Goal: Task Accomplishment & Management: Complete application form

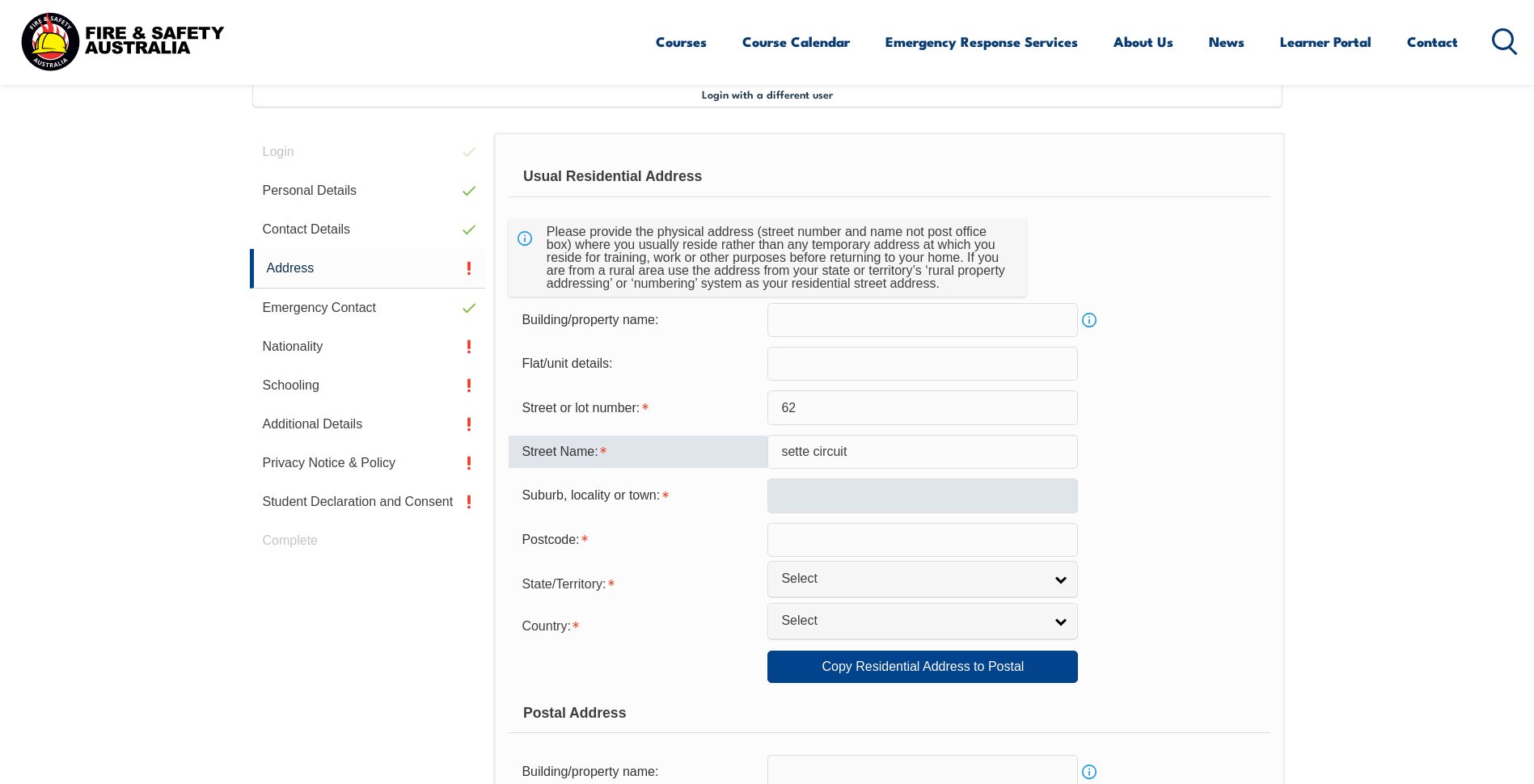
type input "sette circuit"
click at [778, 498] on input "text" at bounding box center [922, 495] width 310 height 34
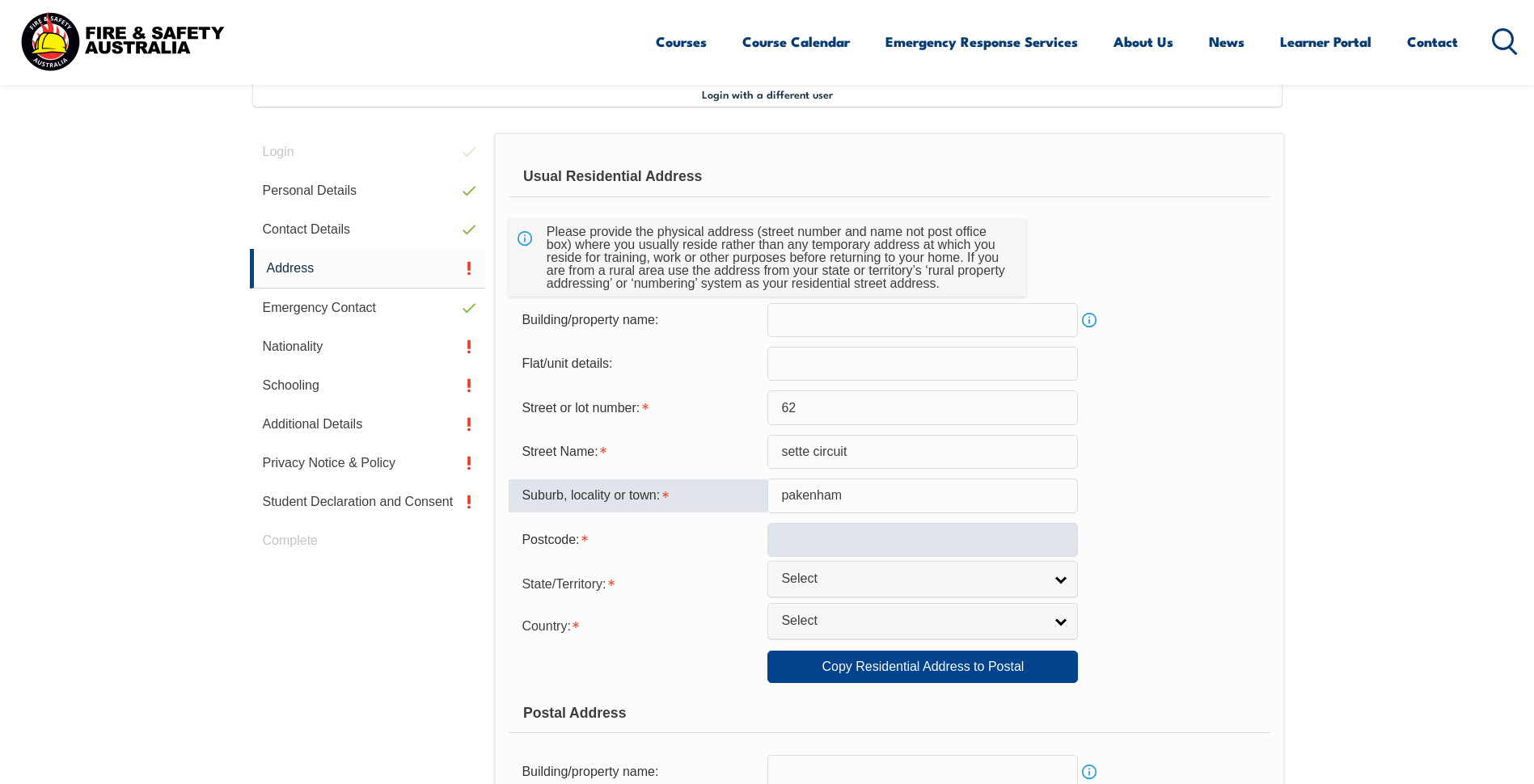
type input "pakenham"
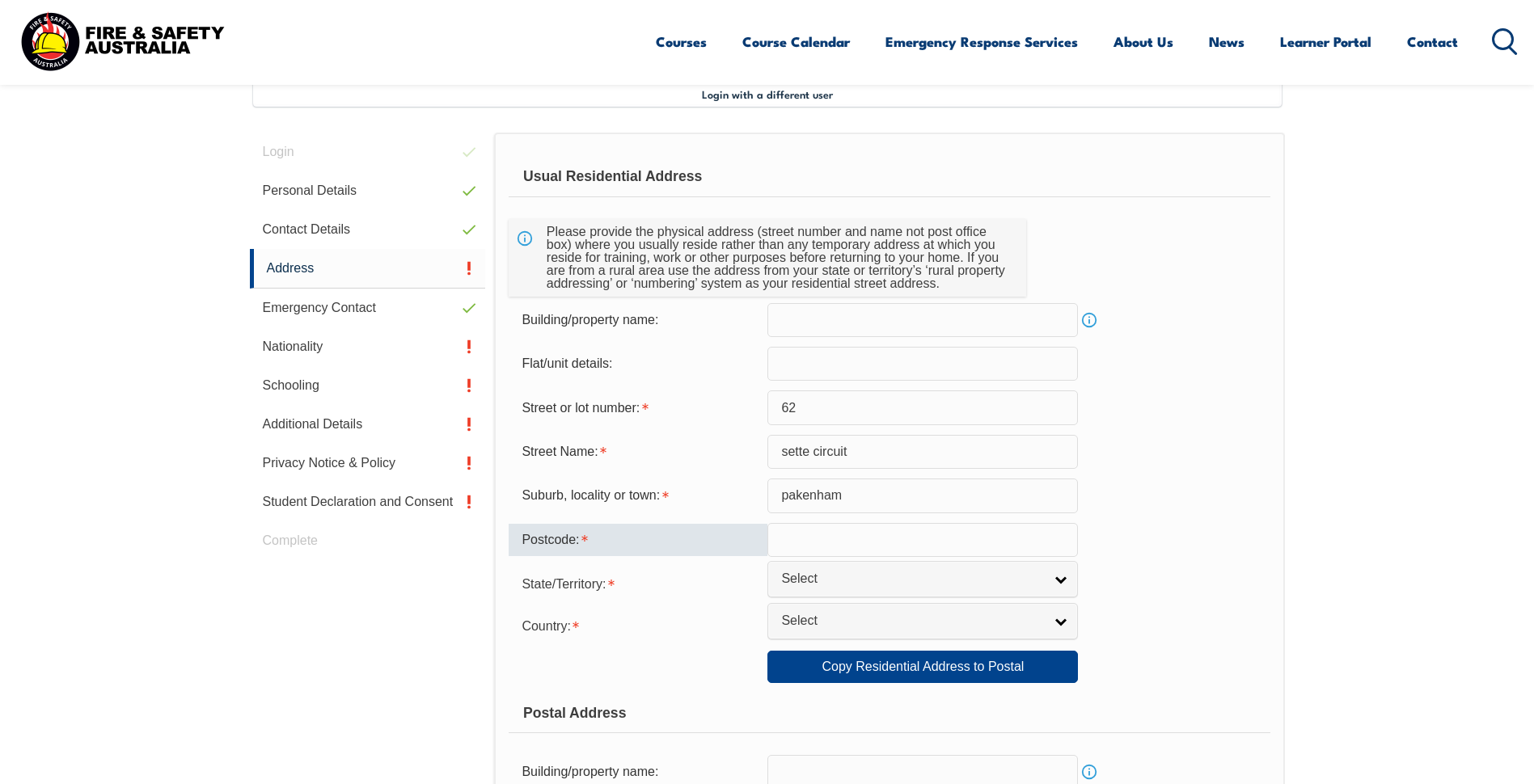
click at [788, 533] on input "text" at bounding box center [922, 540] width 310 height 34
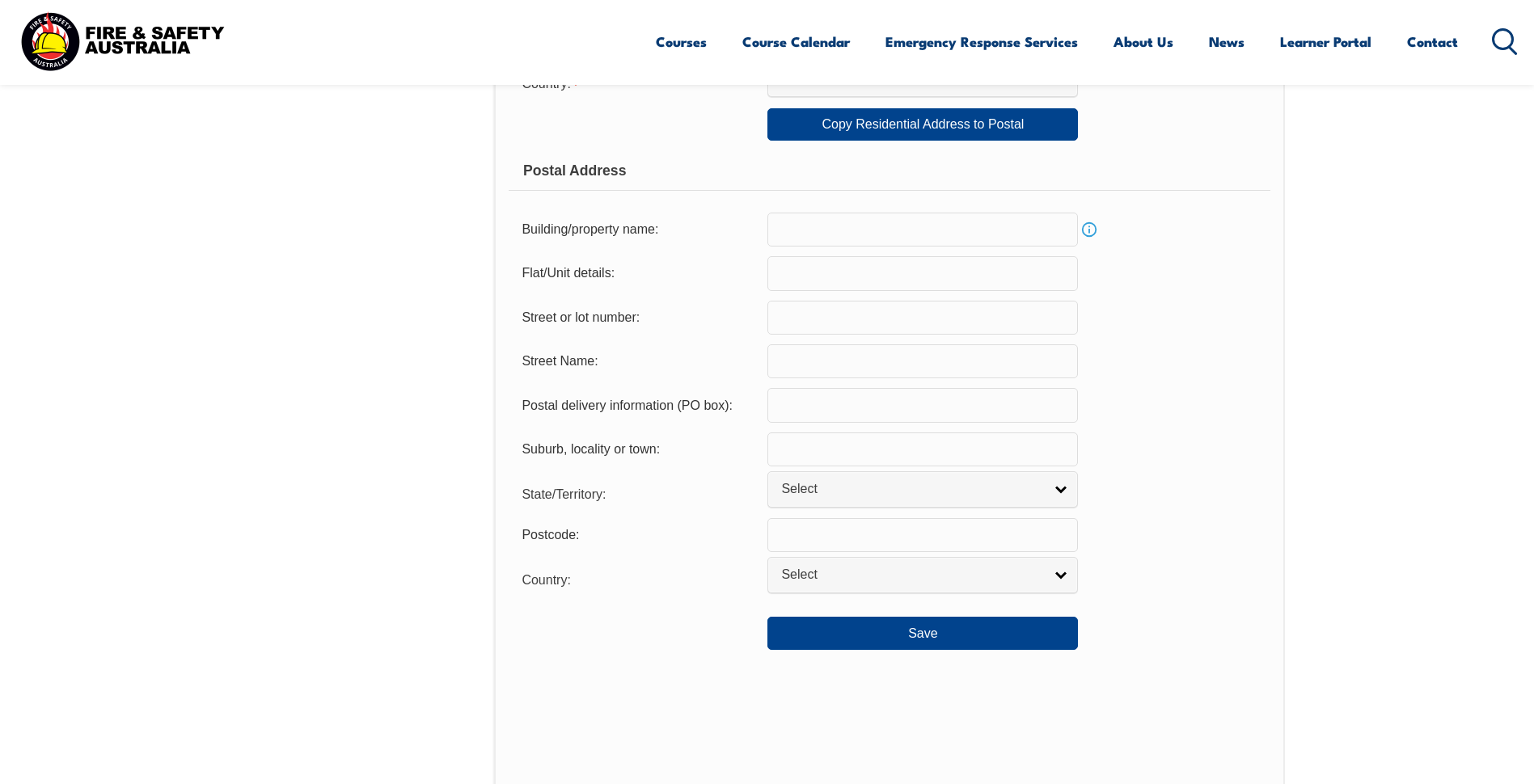
scroll to position [641, 0]
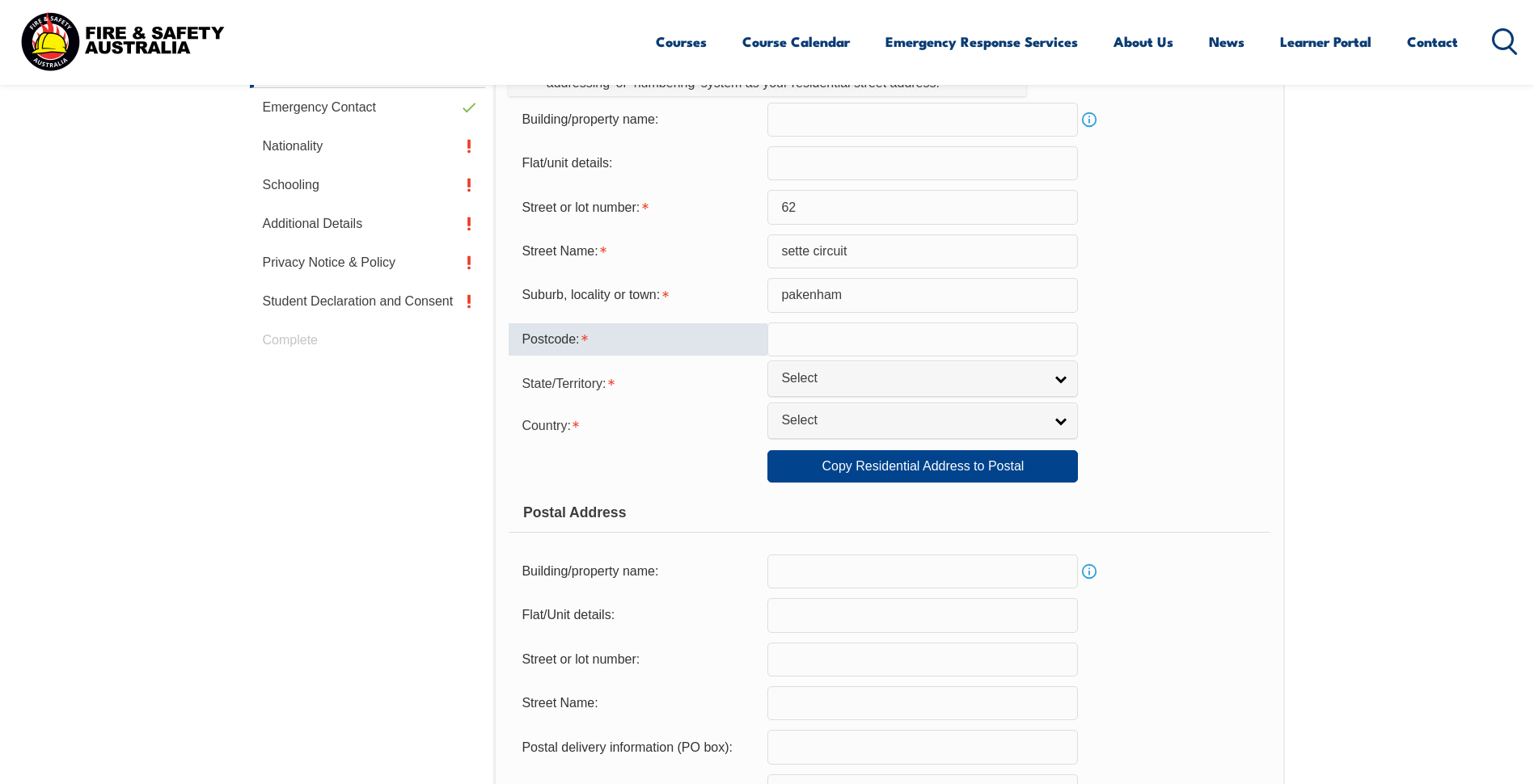
click at [839, 342] on input "text" at bounding box center [922, 339] width 310 height 34
type input "3810"
click at [844, 386] on span "Select" at bounding box center [912, 379] width 262 height 17
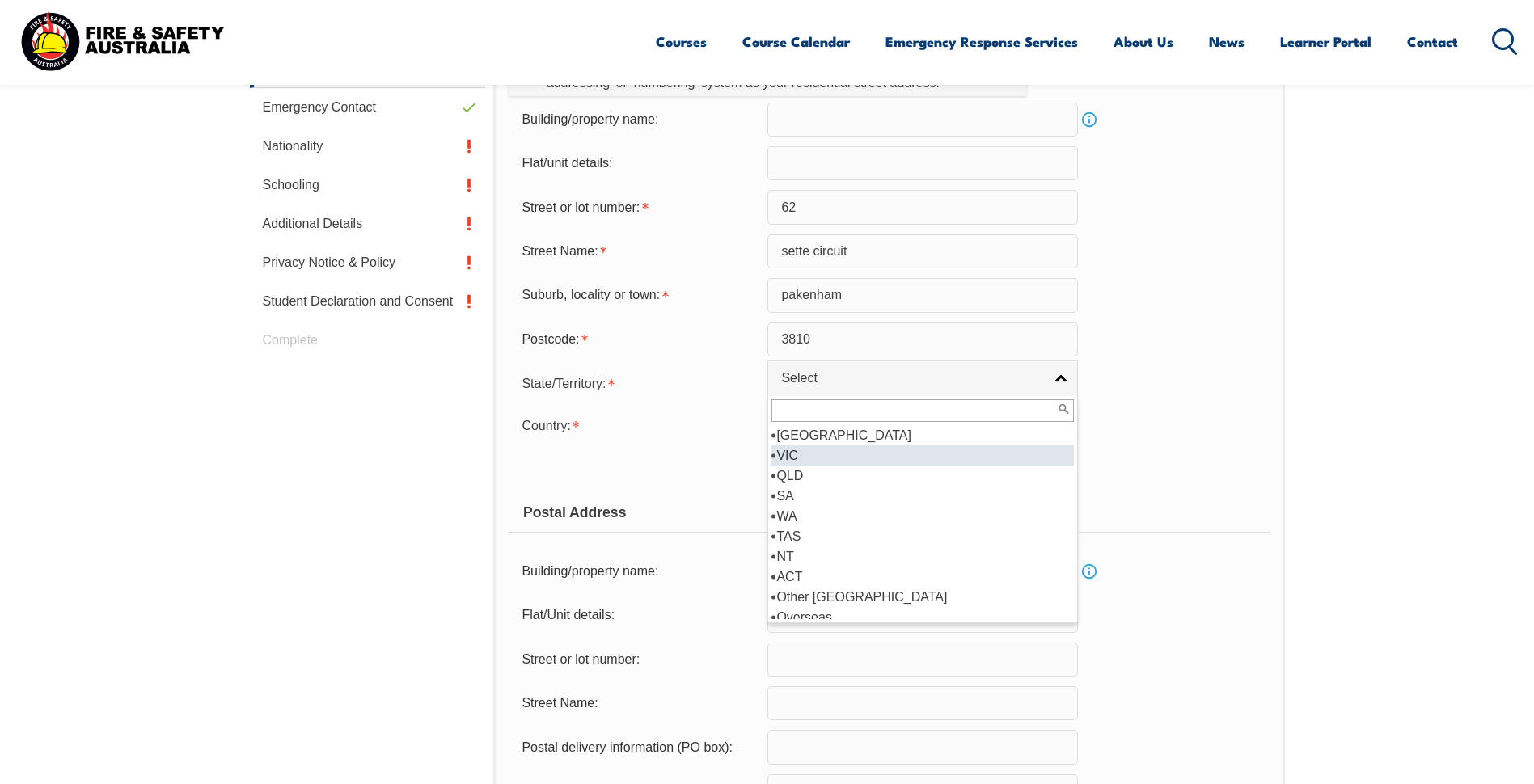
click at [812, 457] on li "VIC" at bounding box center [922, 455] width 302 height 20
select select "VIC"
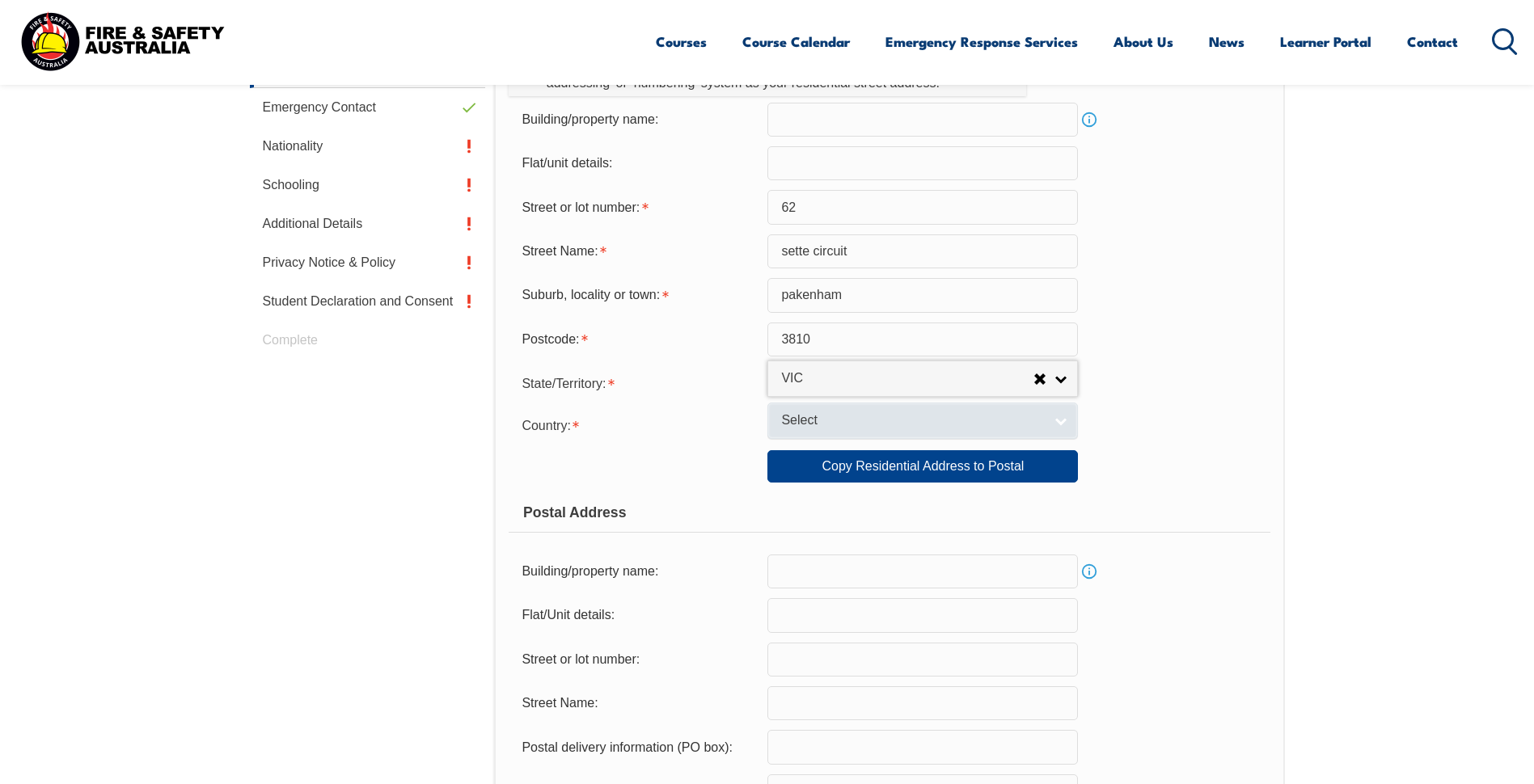
click at [808, 424] on span "Select" at bounding box center [912, 421] width 262 height 17
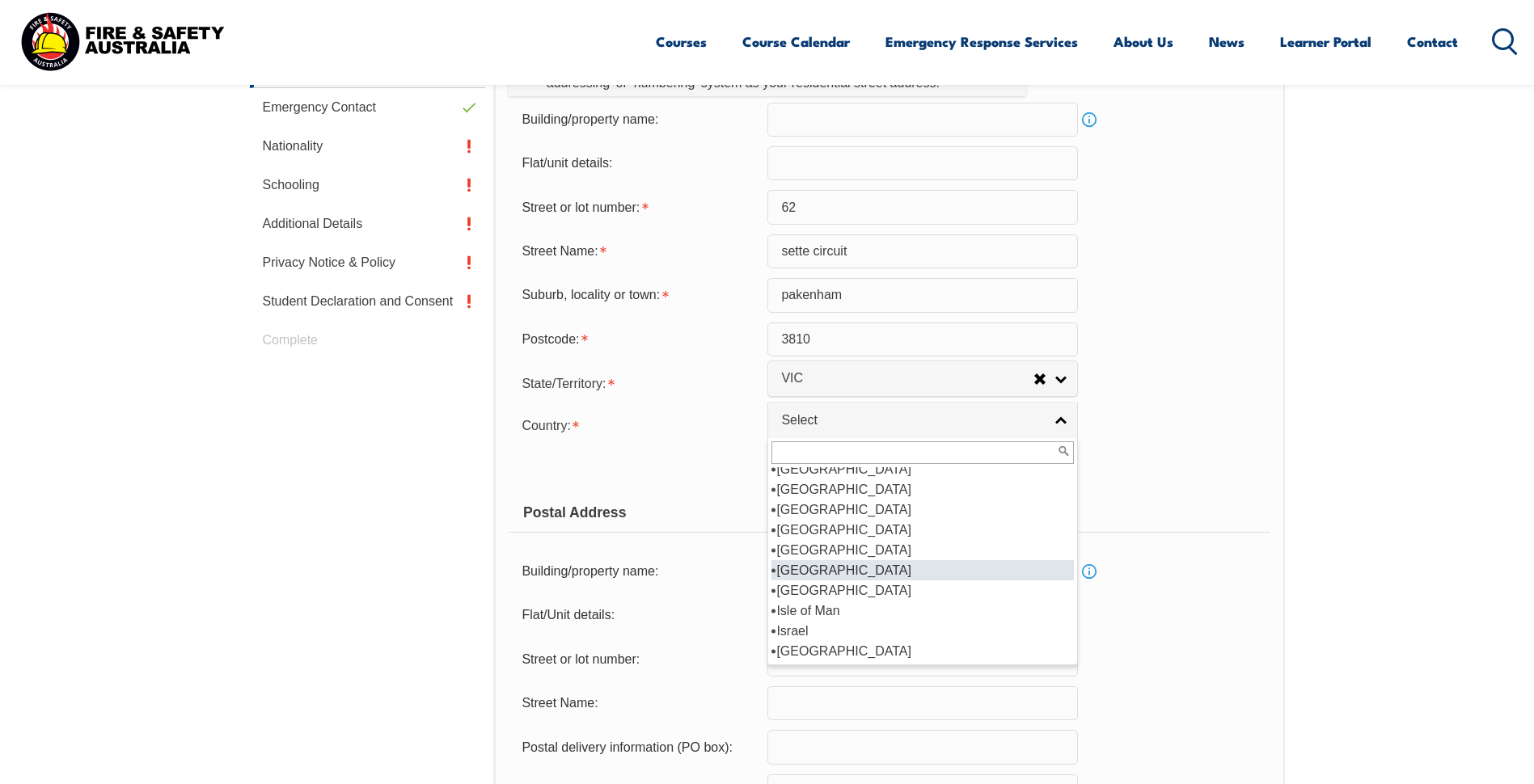
scroll to position [2505, 0]
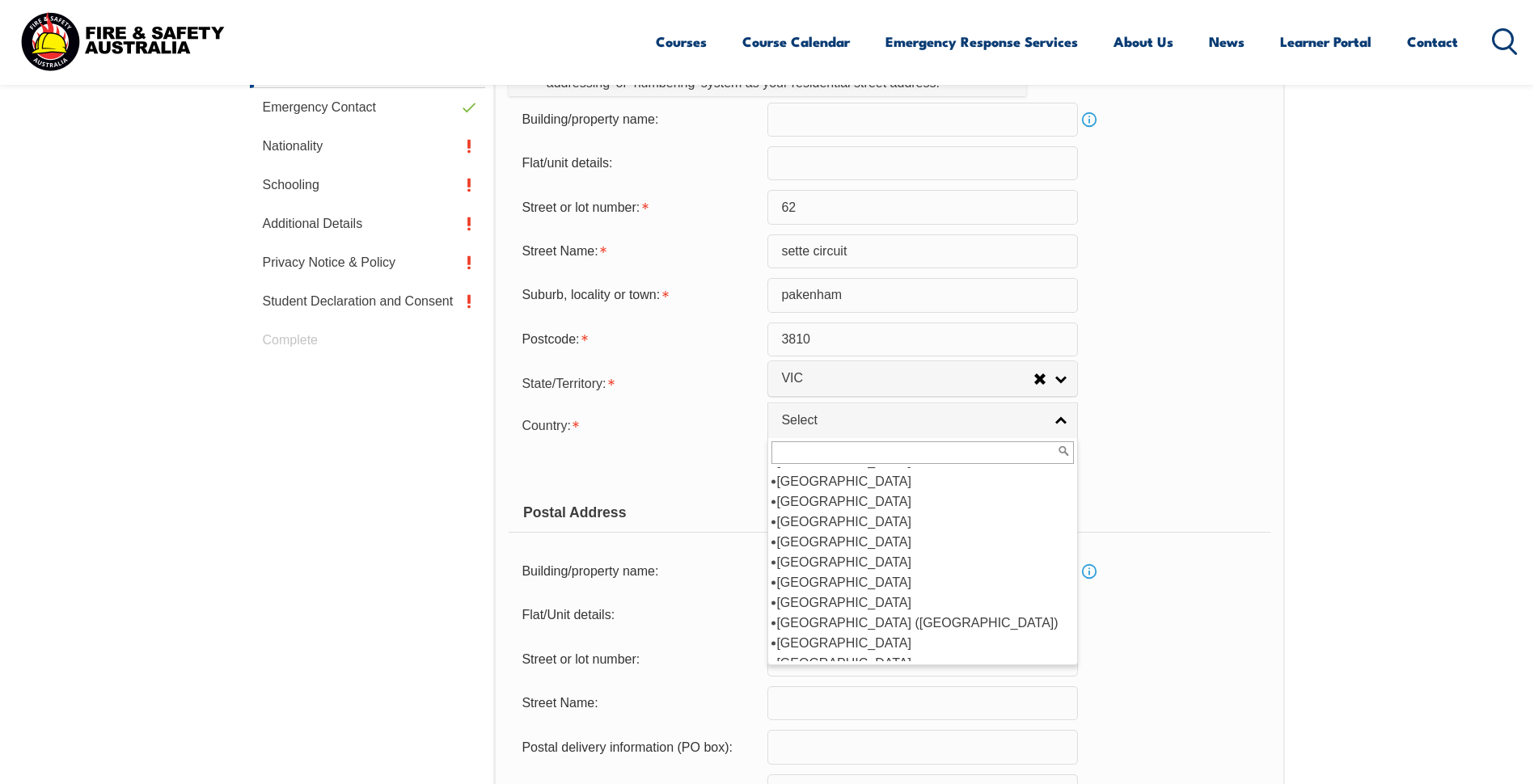
click at [809, 457] on input "text" at bounding box center [922, 452] width 302 height 23
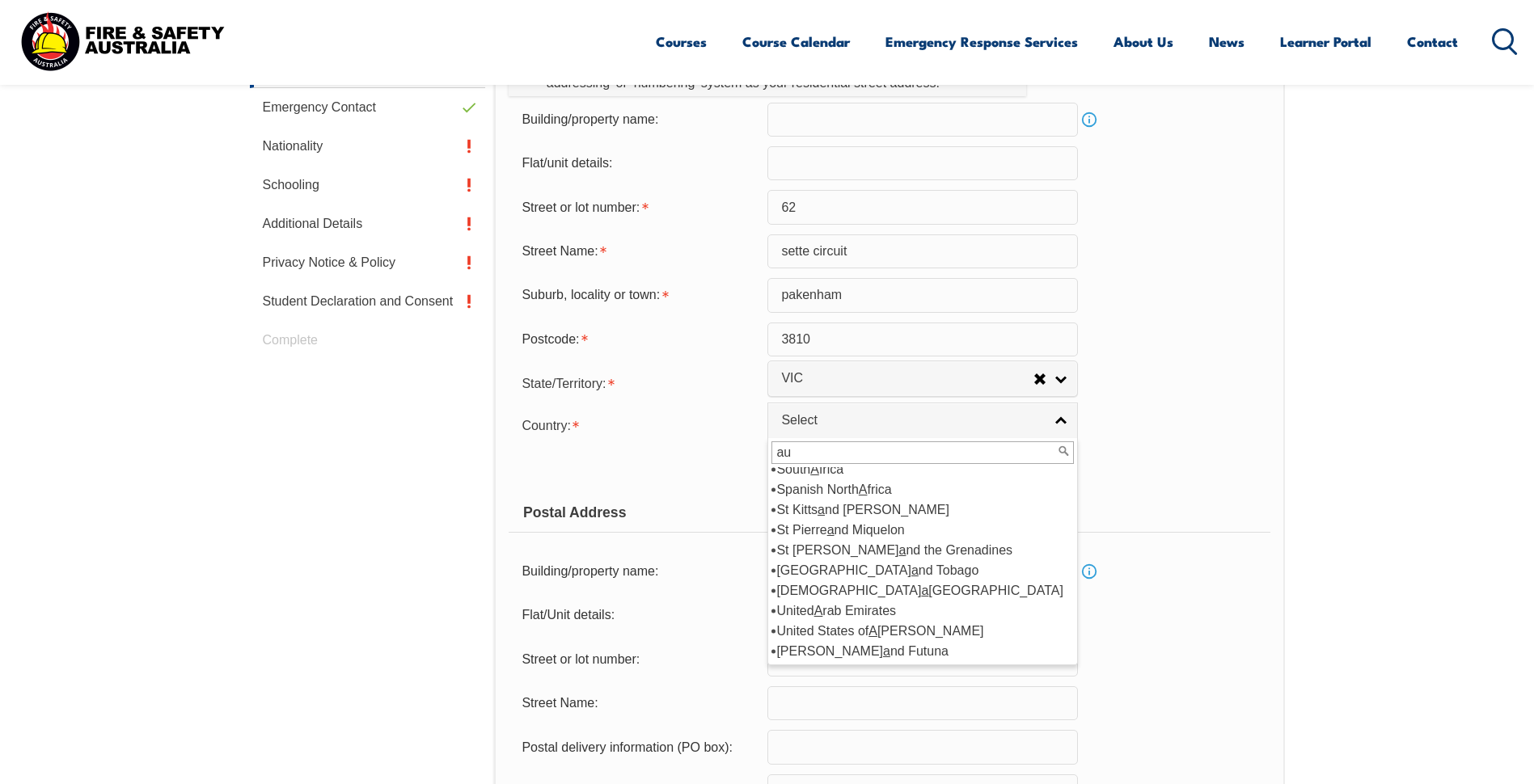
scroll to position [0, 0]
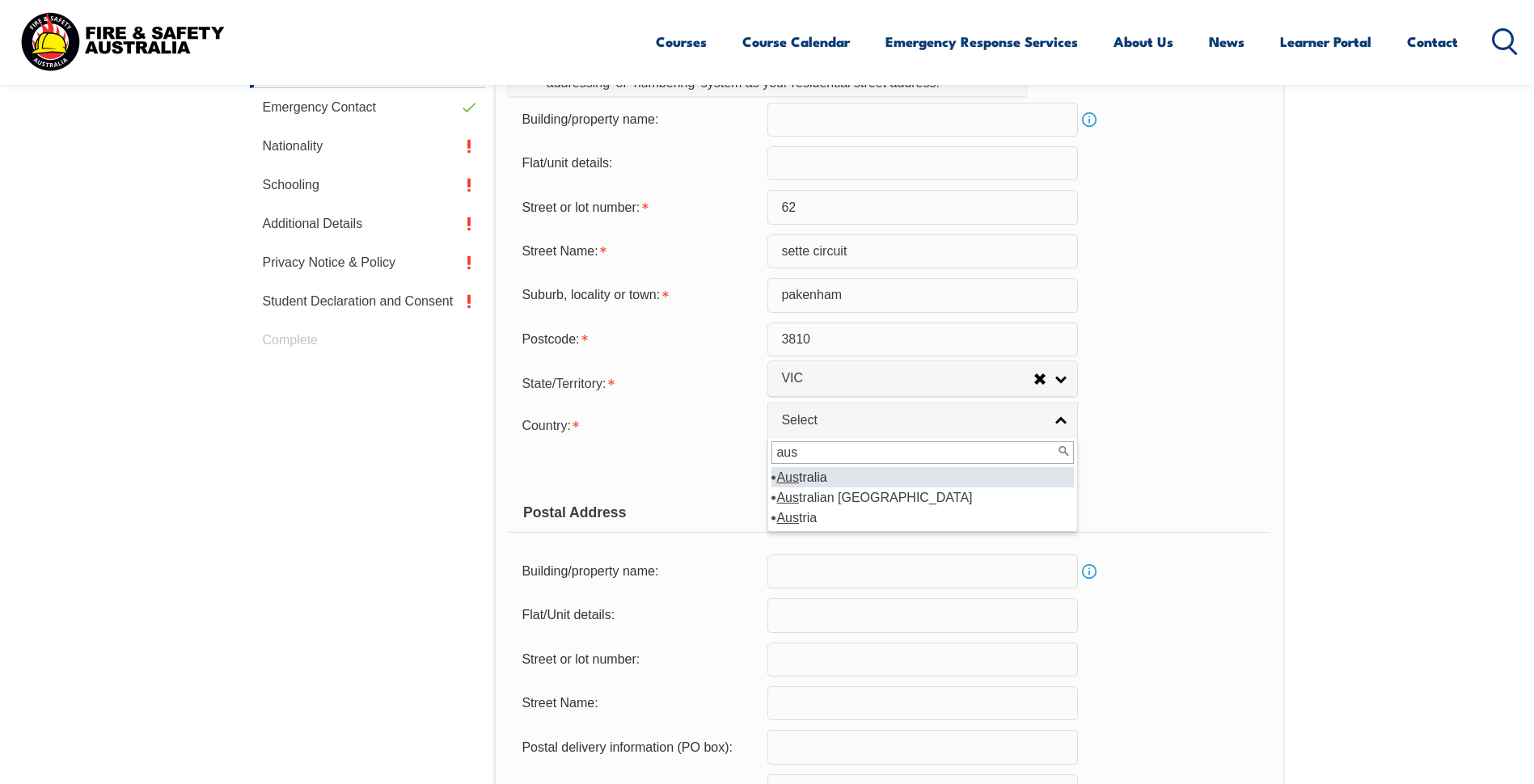
type input "aus"
click at [836, 476] on li "Aus tralia" at bounding box center [922, 476] width 302 height 20
select select "1101"
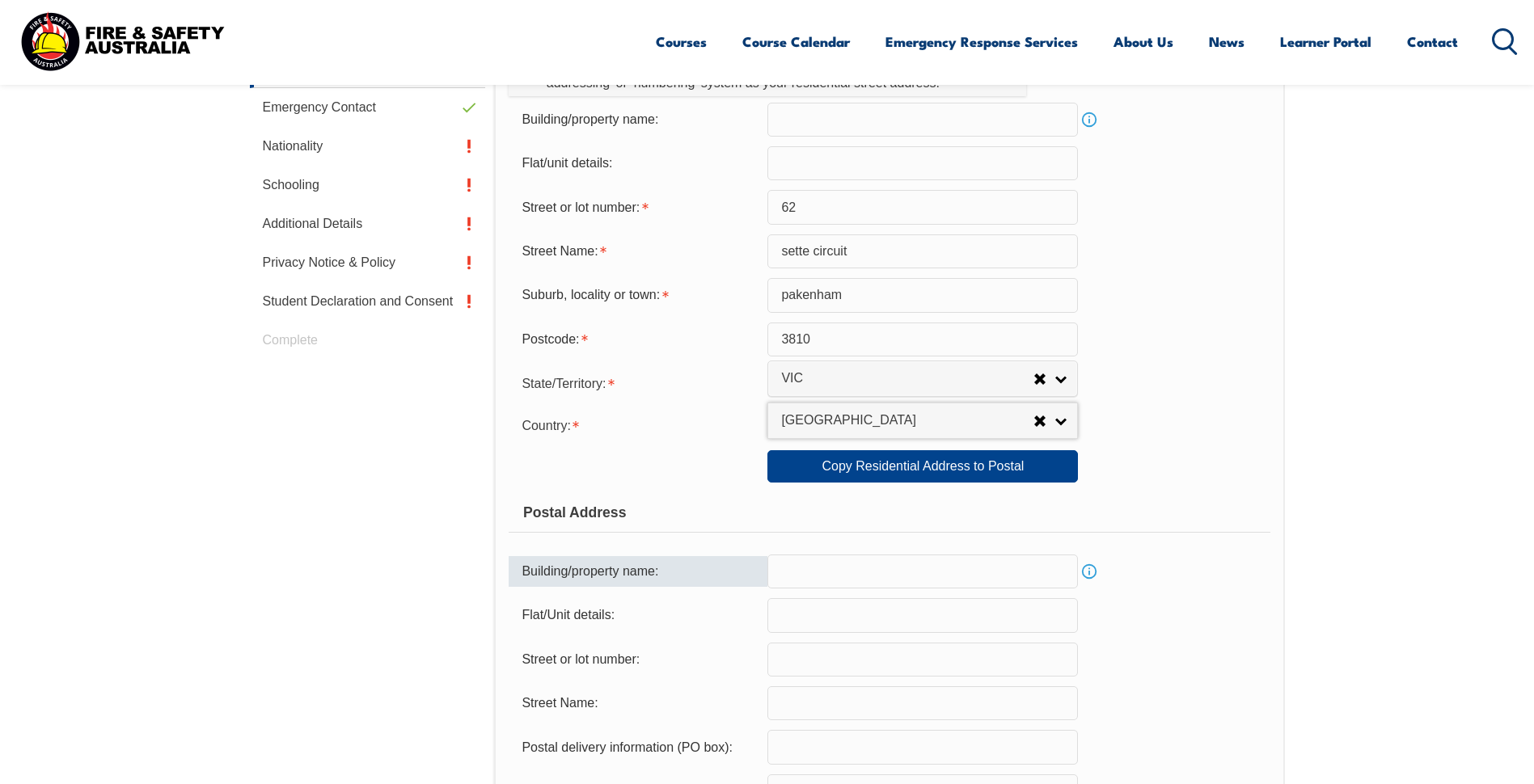
scroll to position [722, 0]
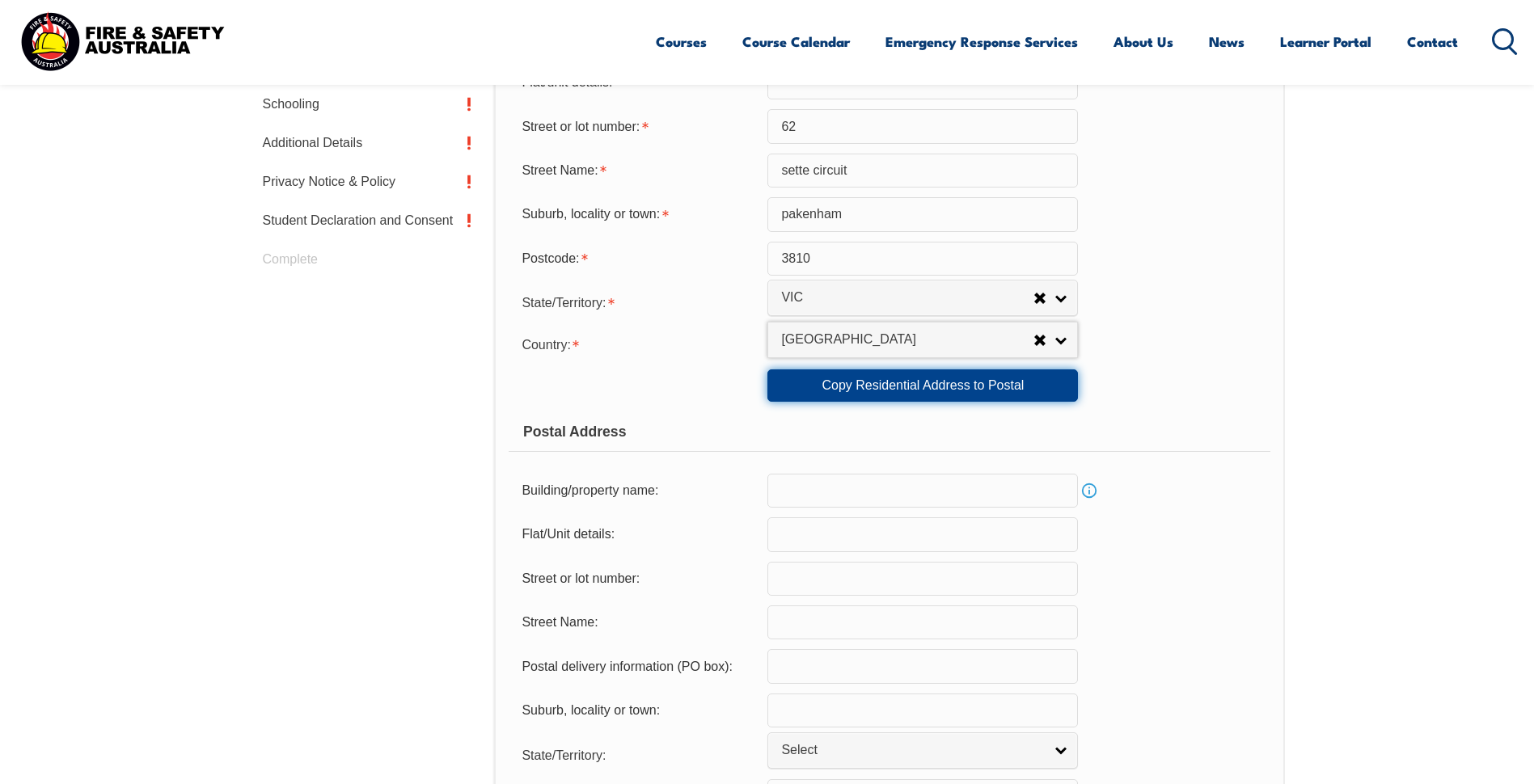
click at [848, 389] on link "Copy Residential Address to Postal" at bounding box center [922, 385] width 310 height 32
type input "62"
type input "sette circuit"
type input "pakenham"
select select "VIC"
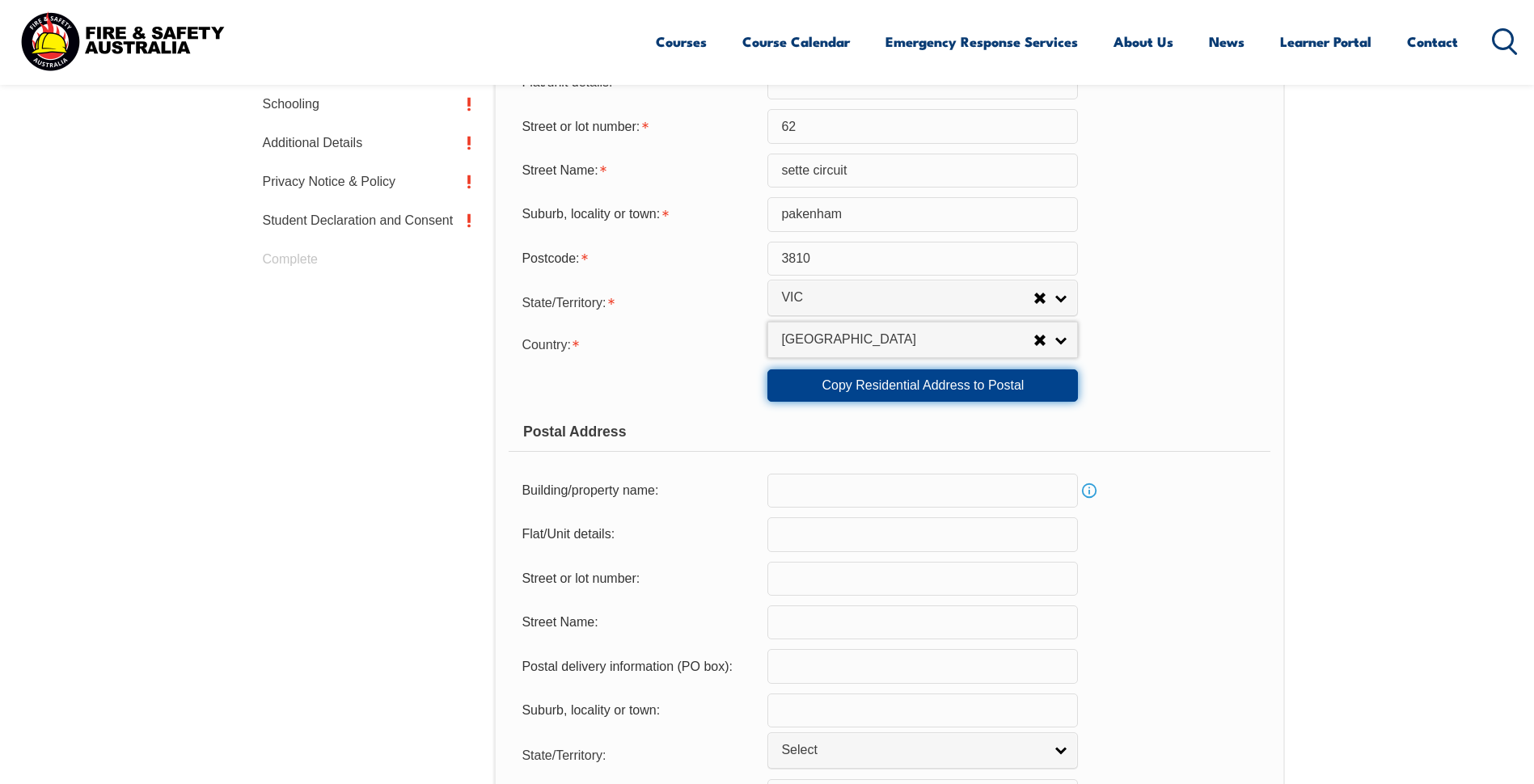
type input "3810"
select select "1101"
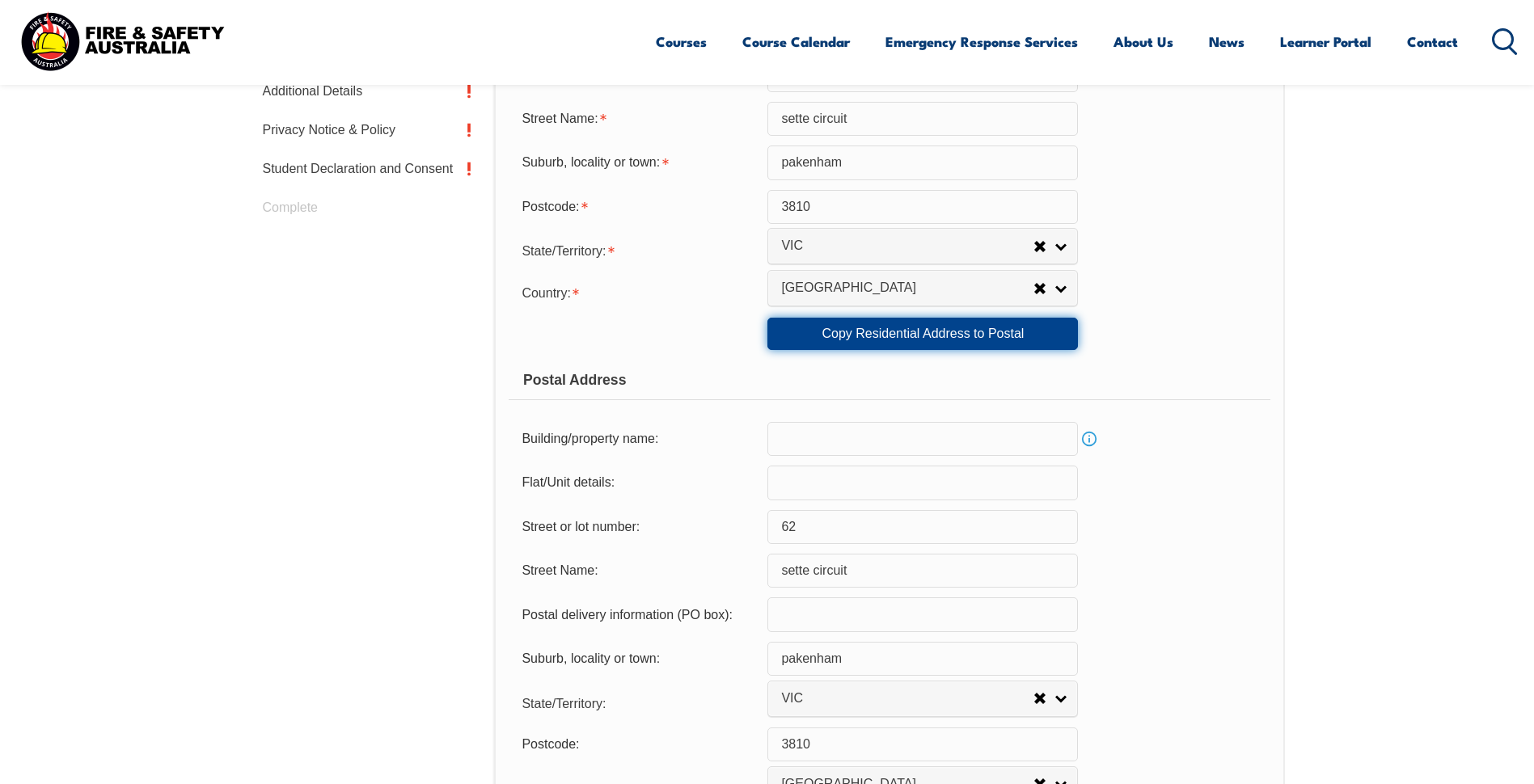
scroll to position [802, 0]
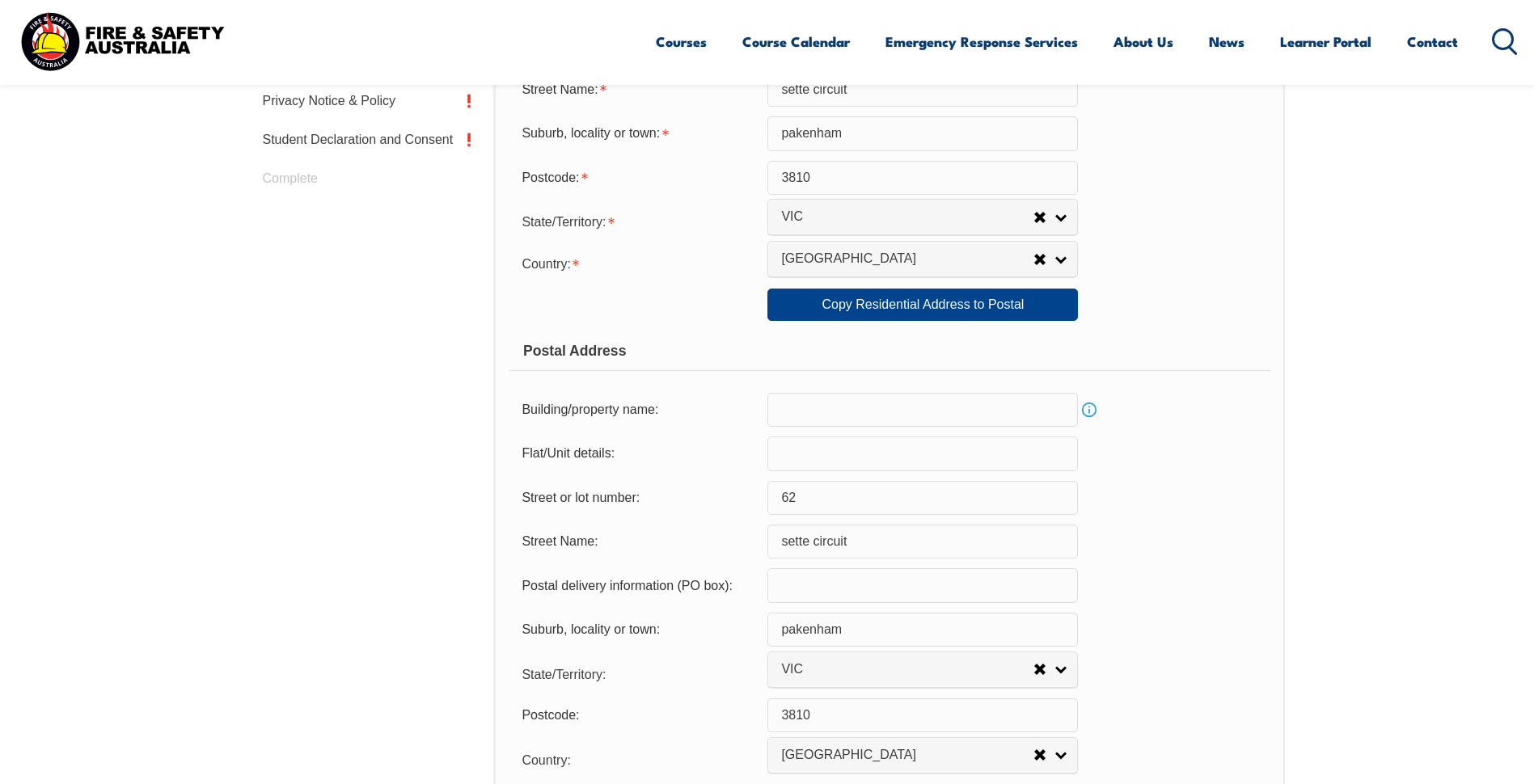
click at [858, 415] on input "text" at bounding box center [922, 409] width 310 height 34
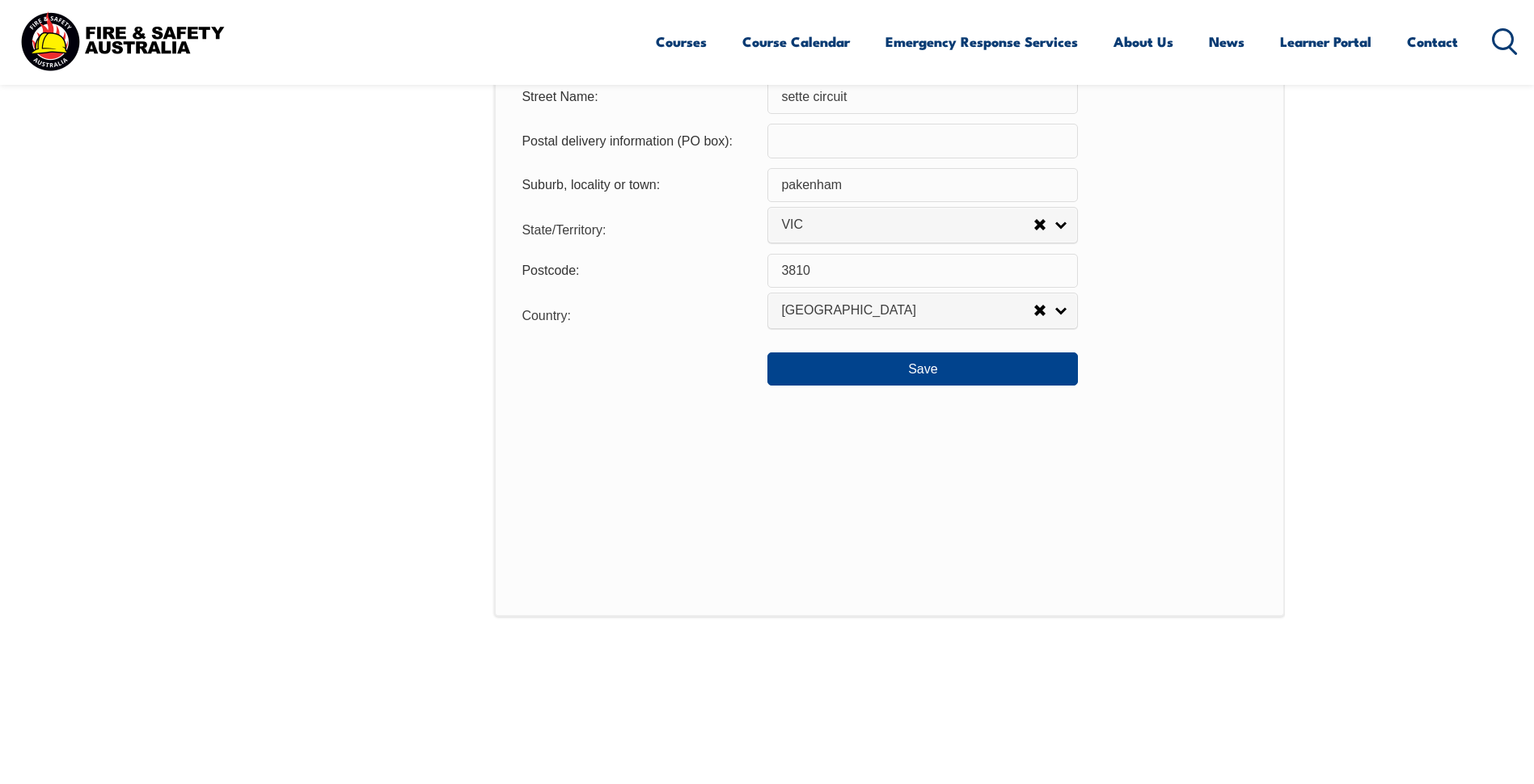
scroll to position [1287, 0]
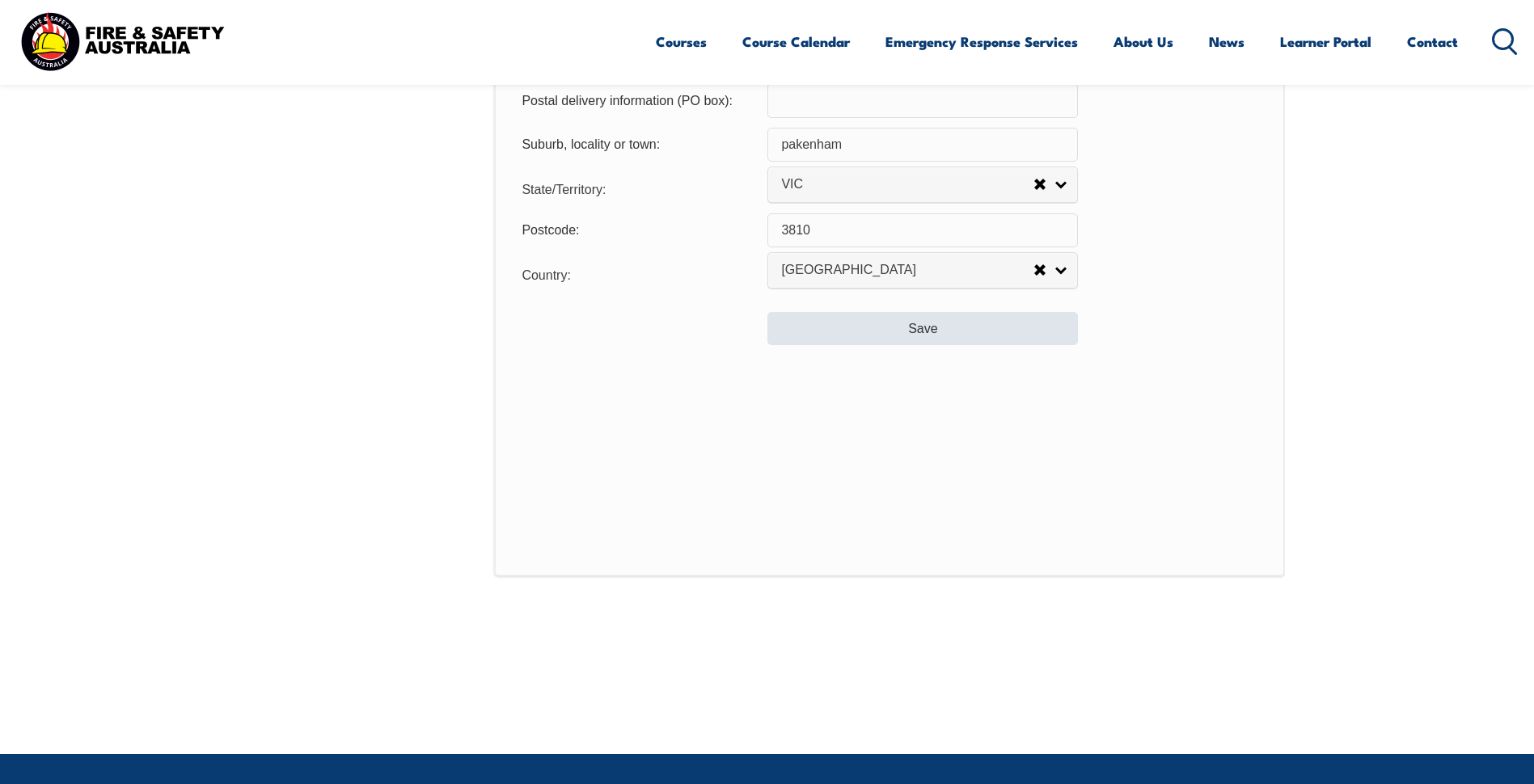
type input "Penske"
click at [861, 319] on button "Save" at bounding box center [922, 327] width 310 height 32
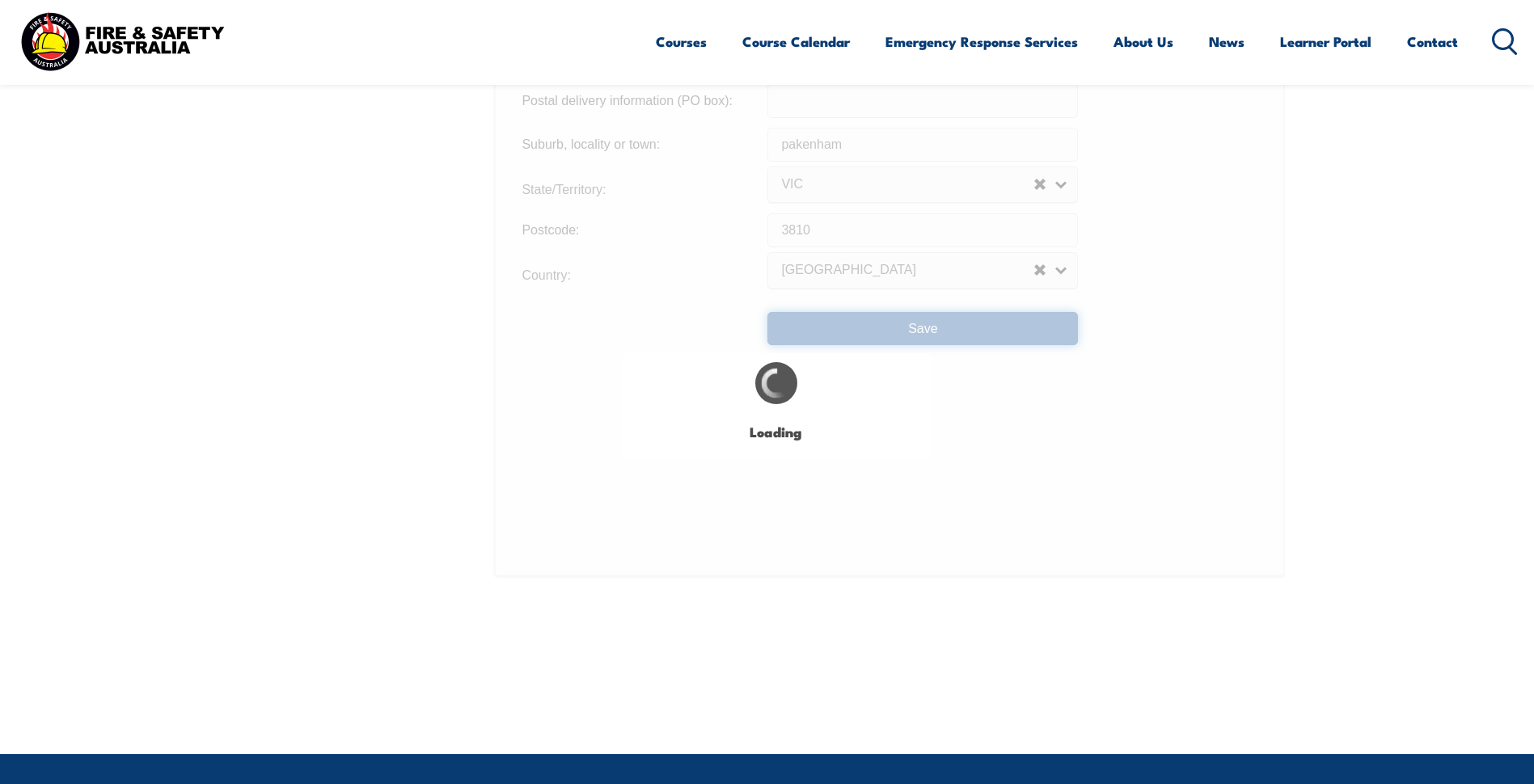
type input "sette circuit"
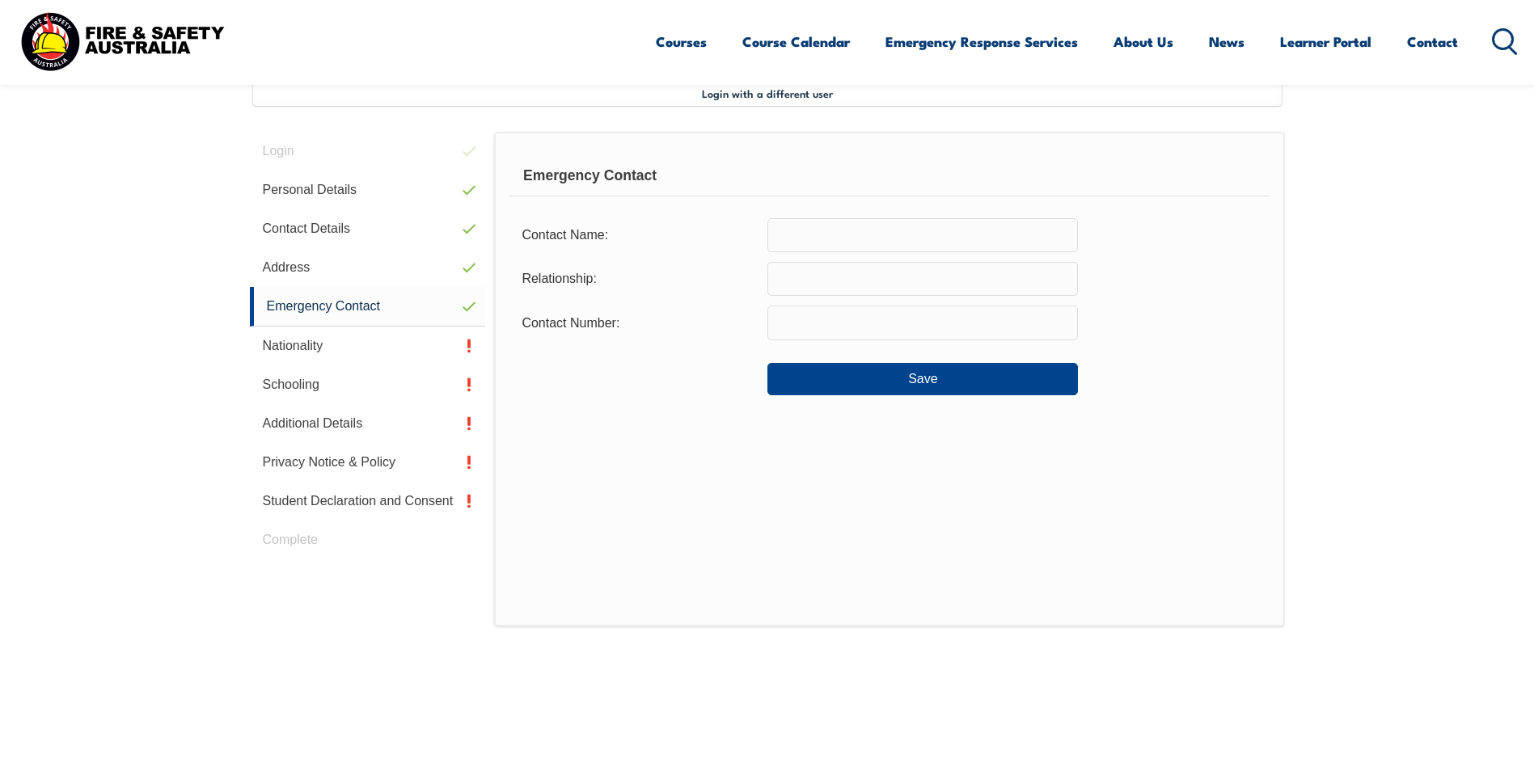
scroll to position [440, 0]
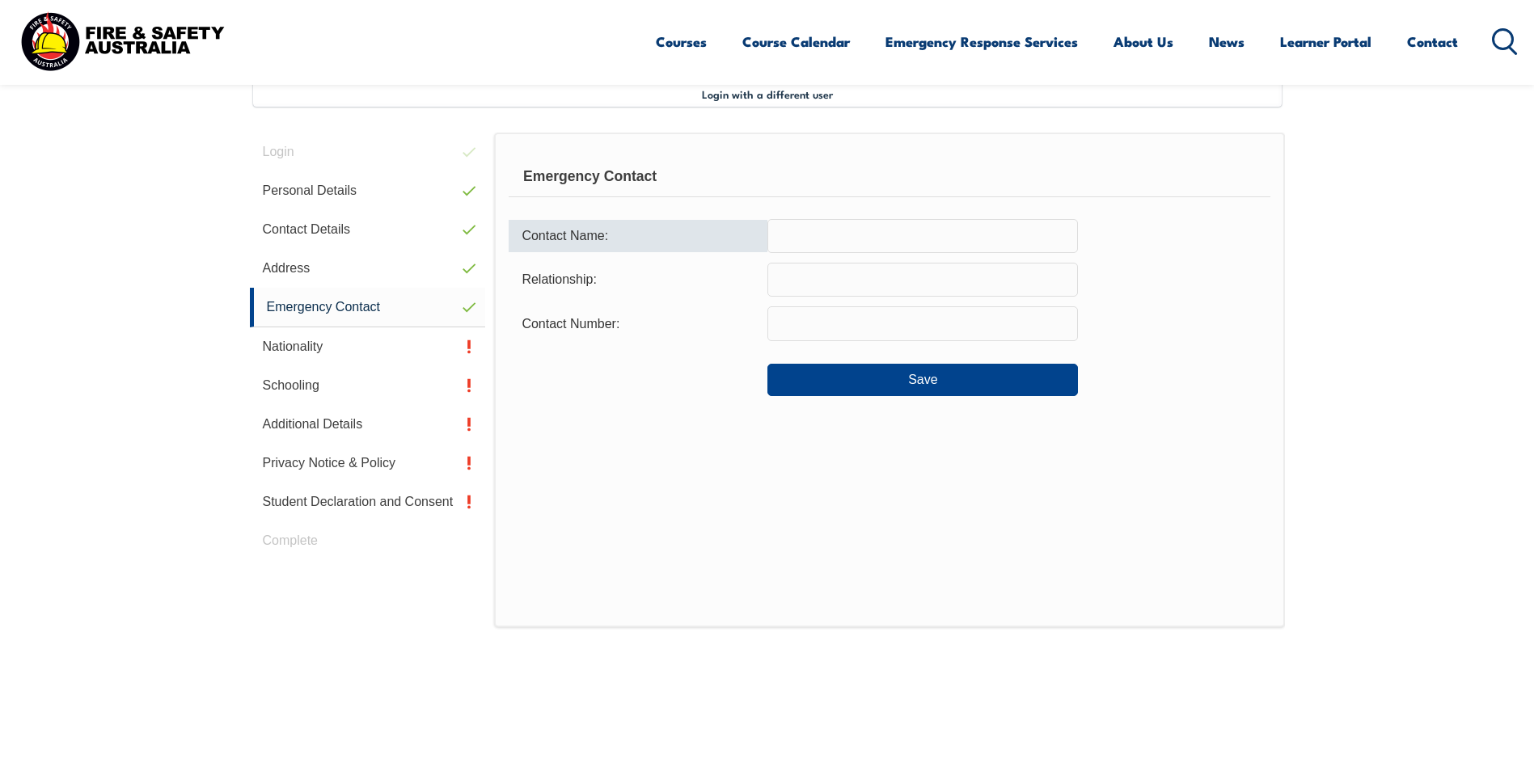
click at [819, 236] on input "text" at bounding box center [922, 236] width 310 height 34
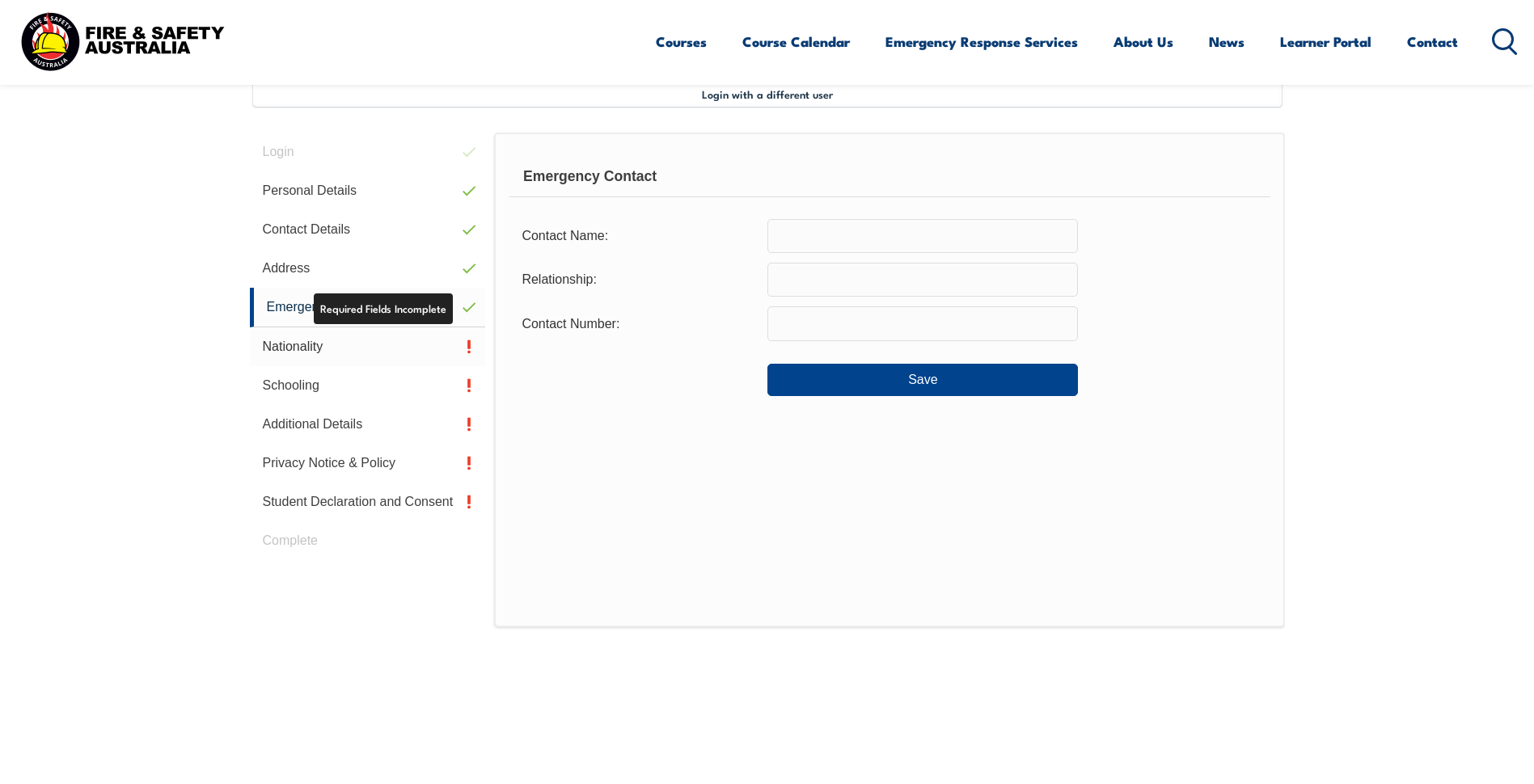
click at [408, 354] on link "Nationality" at bounding box center [367, 347] width 236 height 39
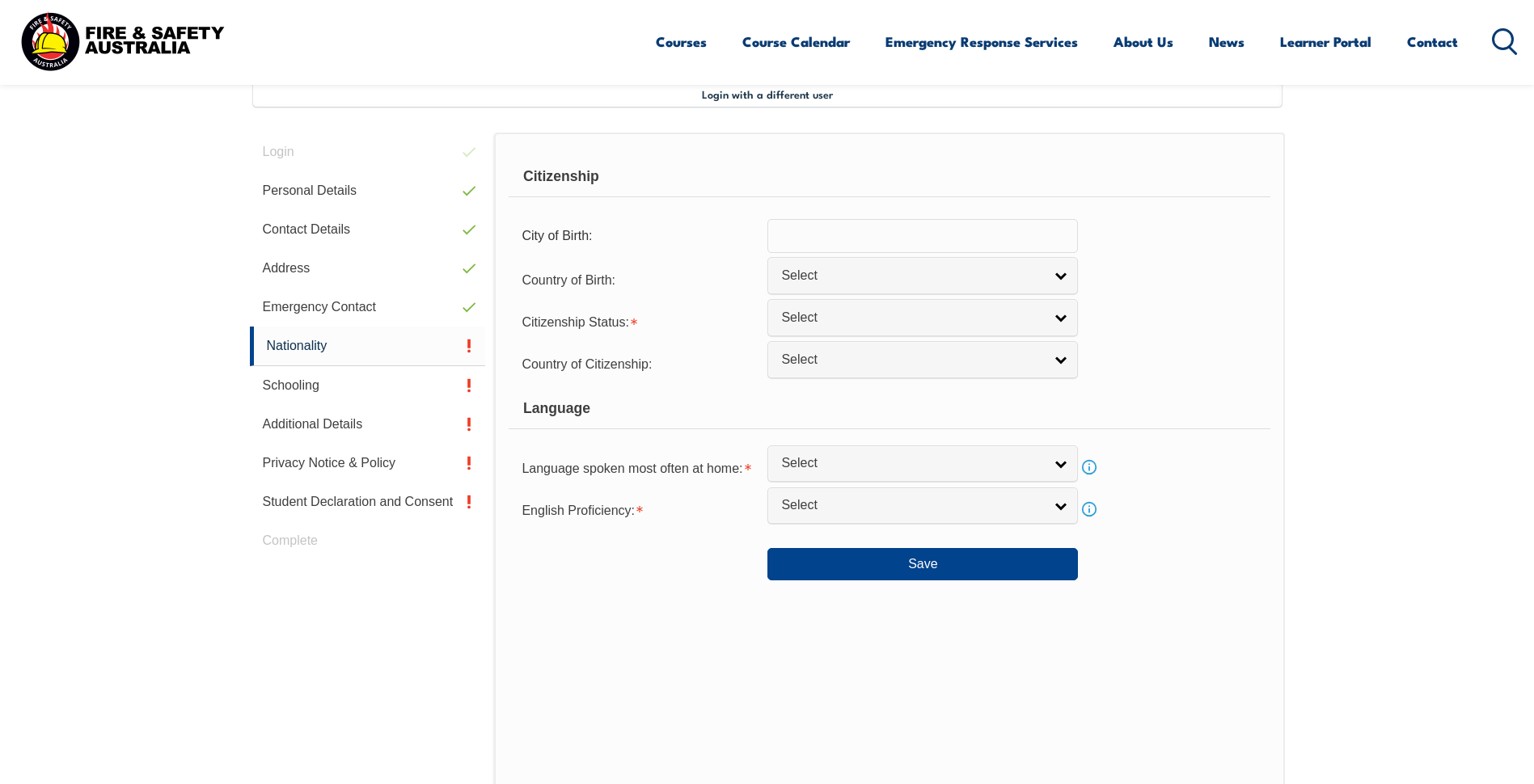
click at [829, 247] on input "text" at bounding box center [922, 236] width 310 height 34
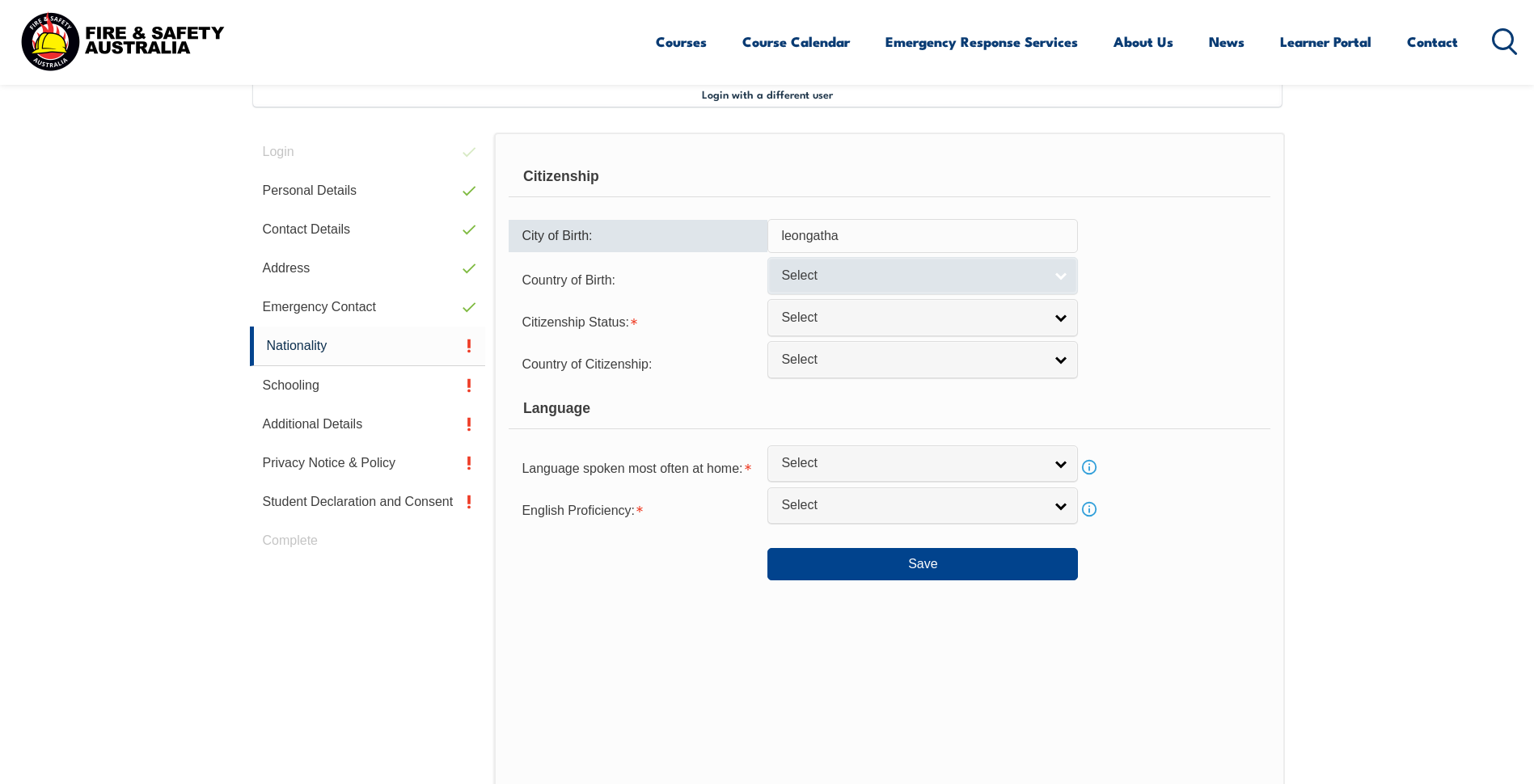
type input "leongatha"
click at [797, 270] on span "Select" at bounding box center [912, 276] width 262 height 17
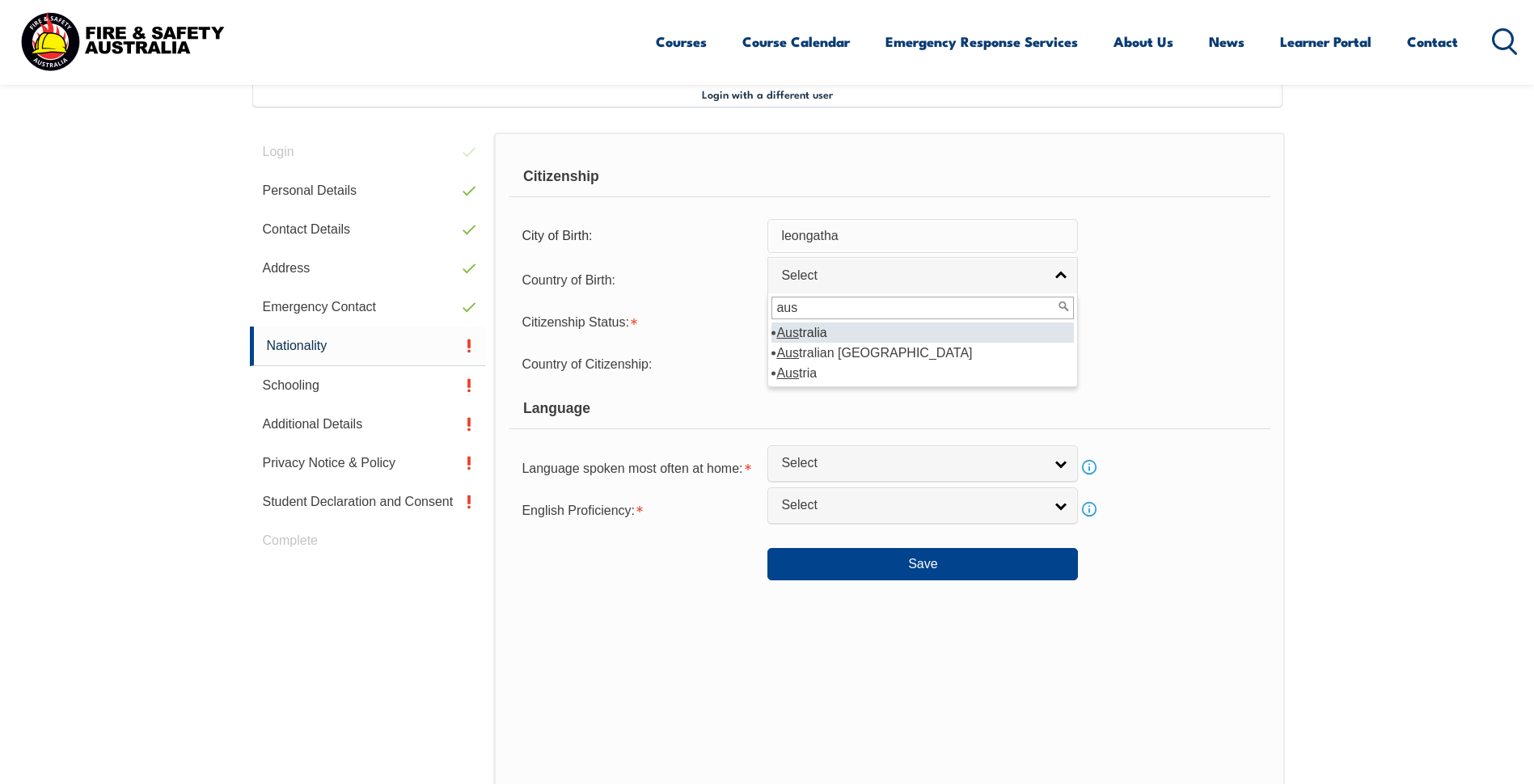
type input "aus"
click at [825, 327] on li "Aus tralia" at bounding box center [922, 332] width 302 height 20
select select "1101"
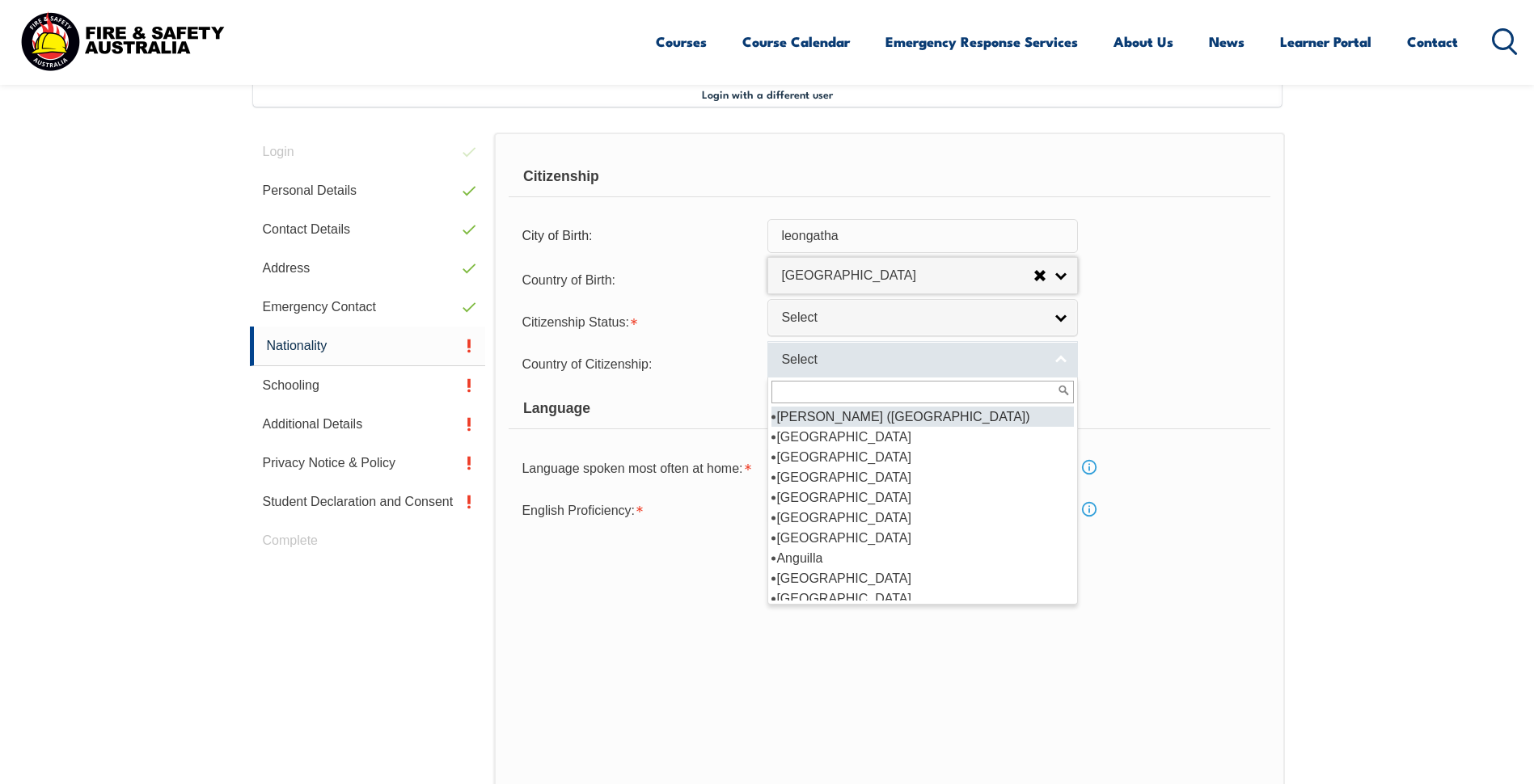
click at [831, 353] on span "Select" at bounding box center [912, 360] width 262 height 17
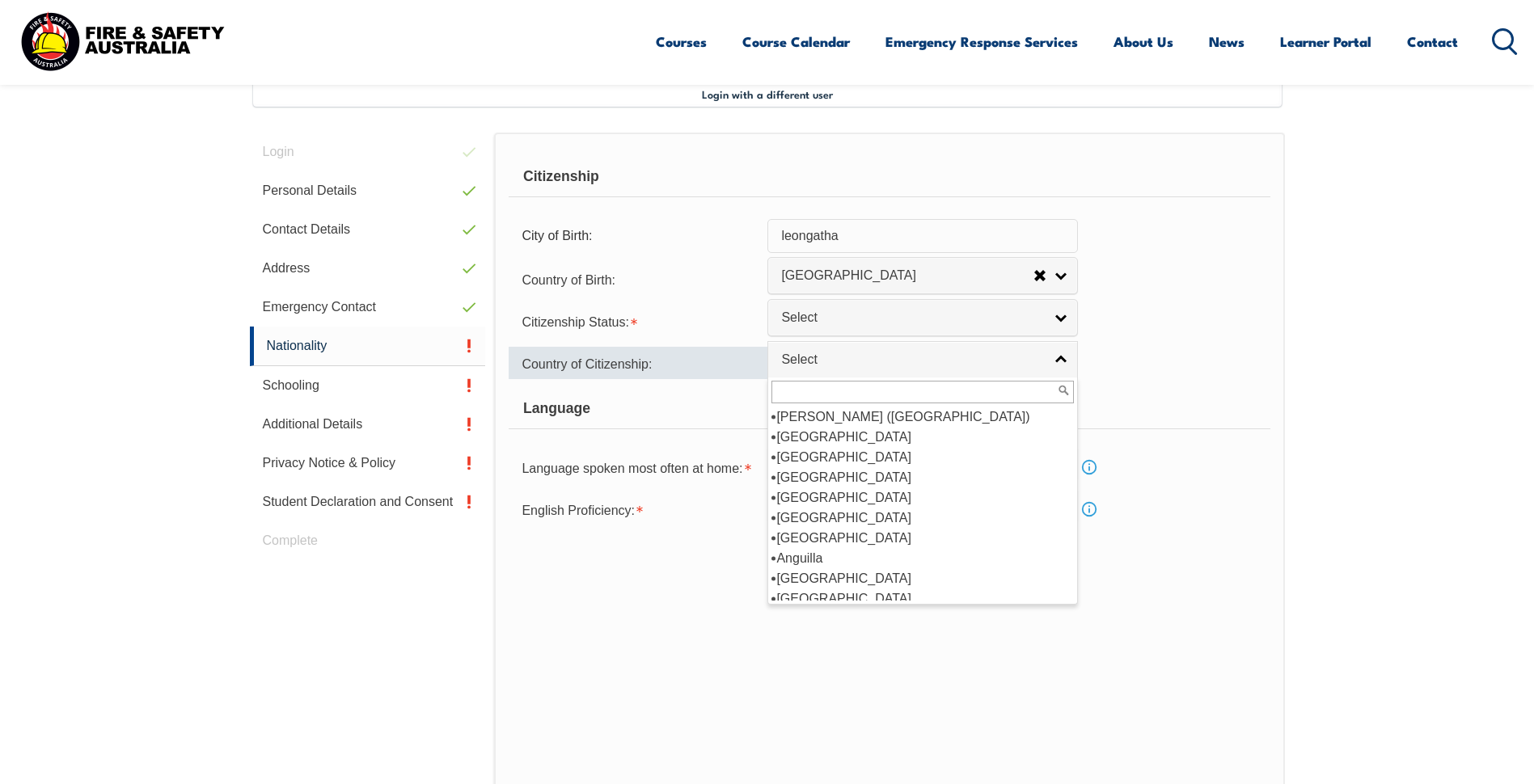
click at [728, 377] on div "Country of Citizenship:" at bounding box center [638, 362] width 258 height 32
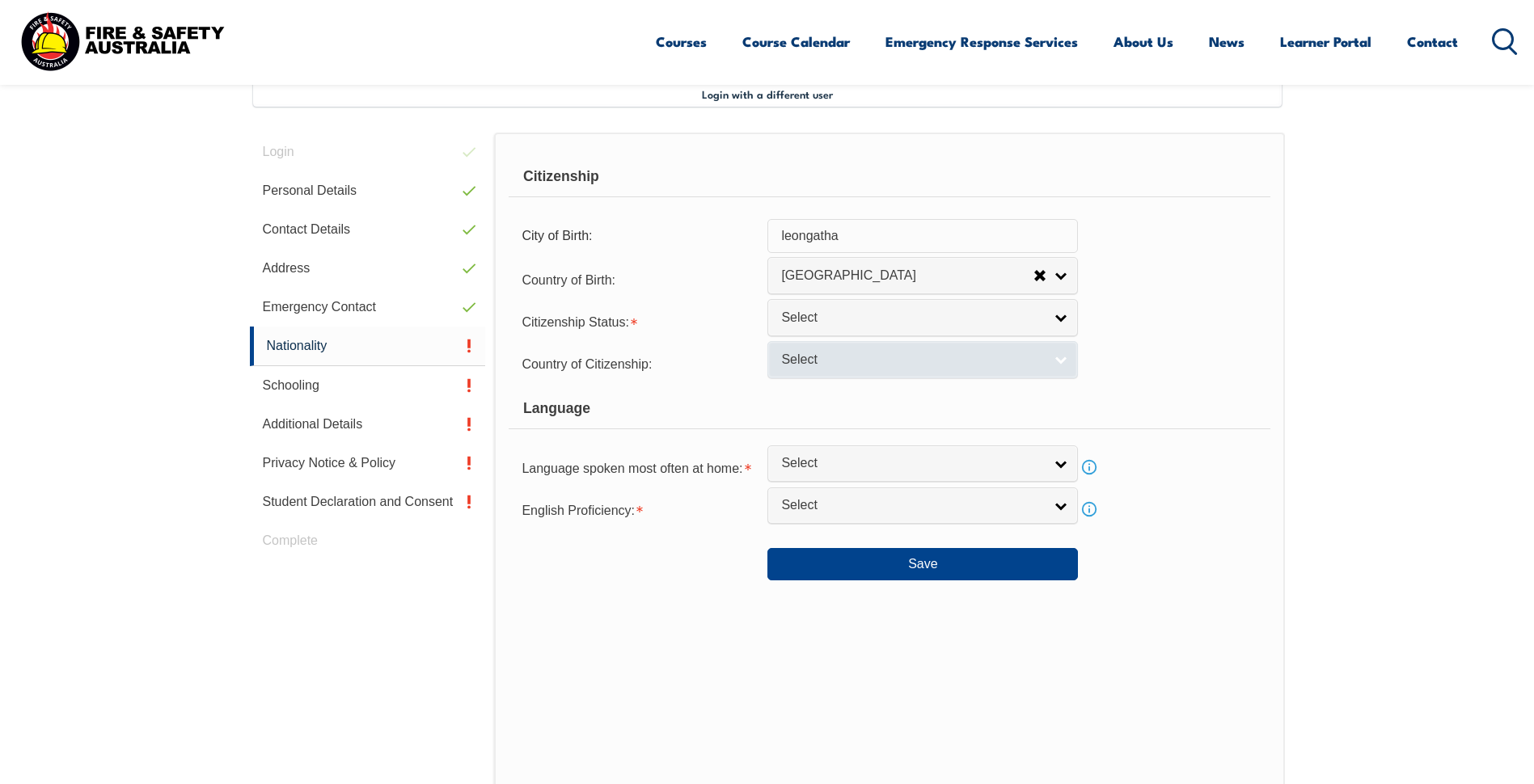
click at [783, 360] on span "Select" at bounding box center [912, 360] width 262 height 17
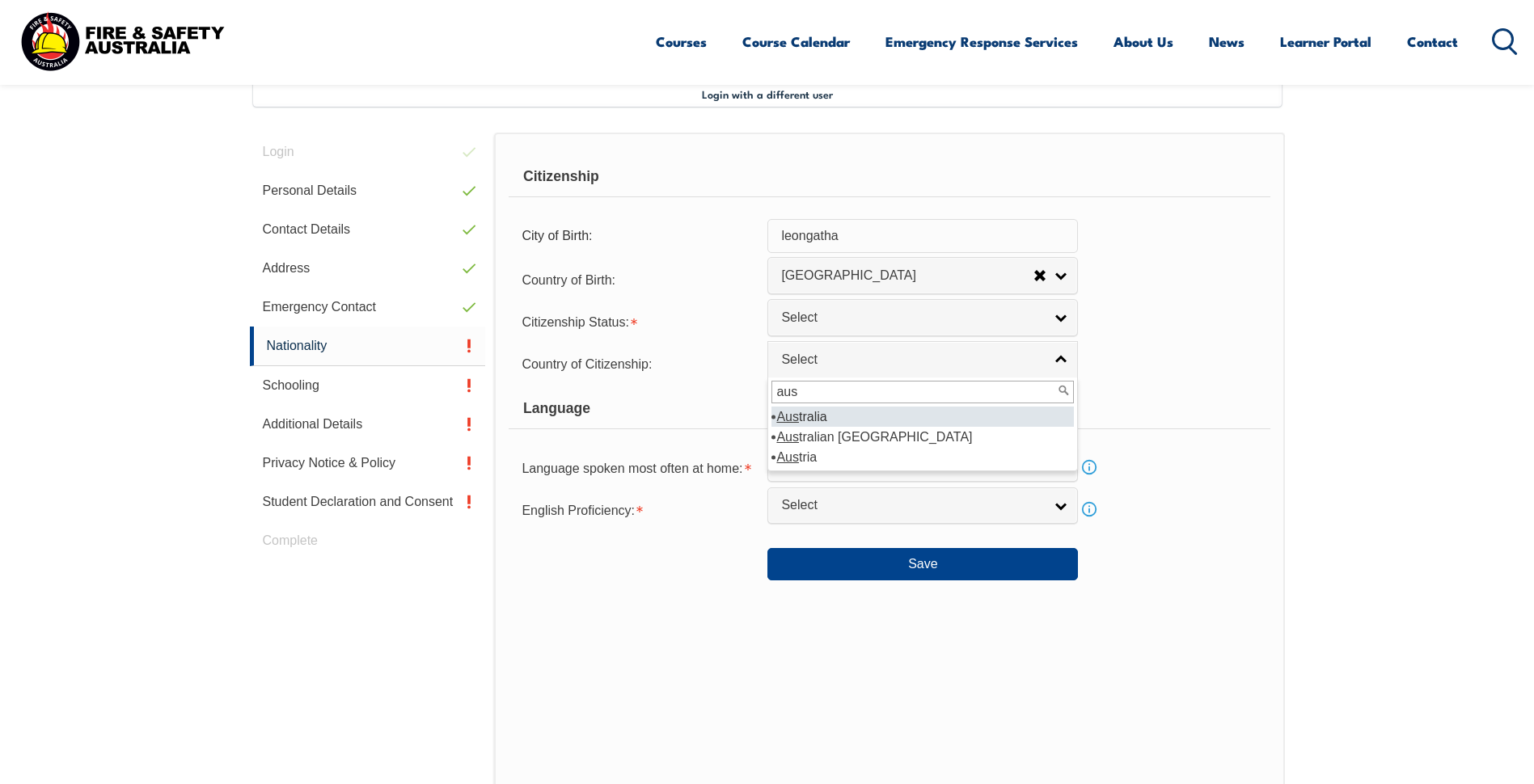
type input "aus"
click at [829, 414] on li "Aus tralia" at bounding box center [922, 416] width 302 height 20
select select "1101"
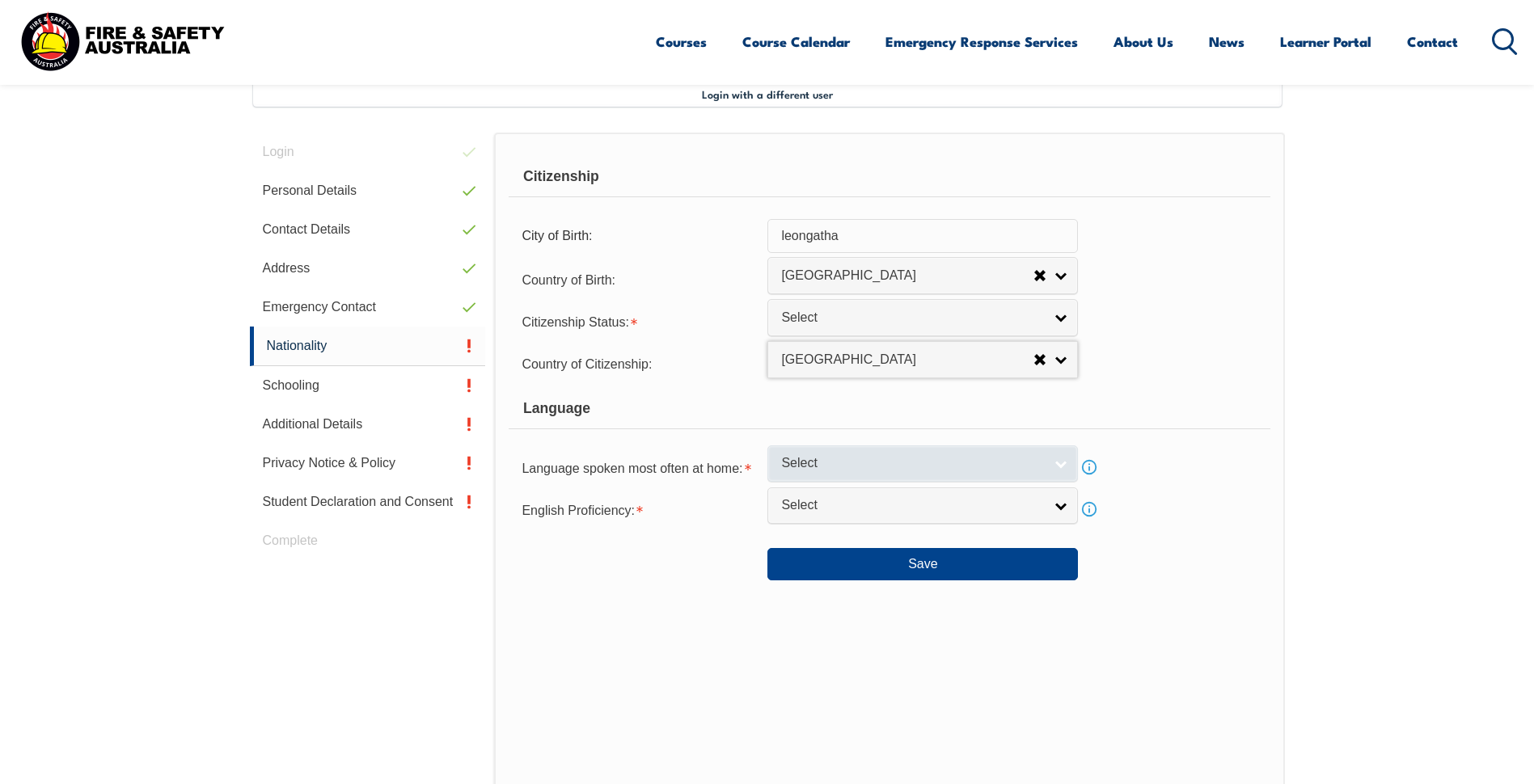
click at [806, 467] on span "Select" at bounding box center [912, 463] width 262 height 17
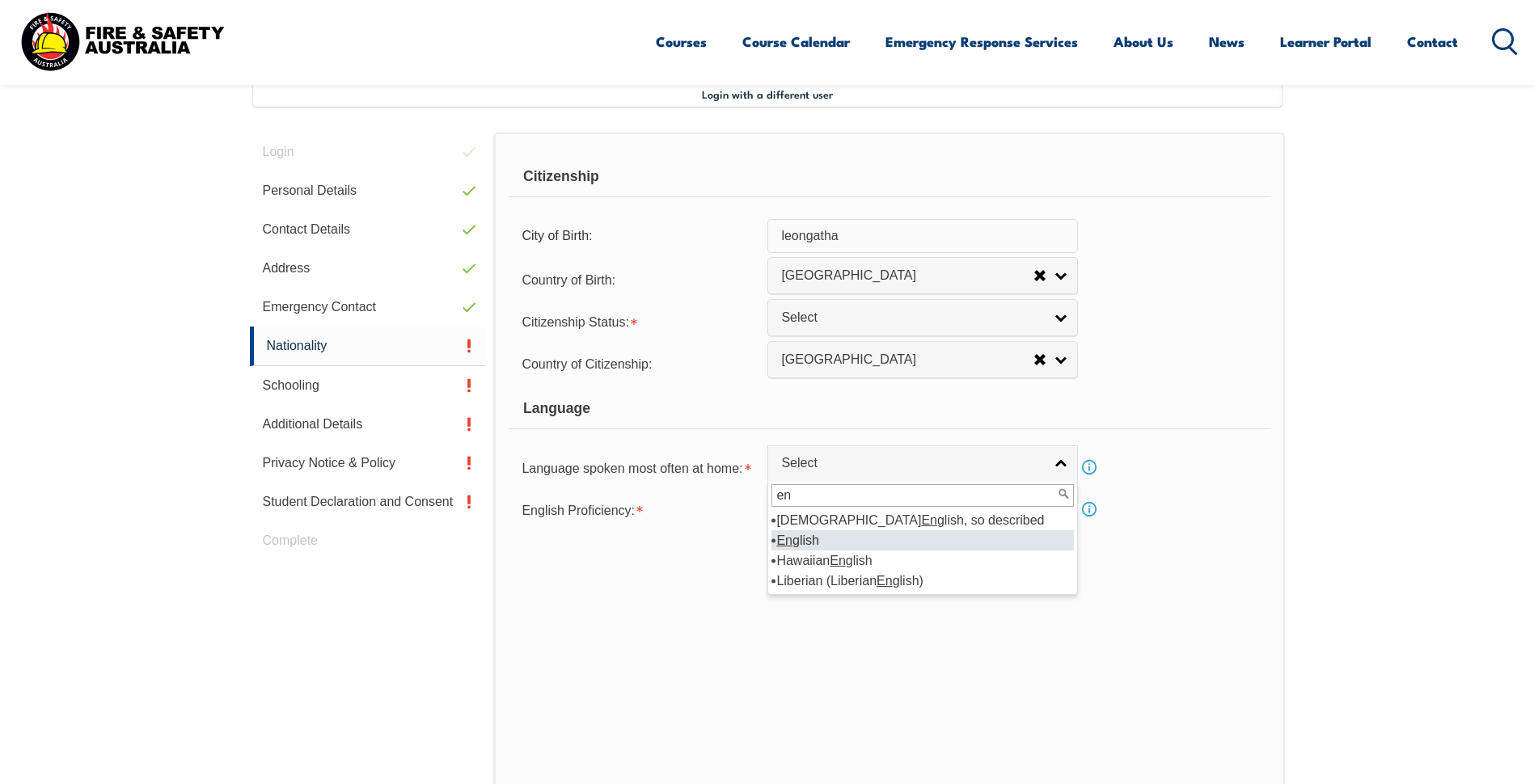
type input "en"
click at [808, 533] on li "En glish" at bounding box center [922, 540] width 302 height 20
select select "1201"
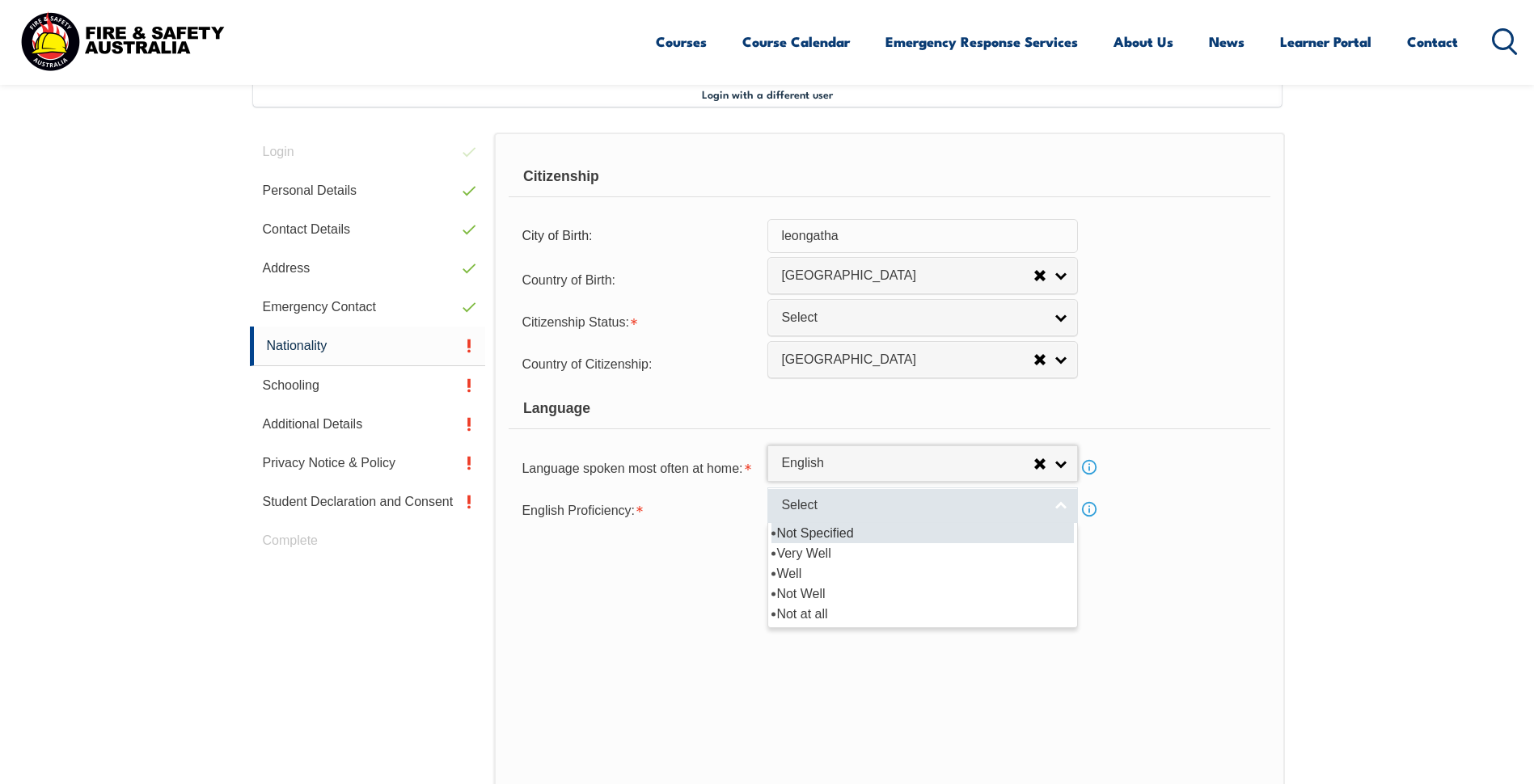
click at [833, 511] on span "Select" at bounding box center [912, 506] width 262 height 17
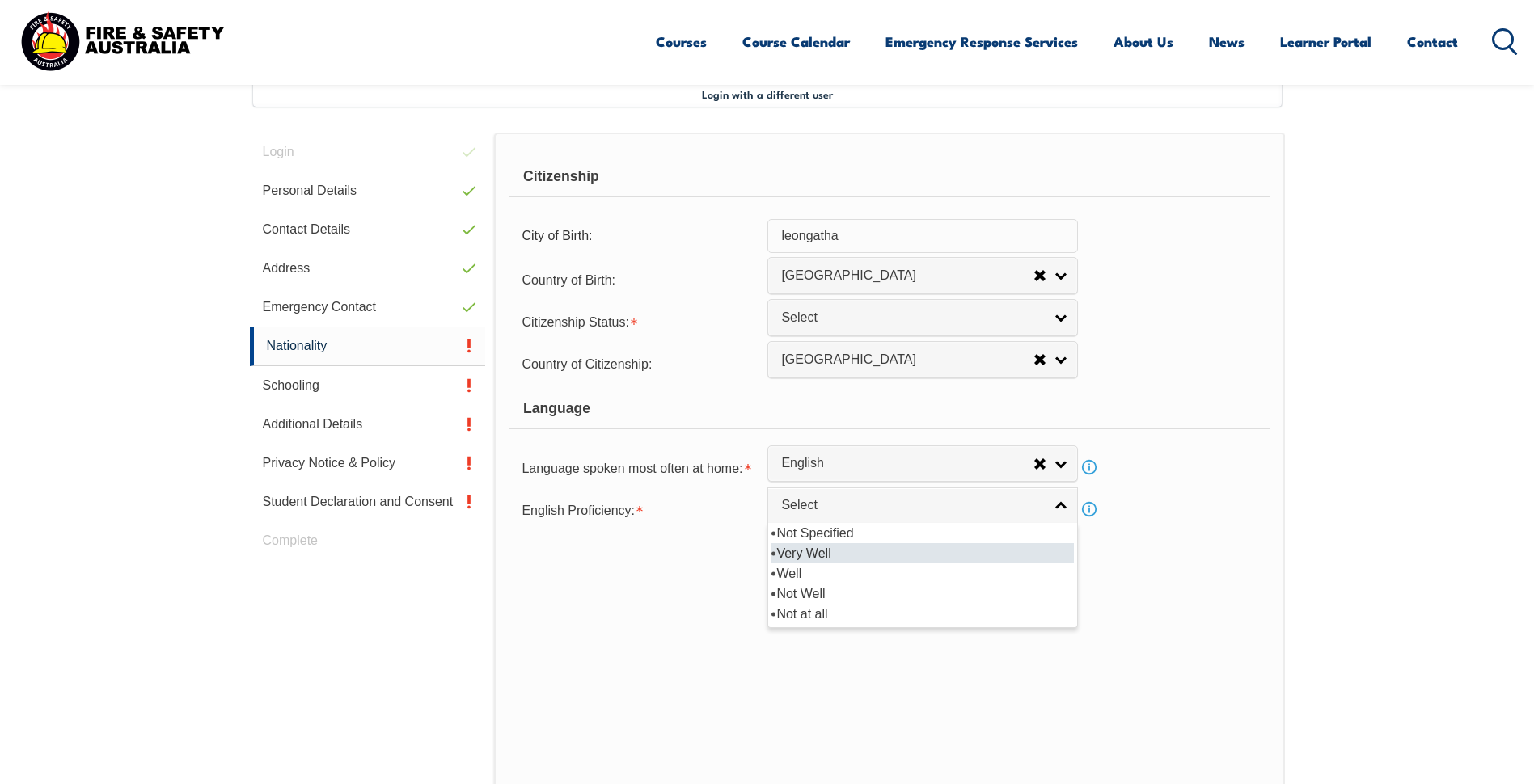
click at [839, 559] on li "Very Well" at bounding box center [922, 553] width 302 height 20
select select "1"
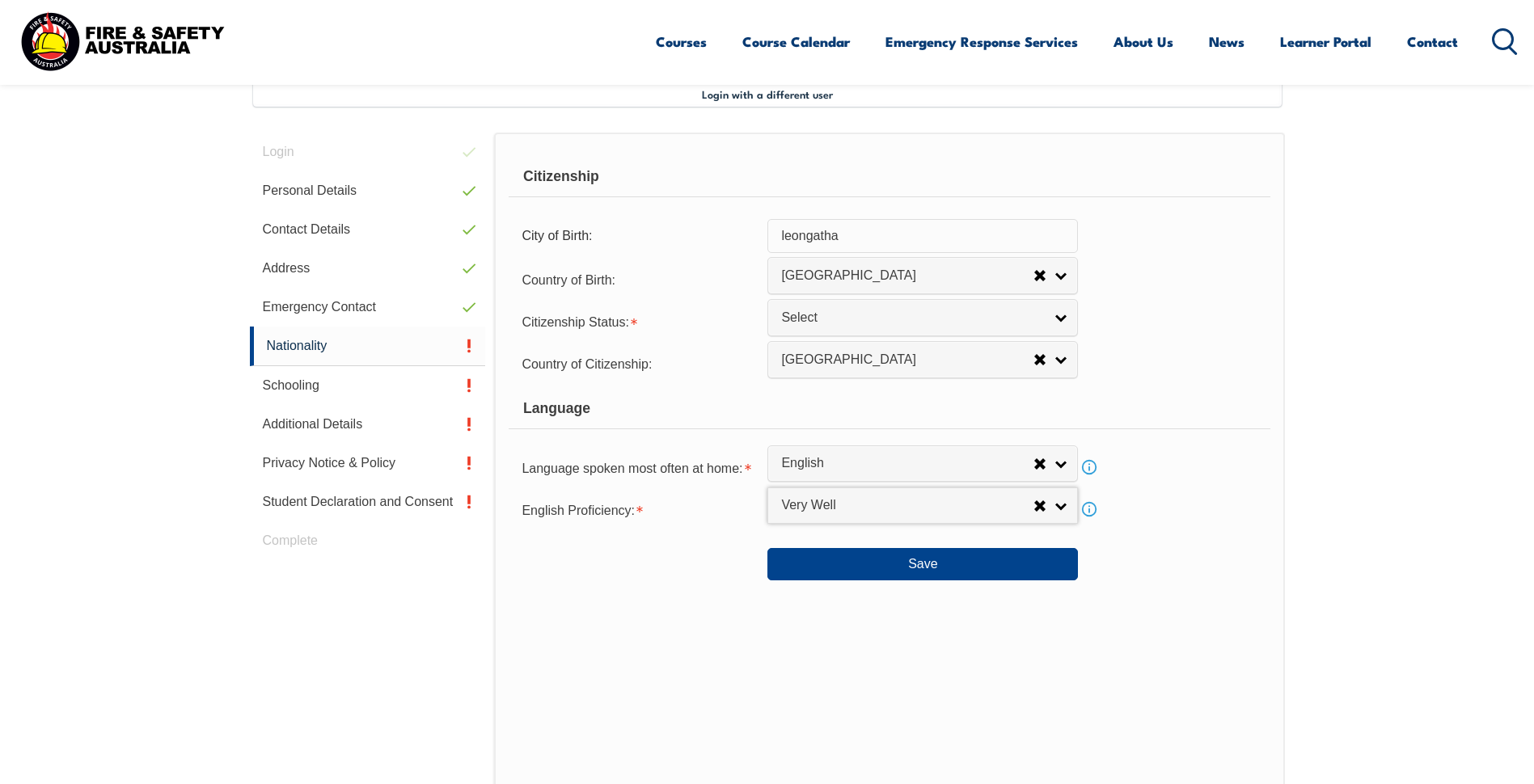
click at [1092, 512] on link "Info" at bounding box center [1089, 509] width 23 height 23
click at [1136, 489] on link "Close" at bounding box center [1135, 502] width 33 height 30
click at [1035, 561] on button "Save" at bounding box center [922, 563] width 310 height 32
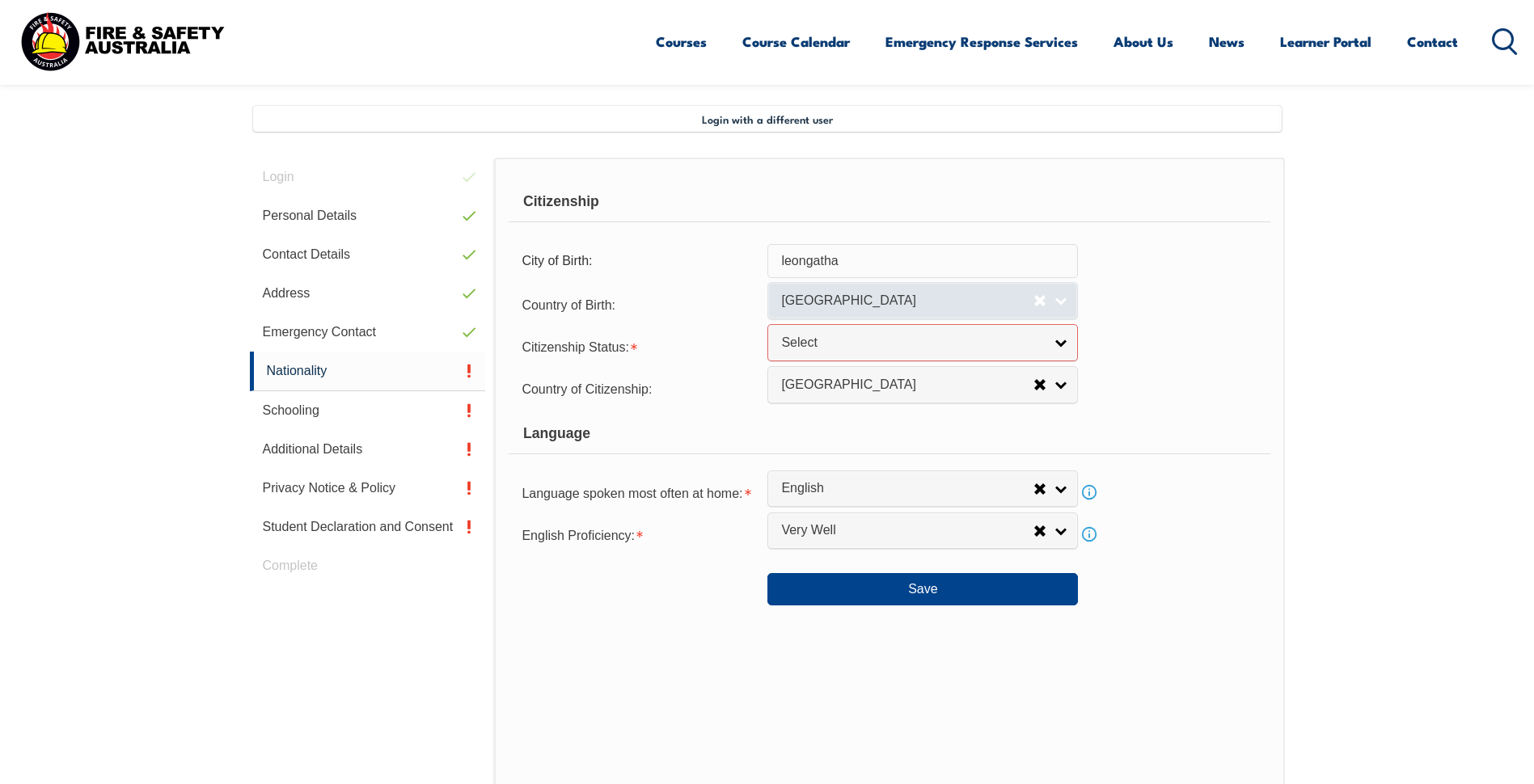
scroll to position [415, 0]
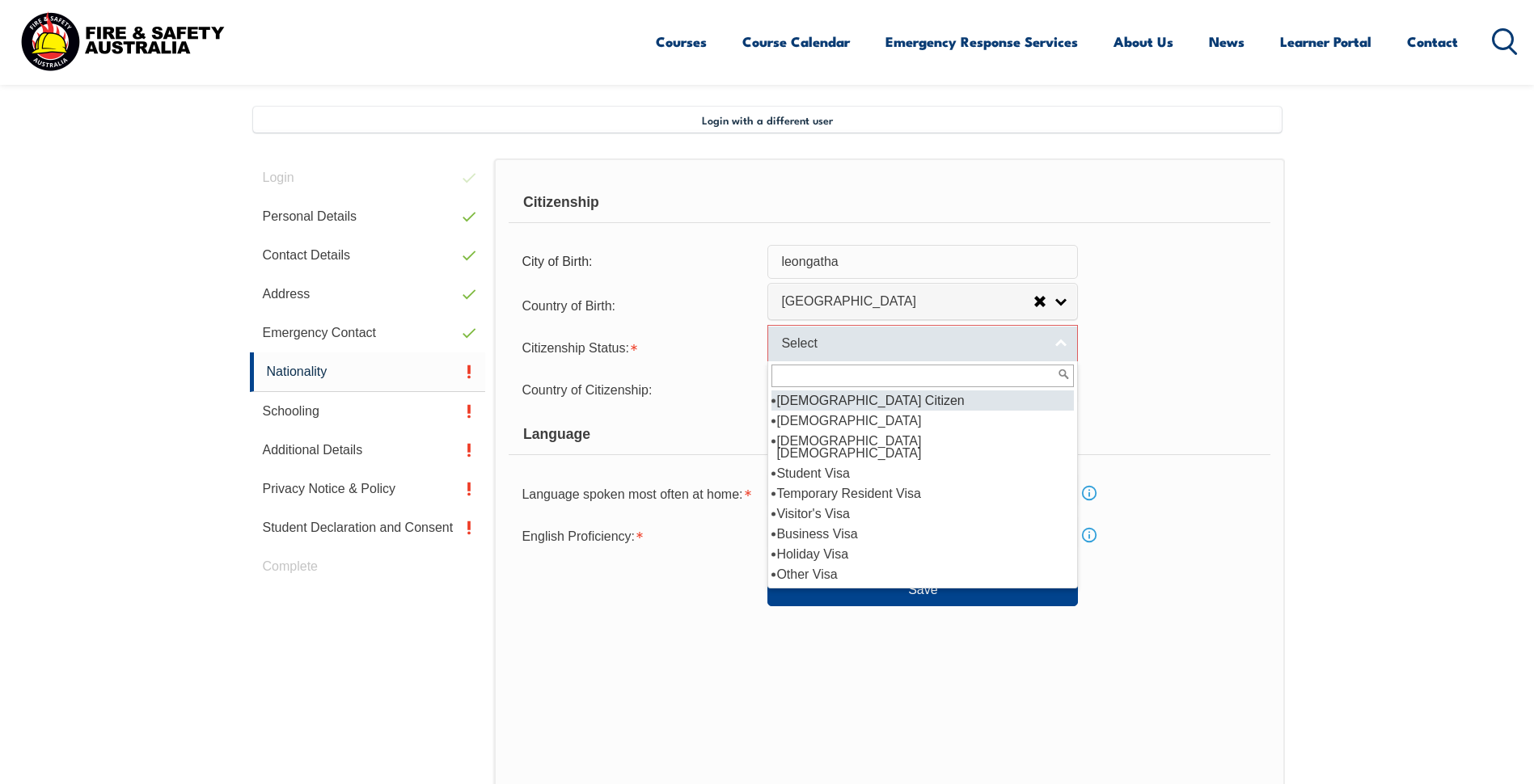
click at [774, 348] on link "Select" at bounding box center [922, 343] width 310 height 36
click at [822, 401] on li "Australian Citizen" at bounding box center [922, 400] width 302 height 20
select select "1"
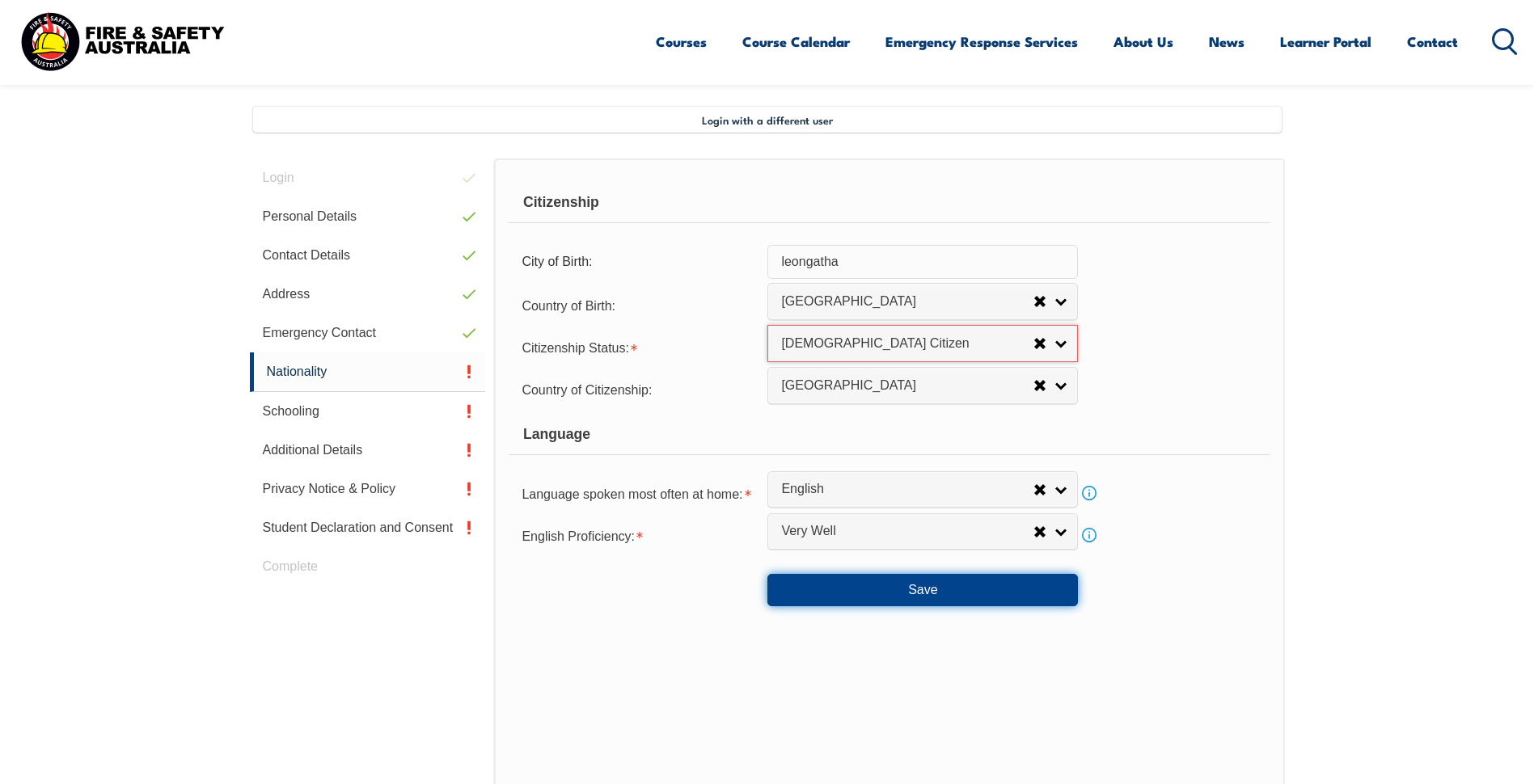
click at [895, 574] on button "Save" at bounding box center [922, 589] width 310 height 32
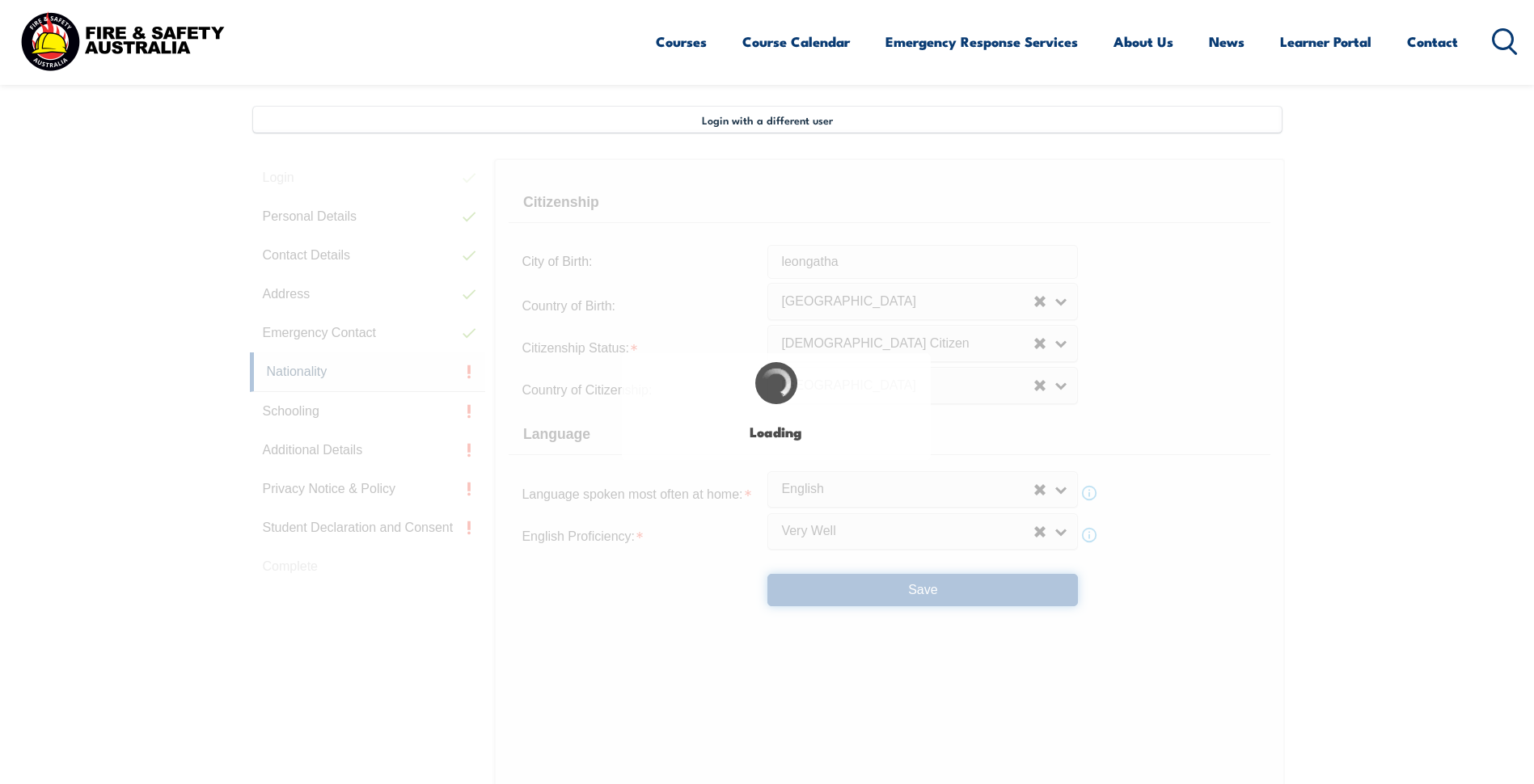
select select "false"
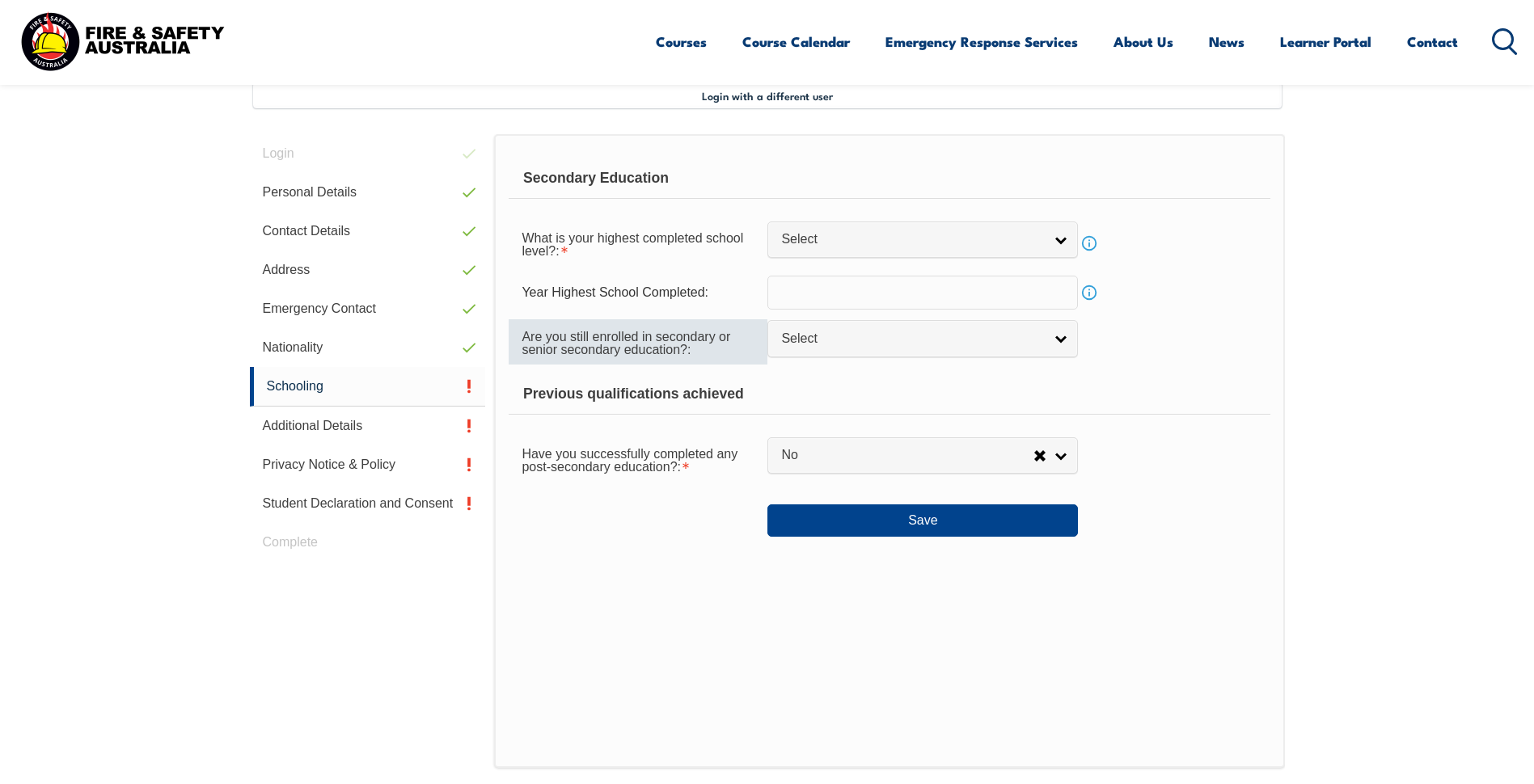
scroll to position [440, 0]
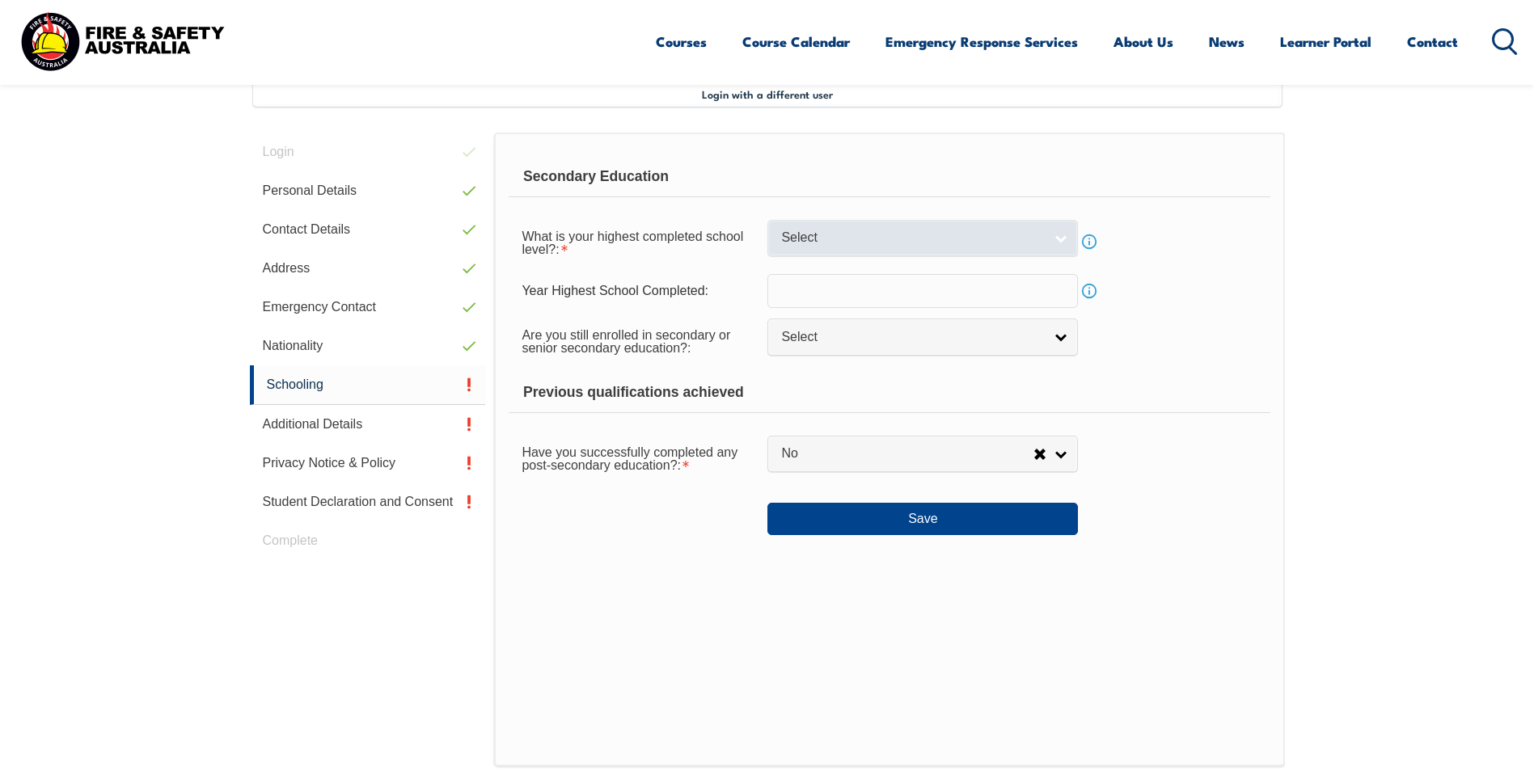
click at [849, 237] on span "Select" at bounding box center [912, 238] width 262 height 17
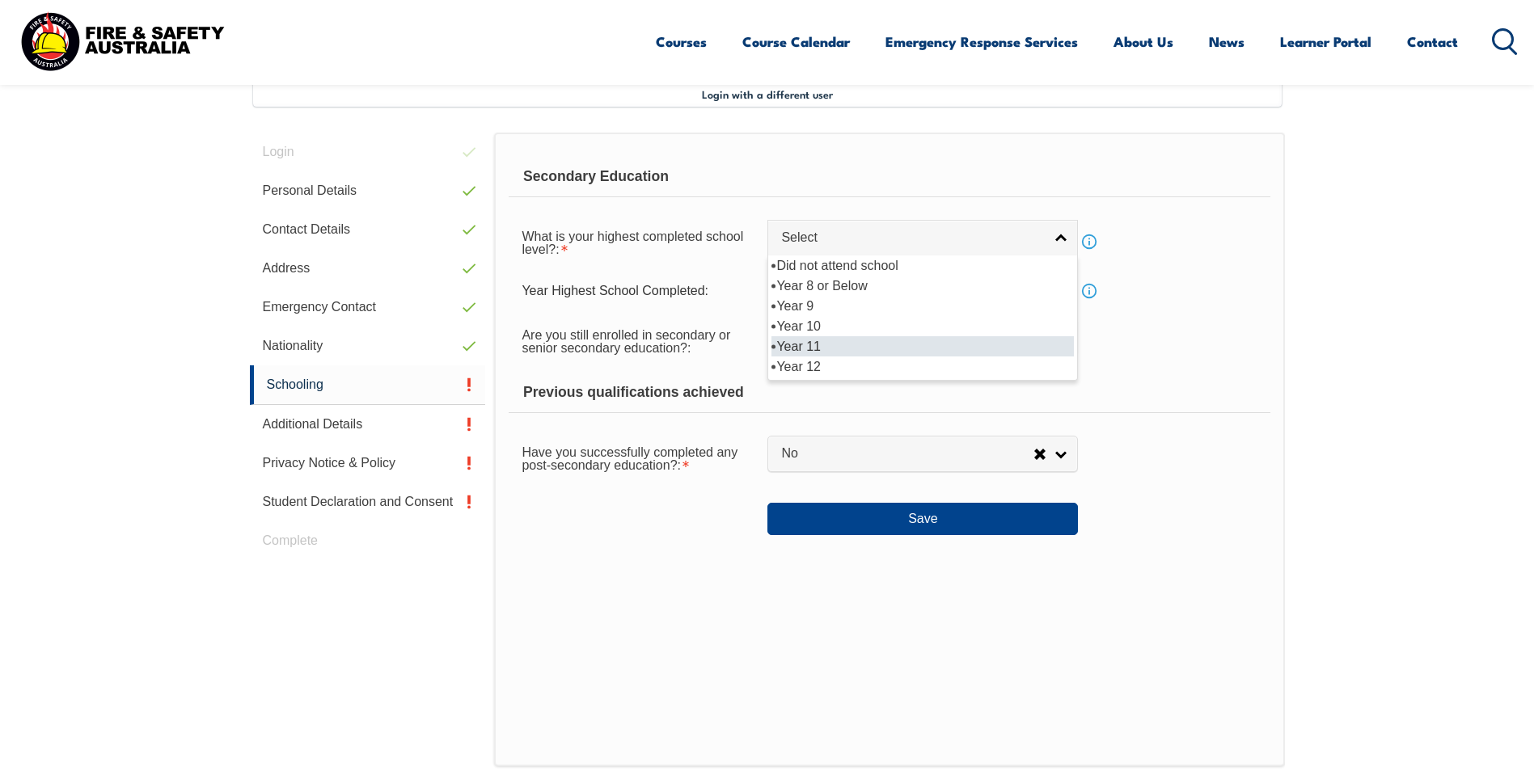
click at [836, 343] on li "Year 11" at bounding box center [922, 346] width 302 height 20
select select "11"
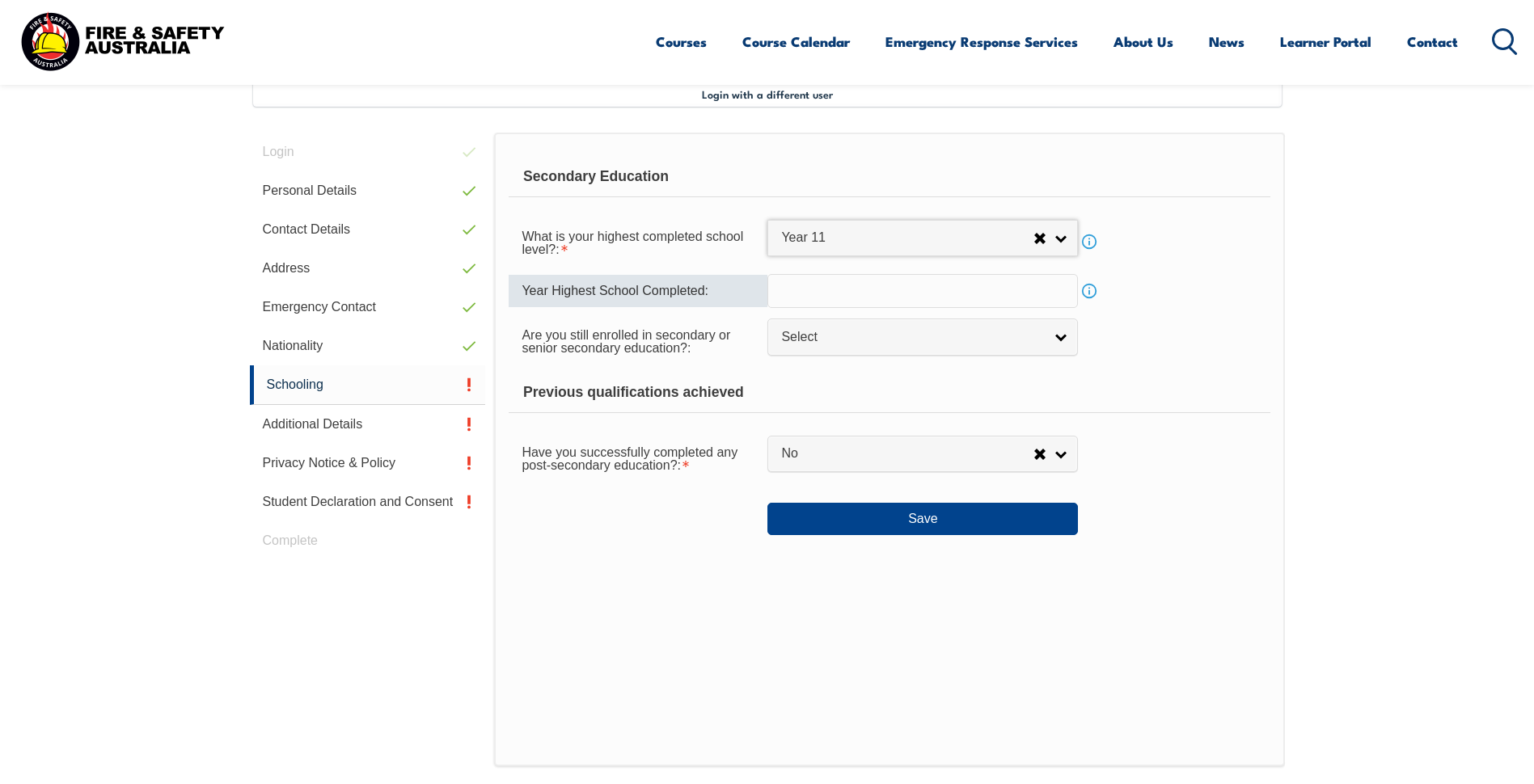
click at [798, 289] on input "text" at bounding box center [922, 290] width 310 height 34
click at [1093, 298] on link "Info" at bounding box center [1089, 291] width 23 height 23
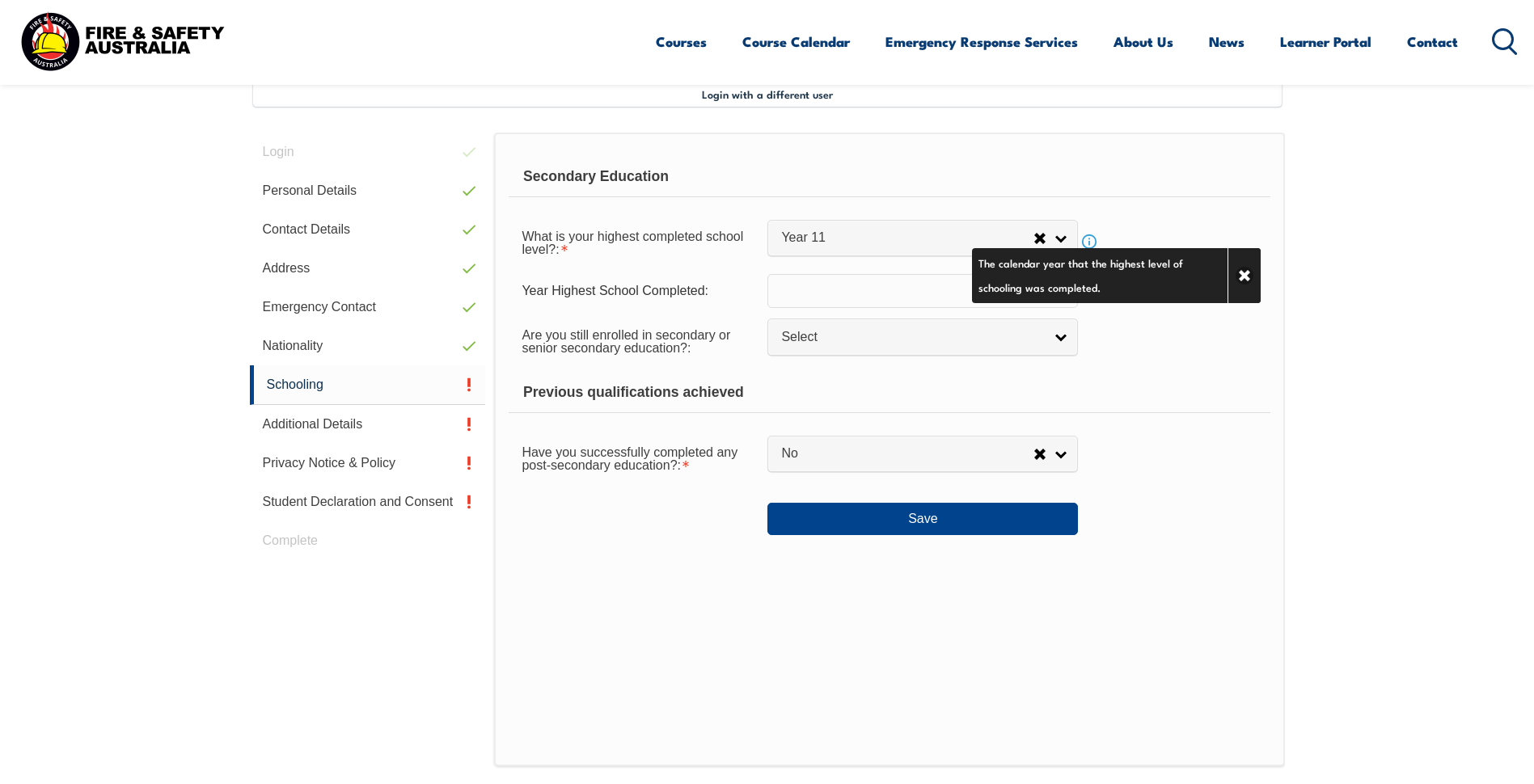
click at [1150, 354] on div "Are you still enrolled in secondary or senior secondary education?: Not Specifi…" at bounding box center [889, 340] width 761 height 45
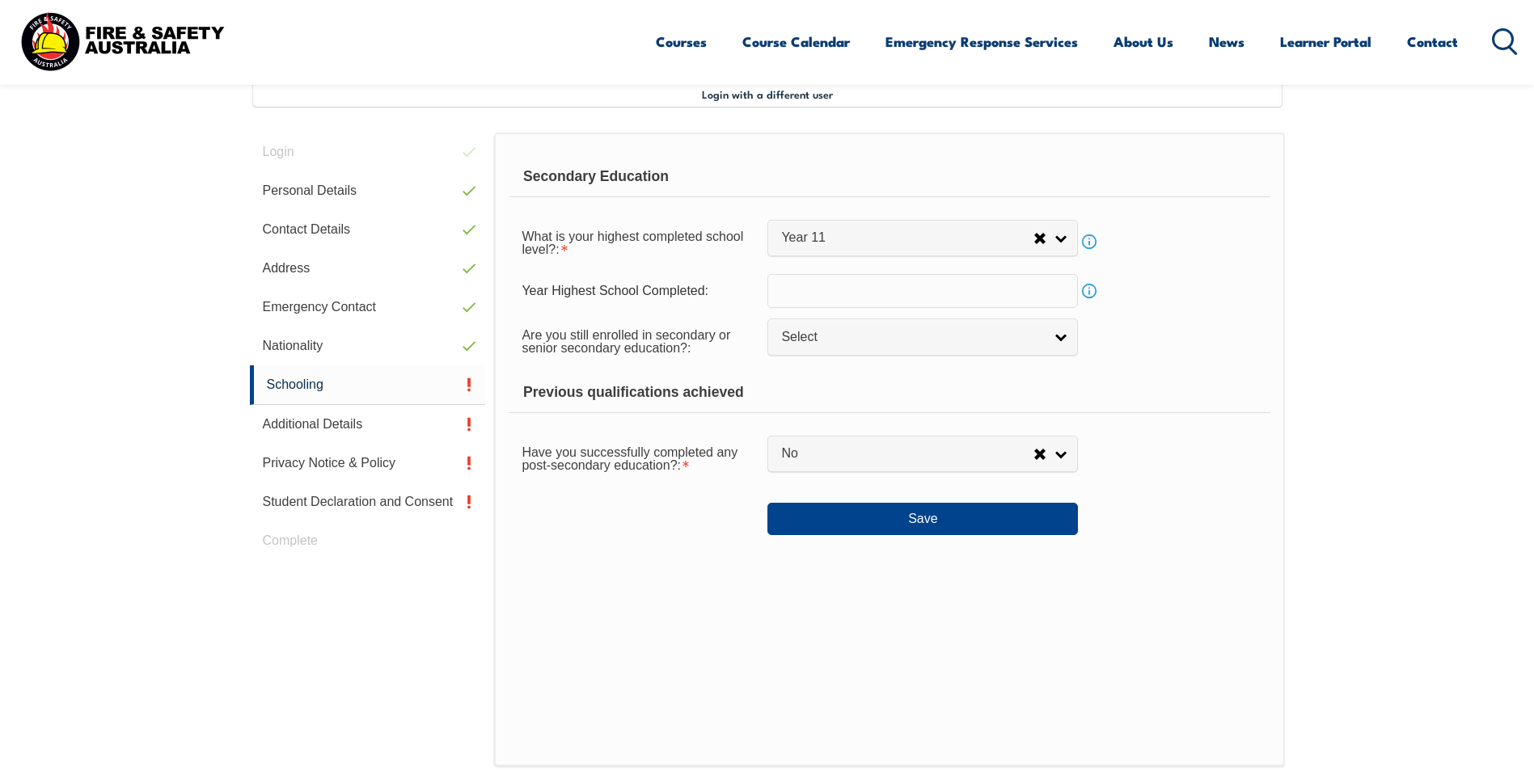
click at [906, 291] on input "text" at bounding box center [922, 290] width 310 height 34
click at [1184, 370] on form "Secondary Education What is your highest completed school level?: Did not atten…" at bounding box center [889, 346] width 761 height 379
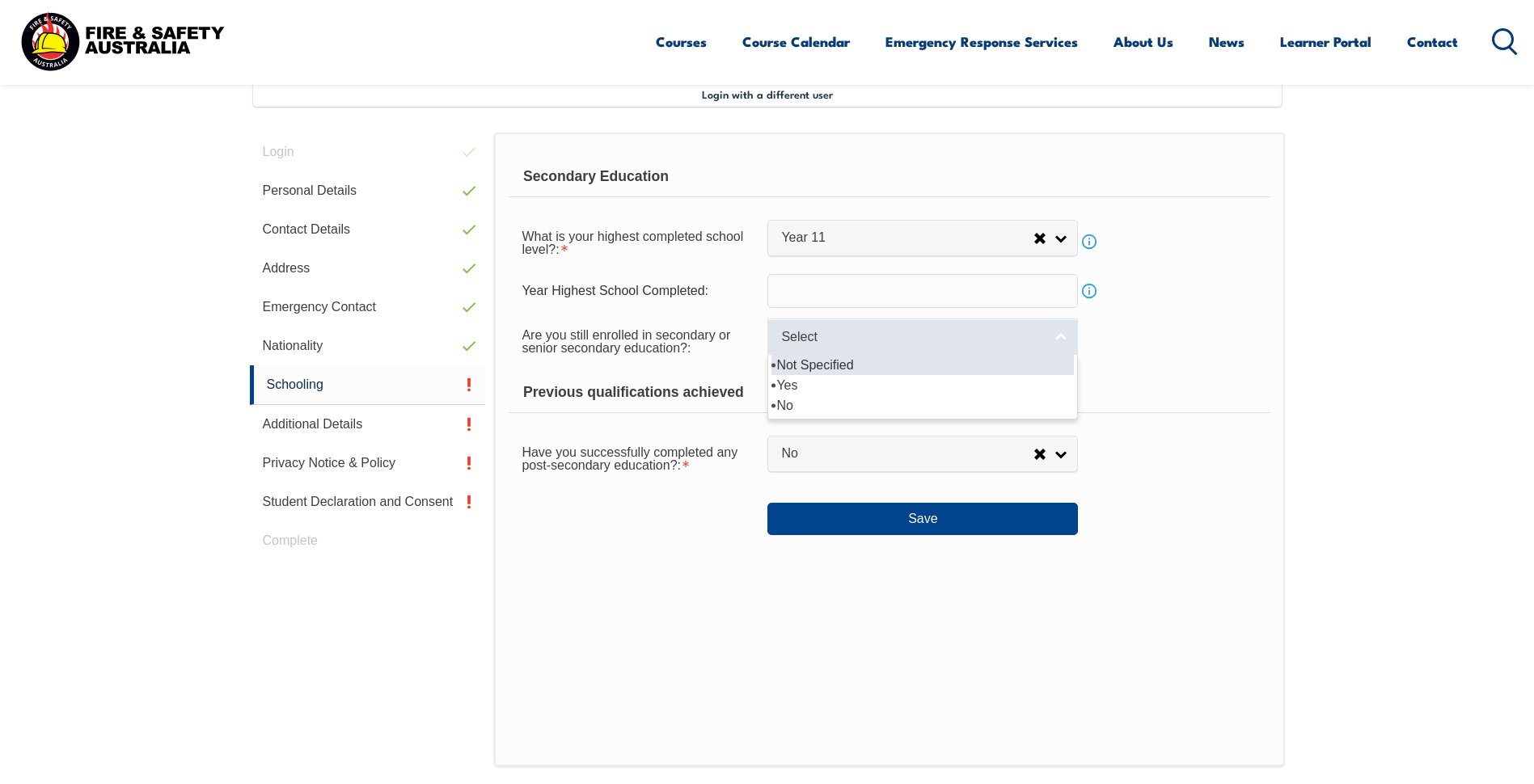
click at [808, 334] on span "Select" at bounding box center [912, 338] width 262 height 17
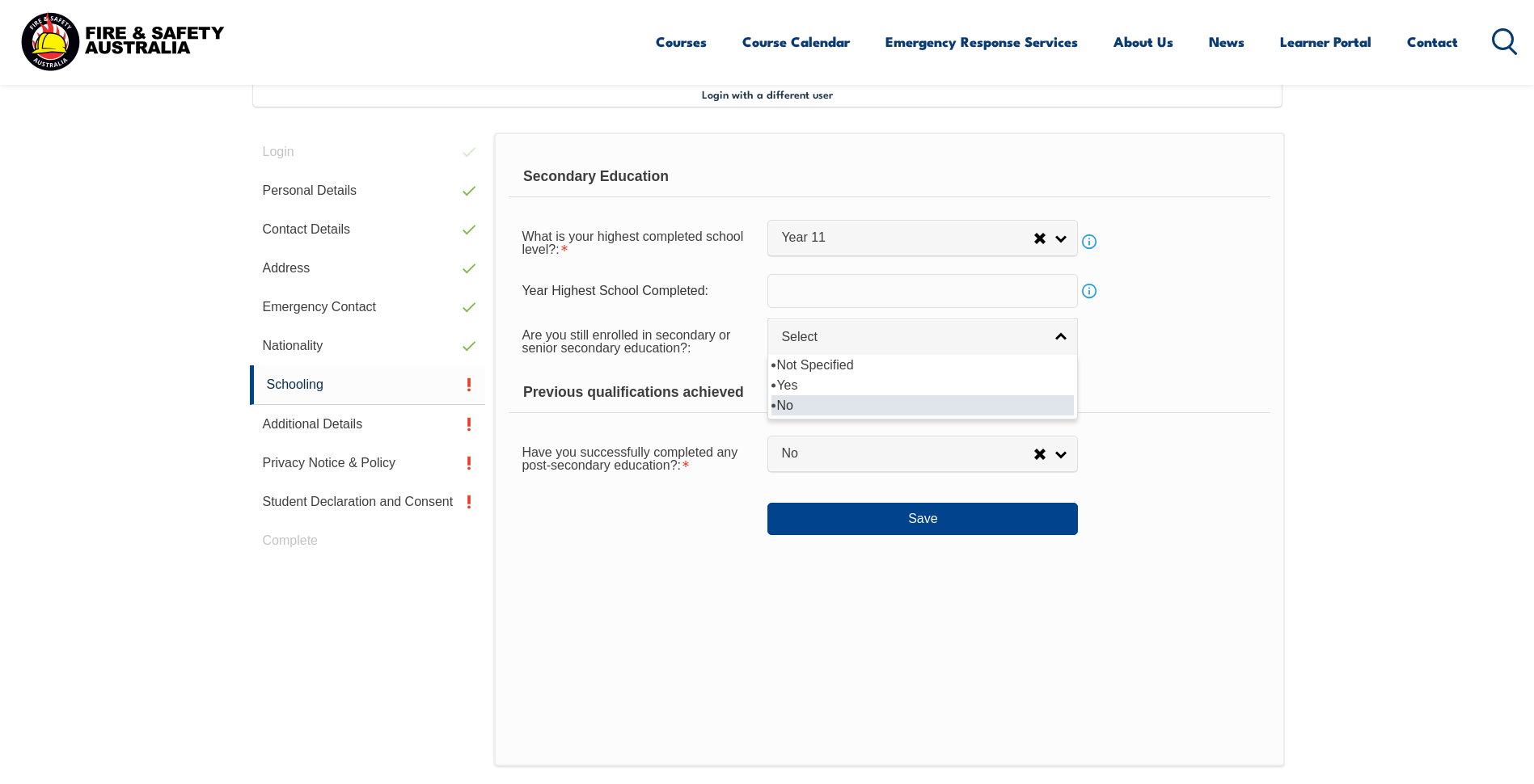
click at [809, 397] on li "No" at bounding box center [922, 405] width 302 height 20
select select "false"
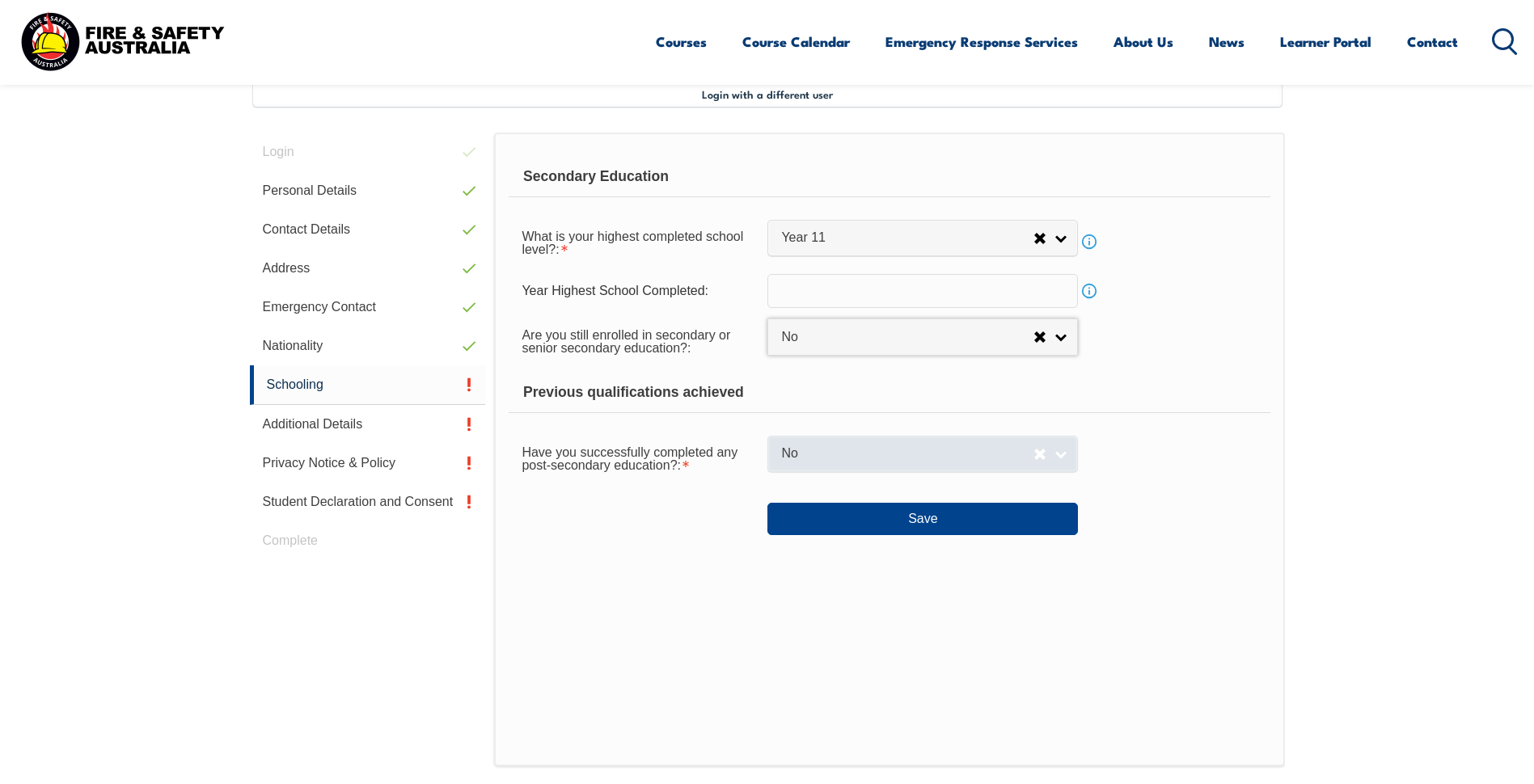
click at [807, 462] on span "No" at bounding box center [907, 454] width 252 height 17
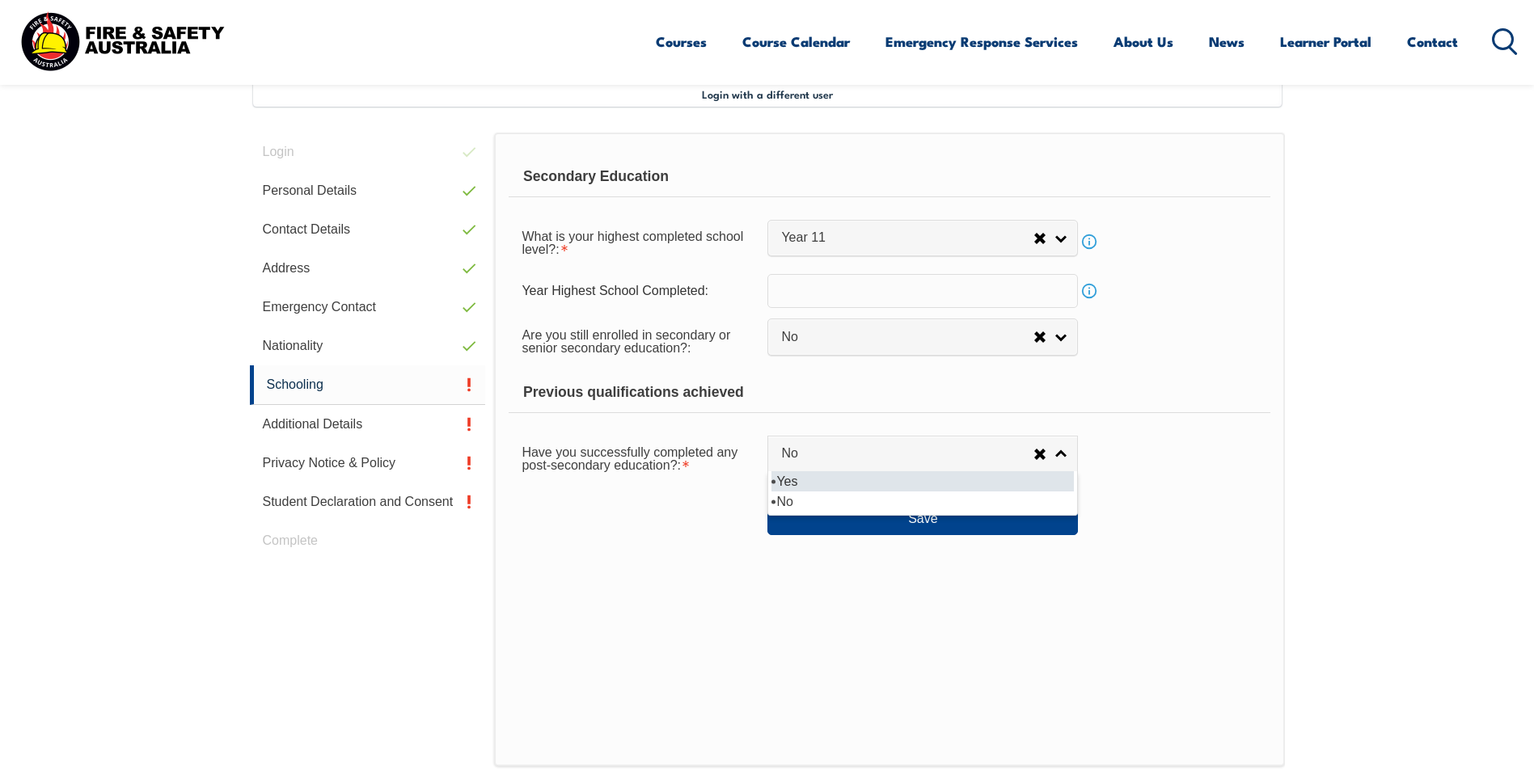
click at [803, 489] on li "Yes" at bounding box center [922, 481] width 302 height 20
select select "true"
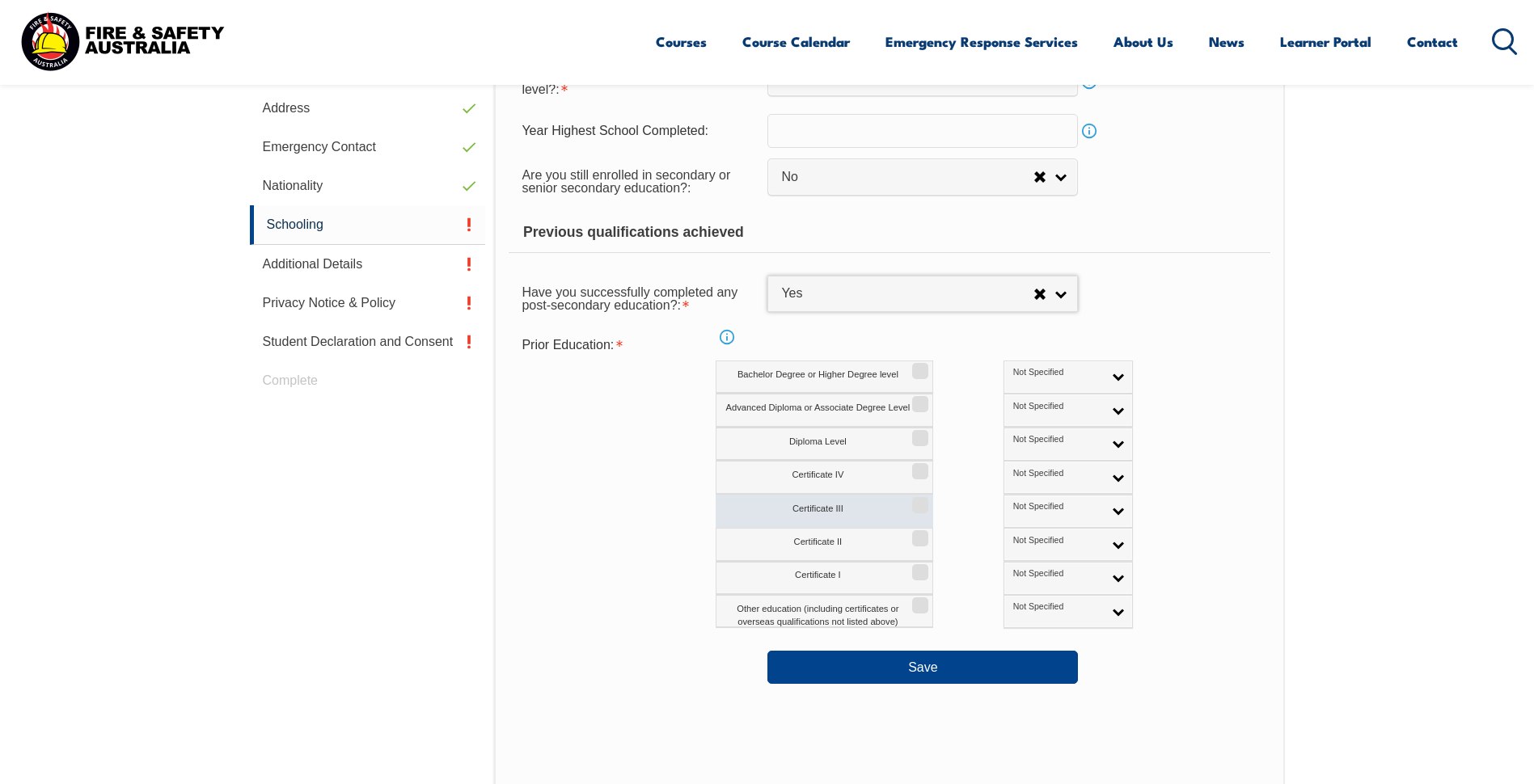
scroll to position [602, 0]
click at [900, 499] on label "Certificate III" at bounding box center [824, 509] width 218 height 33
click at [913, 499] on input "Certificate III" at bounding box center [917, 498] width 10 height 2
checkbox input "true"
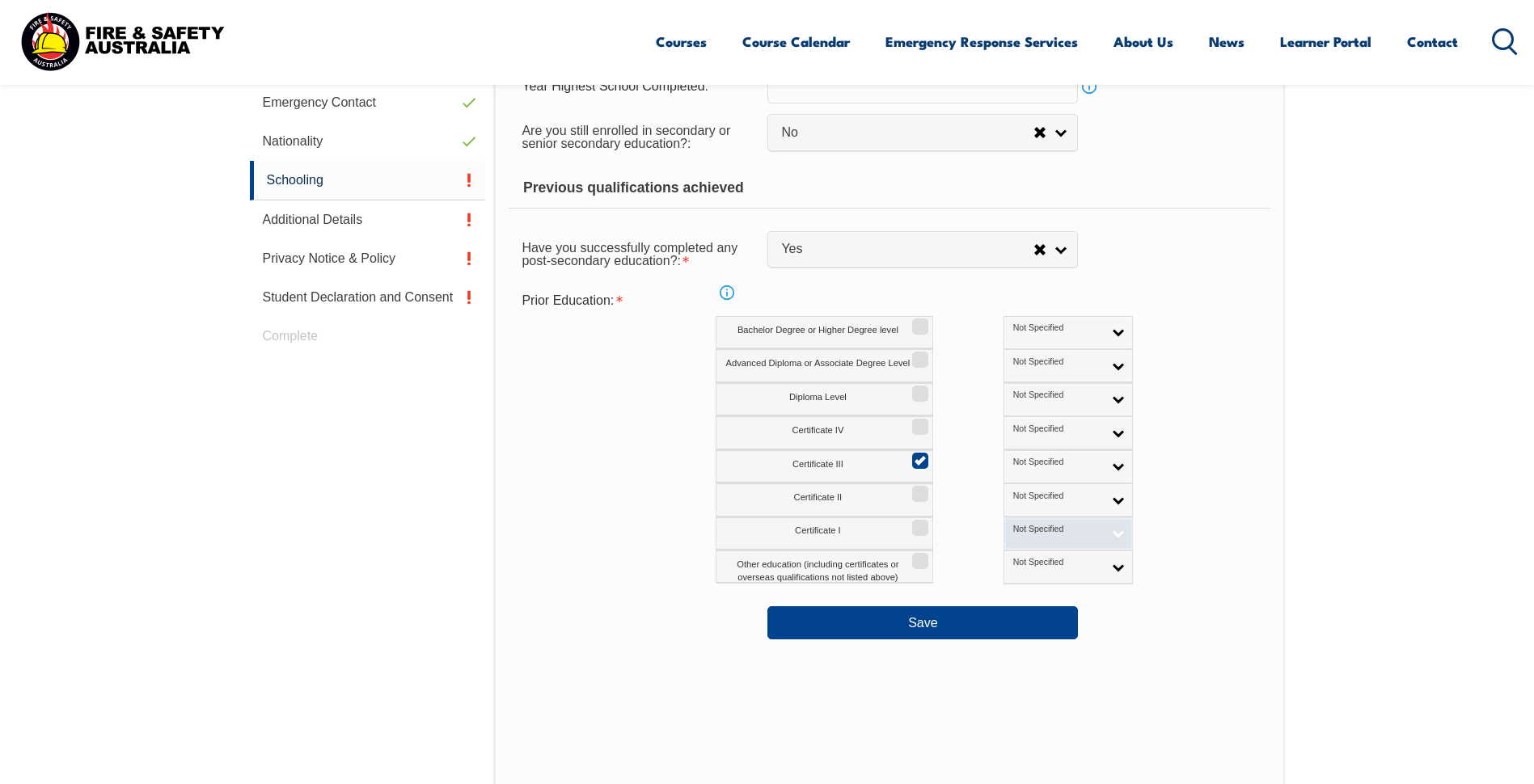
scroll to position [683, 0]
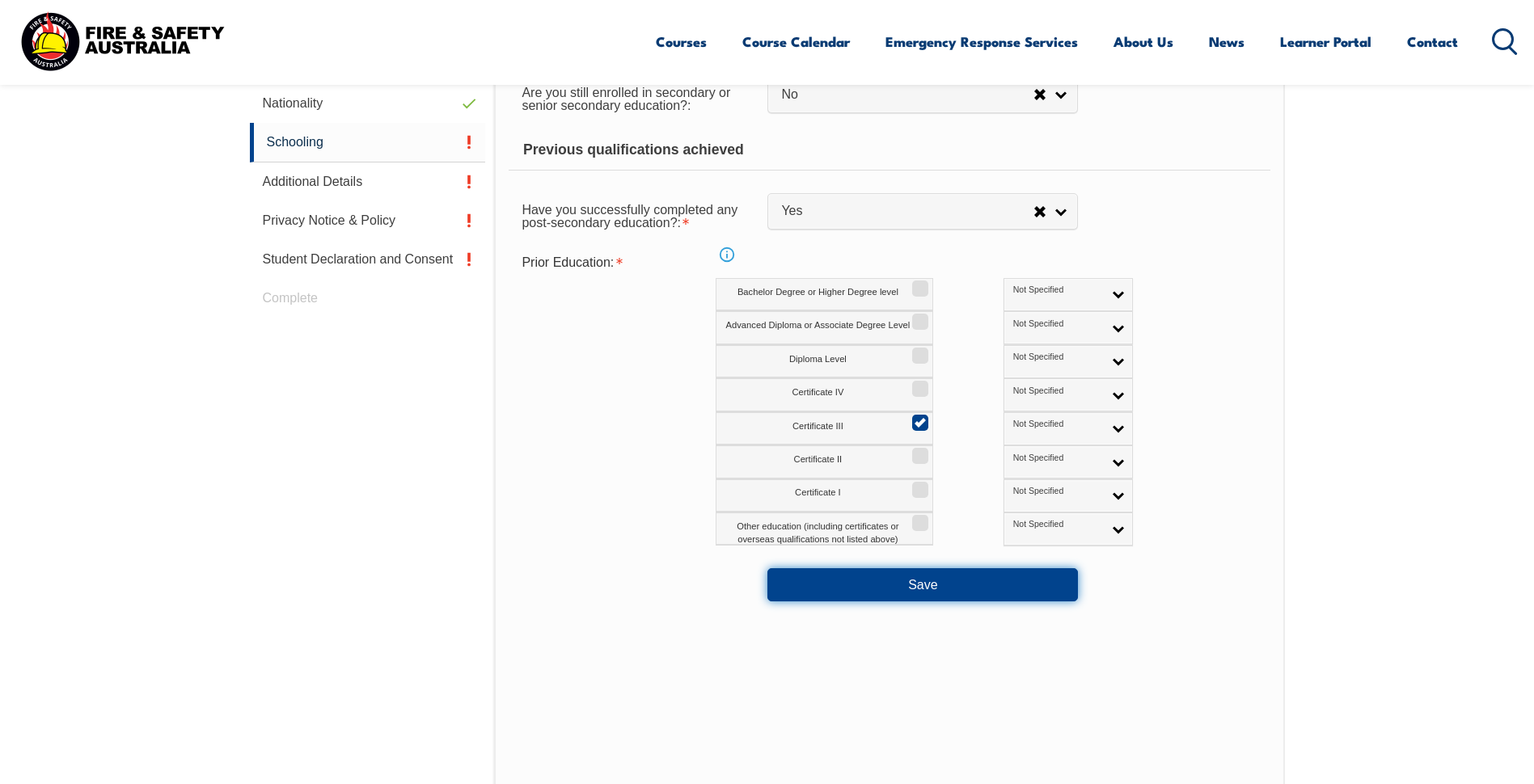
click at [935, 580] on button "Save" at bounding box center [922, 584] width 310 height 32
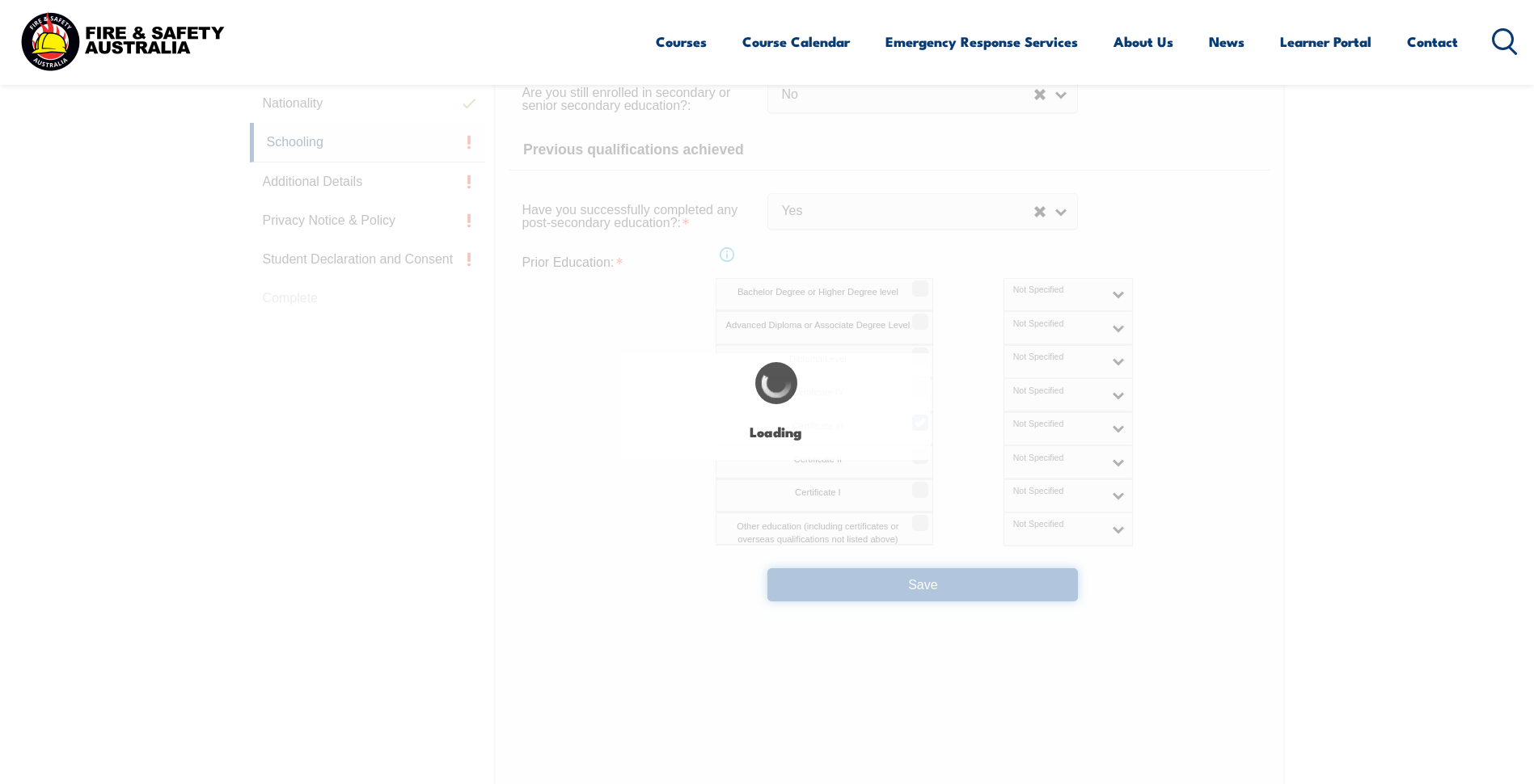
select select "false"
select select "true"
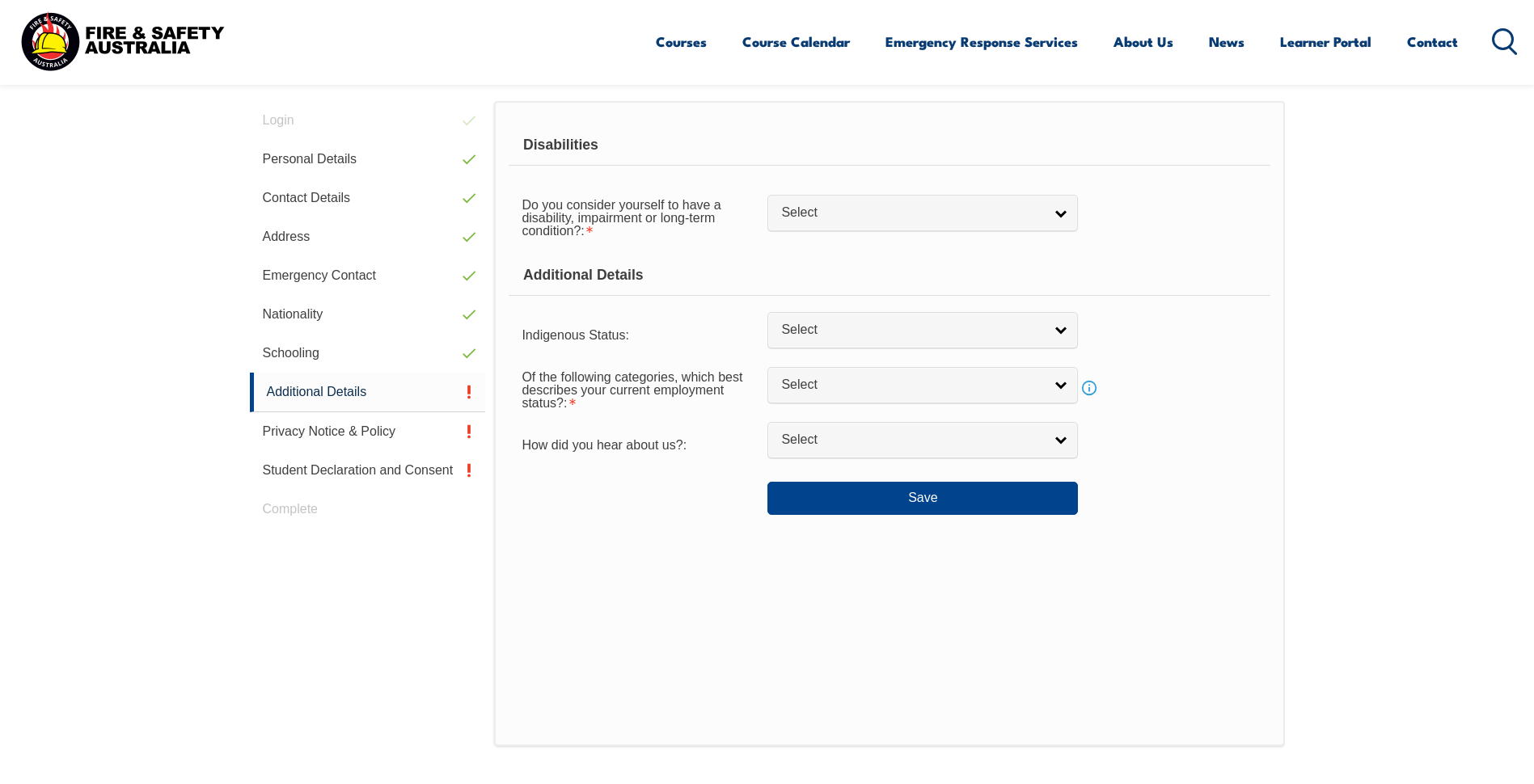
scroll to position [440, 0]
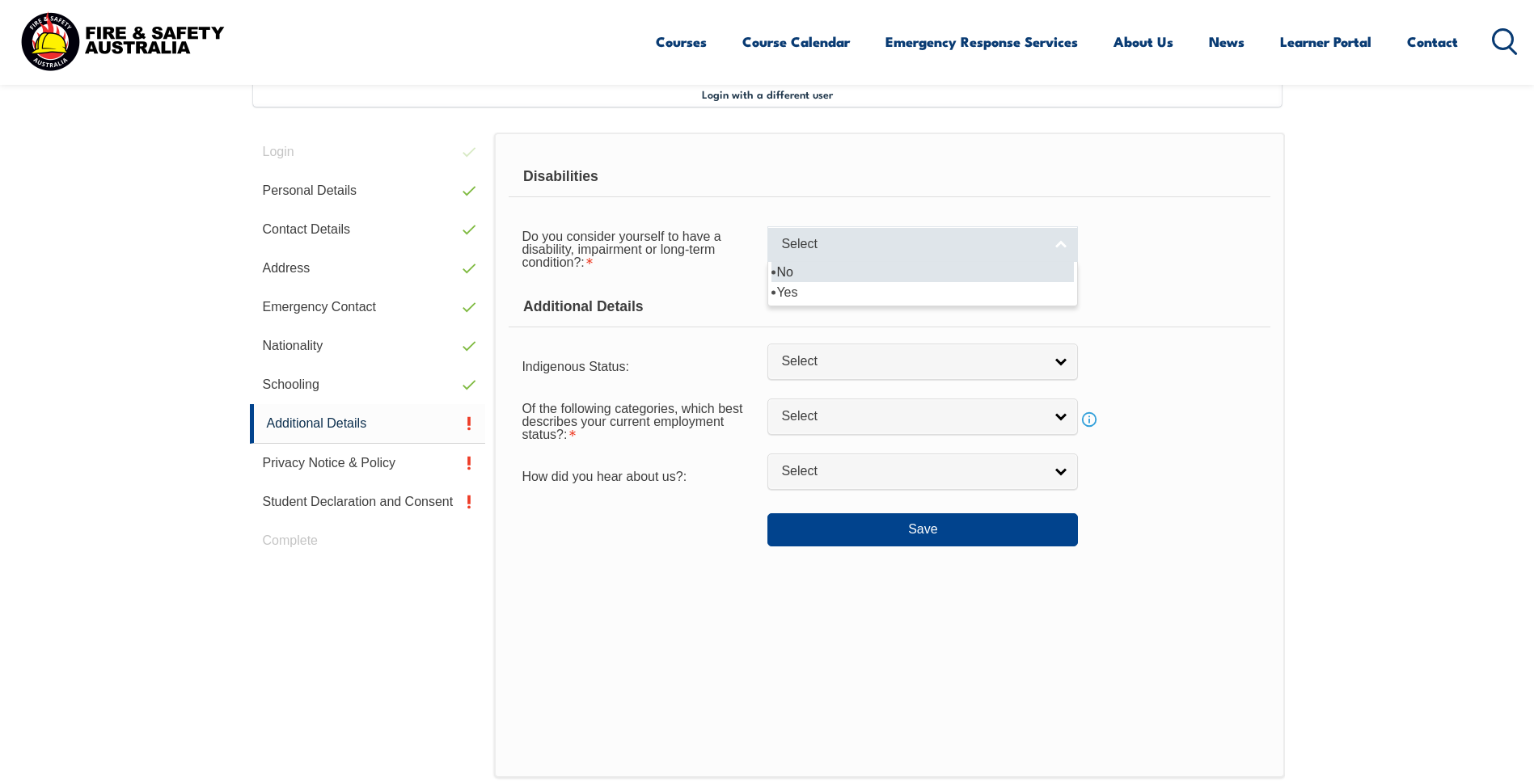
click at [872, 252] on span "Select" at bounding box center [912, 244] width 262 height 17
click at [851, 278] on li "No" at bounding box center [922, 271] width 302 height 20
select select "false"
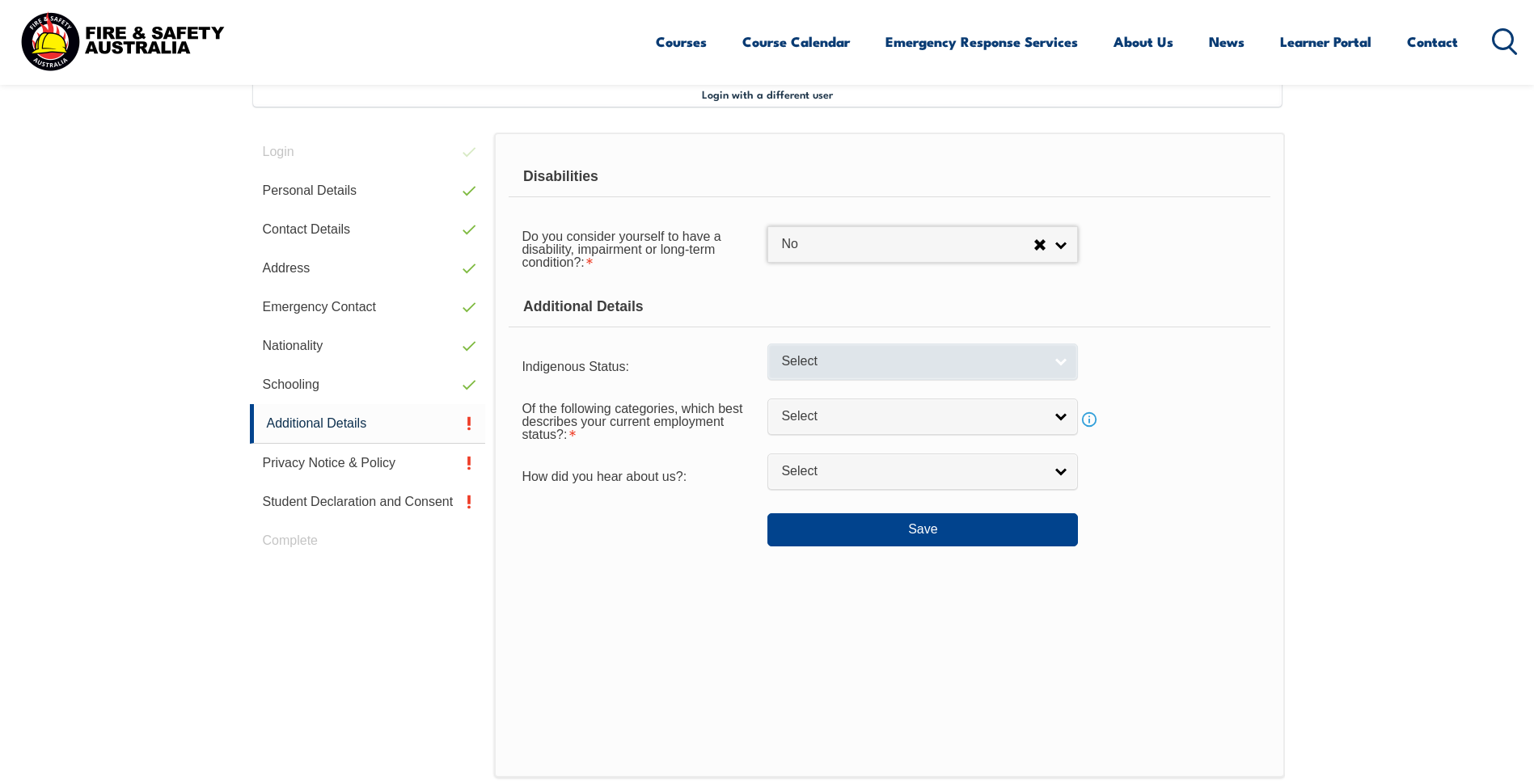
click at [834, 366] on span "Select" at bounding box center [912, 362] width 262 height 17
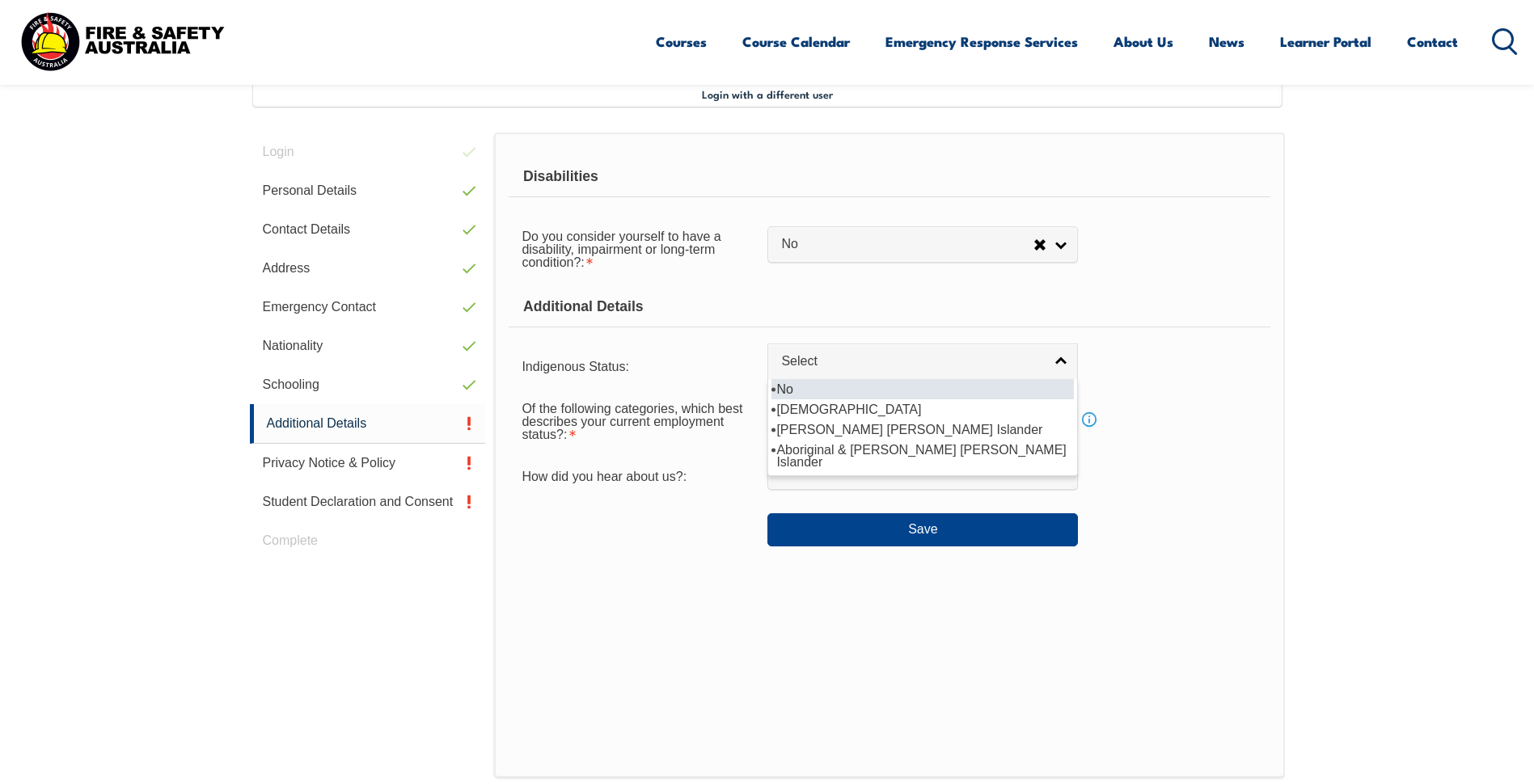
click at [835, 390] on li "No" at bounding box center [922, 388] width 302 height 20
select select "4"
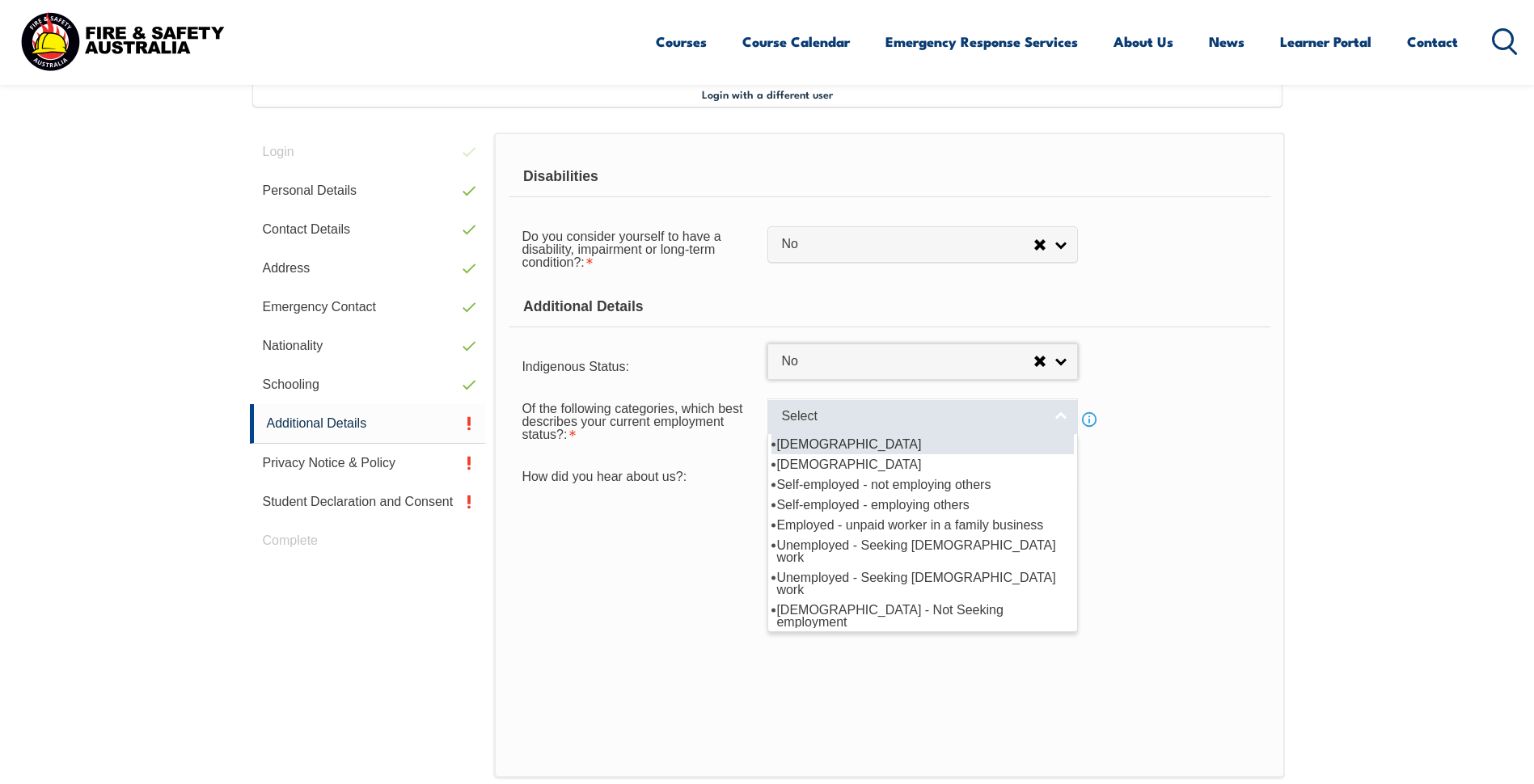
click at [820, 418] on span "Select" at bounding box center [912, 417] width 262 height 17
click at [819, 440] on li "Full-time employee" at bounding box center [922, 444] width 302 height 20
select select "1"
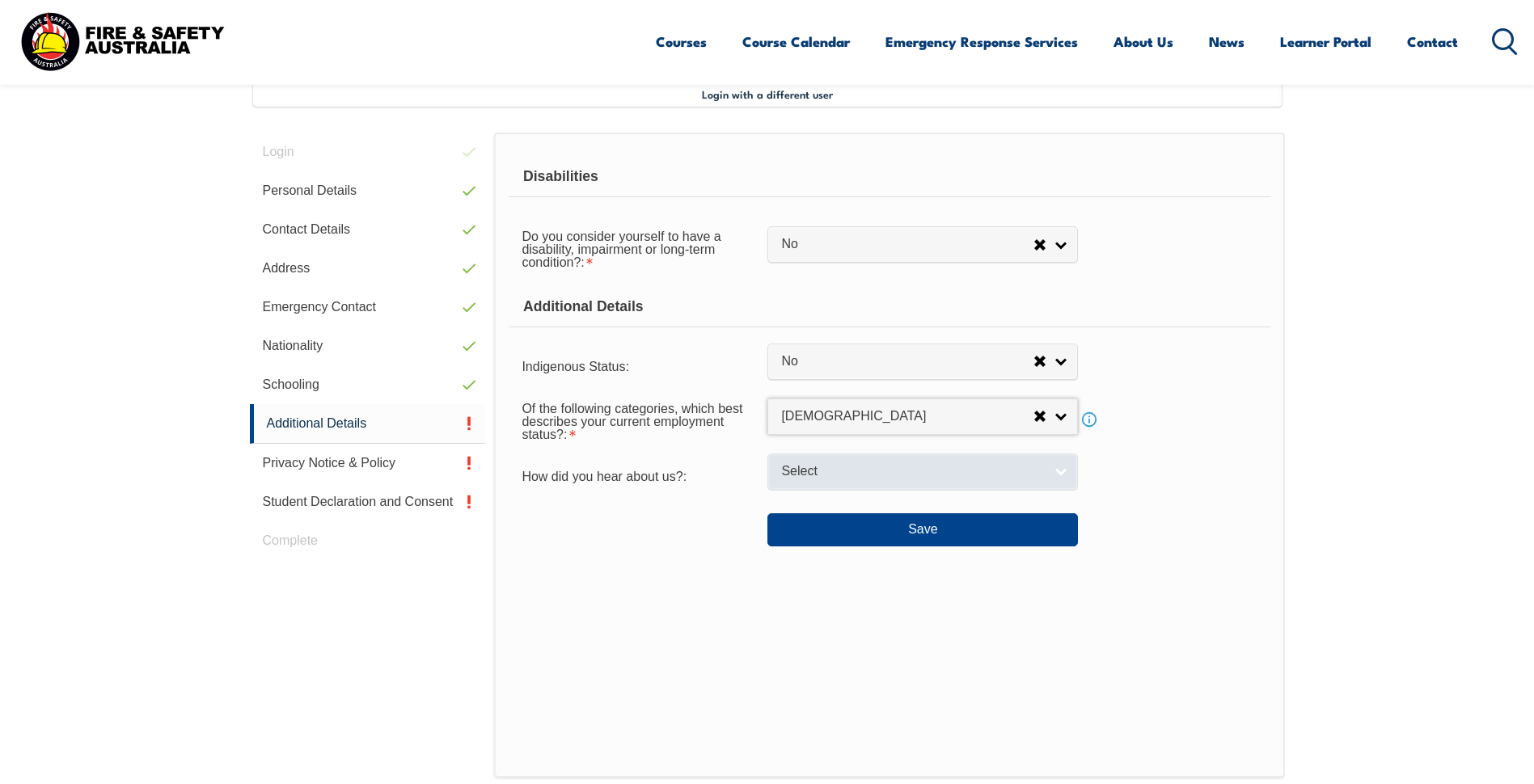
click at [911, 470] on span "Select" at bounding box center [912, 471] width 262 height 17
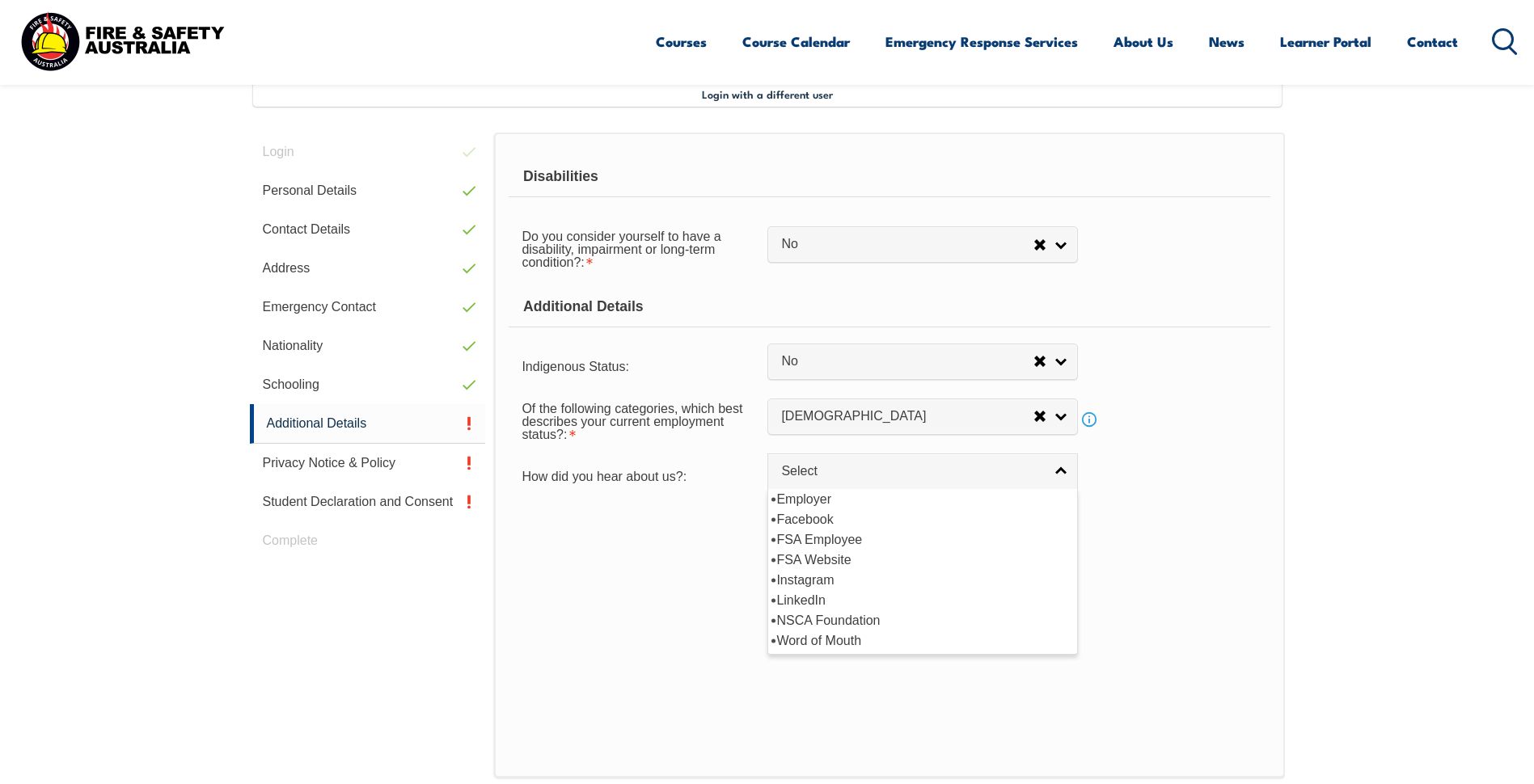
click at [631, 509] on div "Save" at bounding box center [889, 522] width 761 height 45
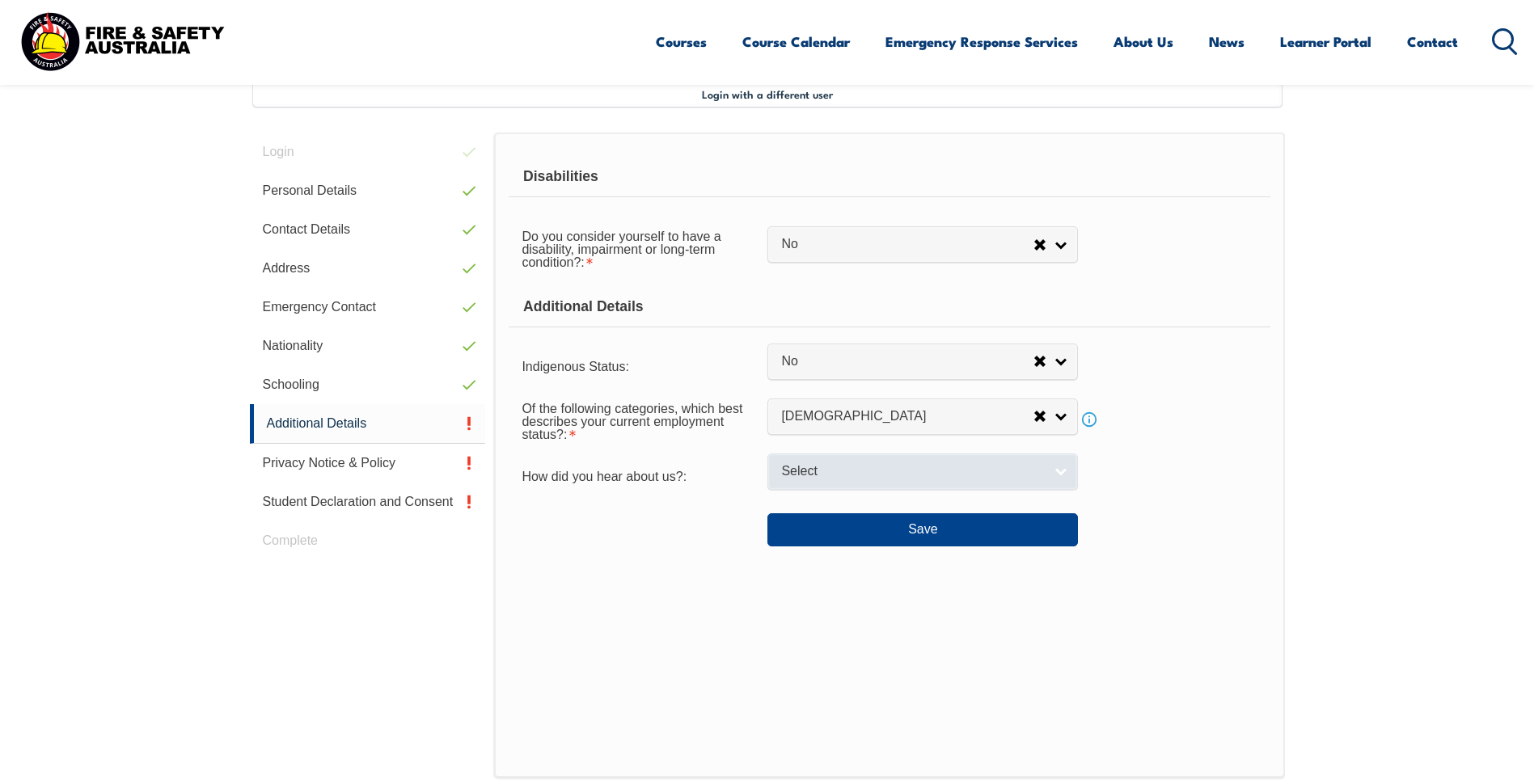
click at [798, 459] on link "Select" at bounding box center [922, 471] width 310 height 36
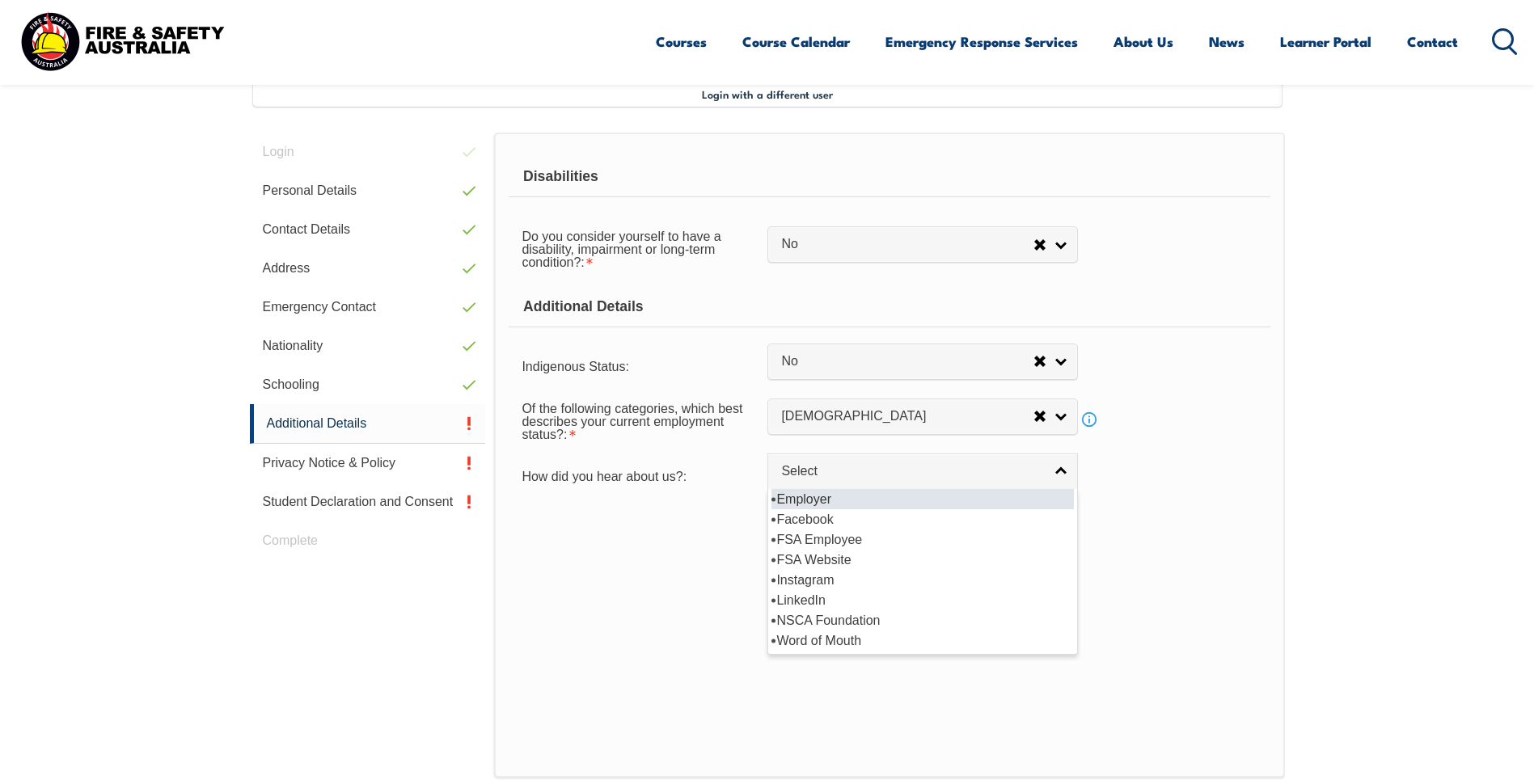
click at [848, 498] on li "Employer" at bounding box center [922, 498] width 302 height 20
select select "8019"
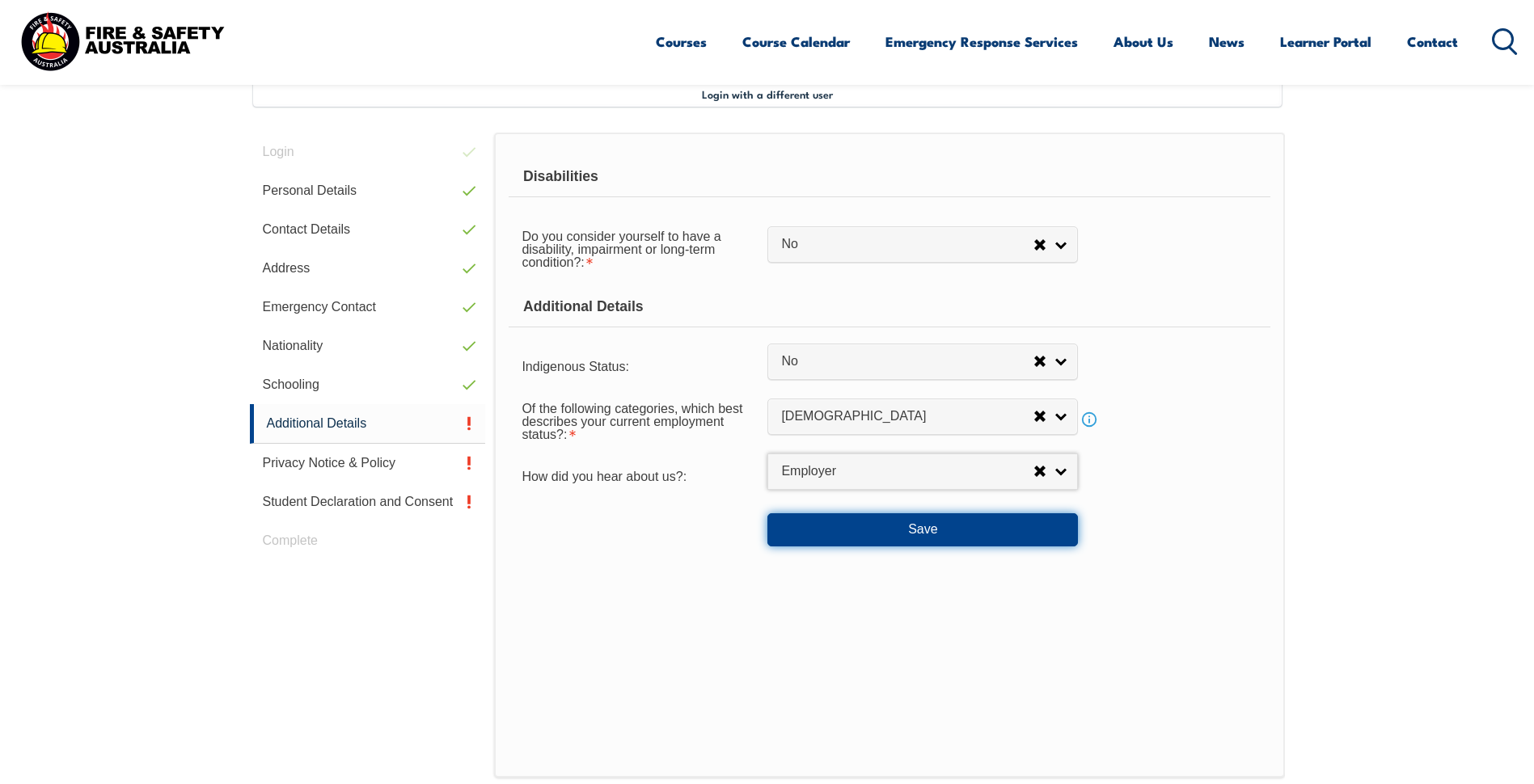
click at [896, 529] on button "Save" at bounding box center [922, 528] width 310 height 32
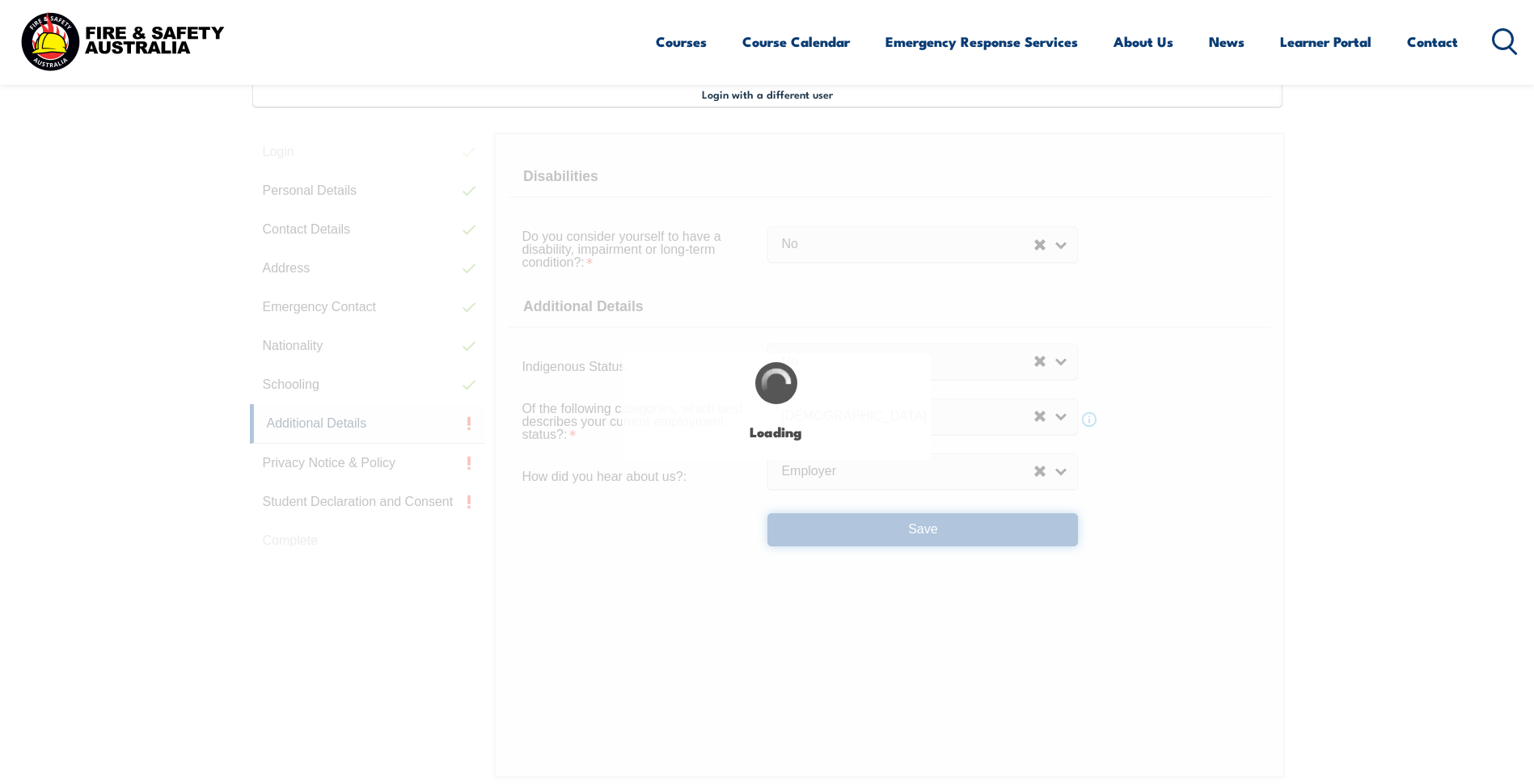
select select "false"
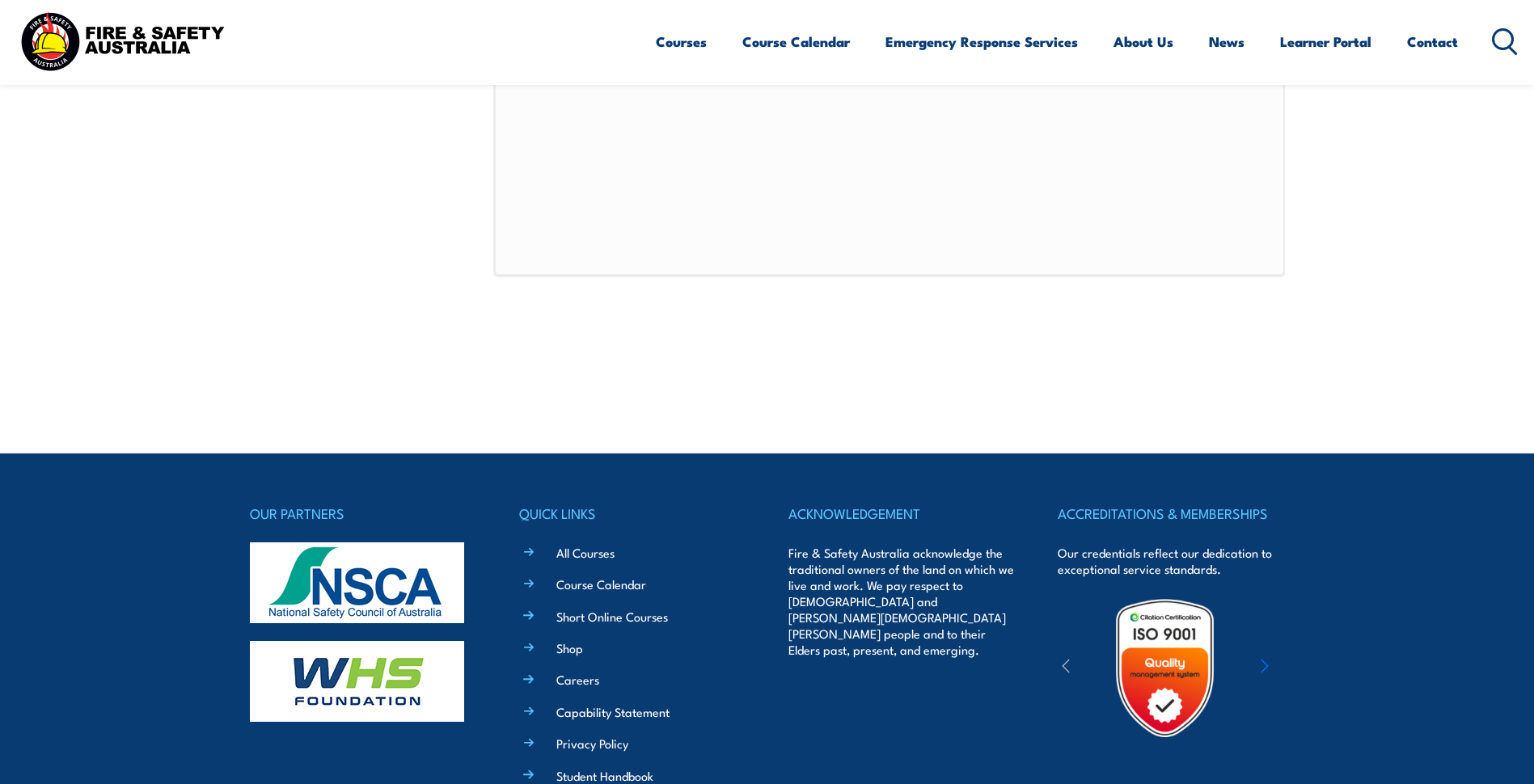
scroll to position [1087, 0]
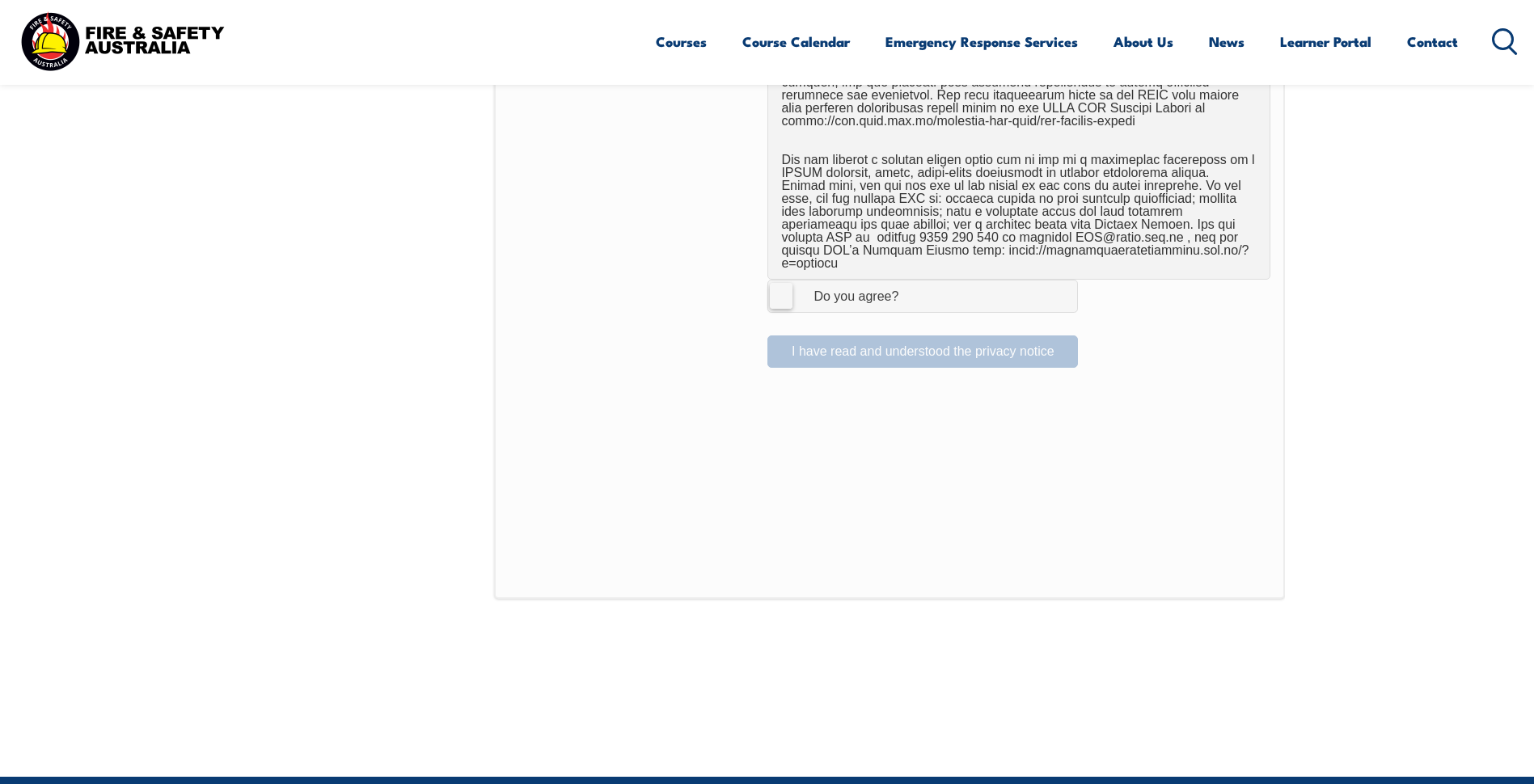
click at [778, 285] on label "I Agree Do you agree?" at bounding box center [922, 295] width 310 height 32
click at [911, 285] on input "I Agree Do you agree?" at bounding box center [925, 295] width 28 height 30
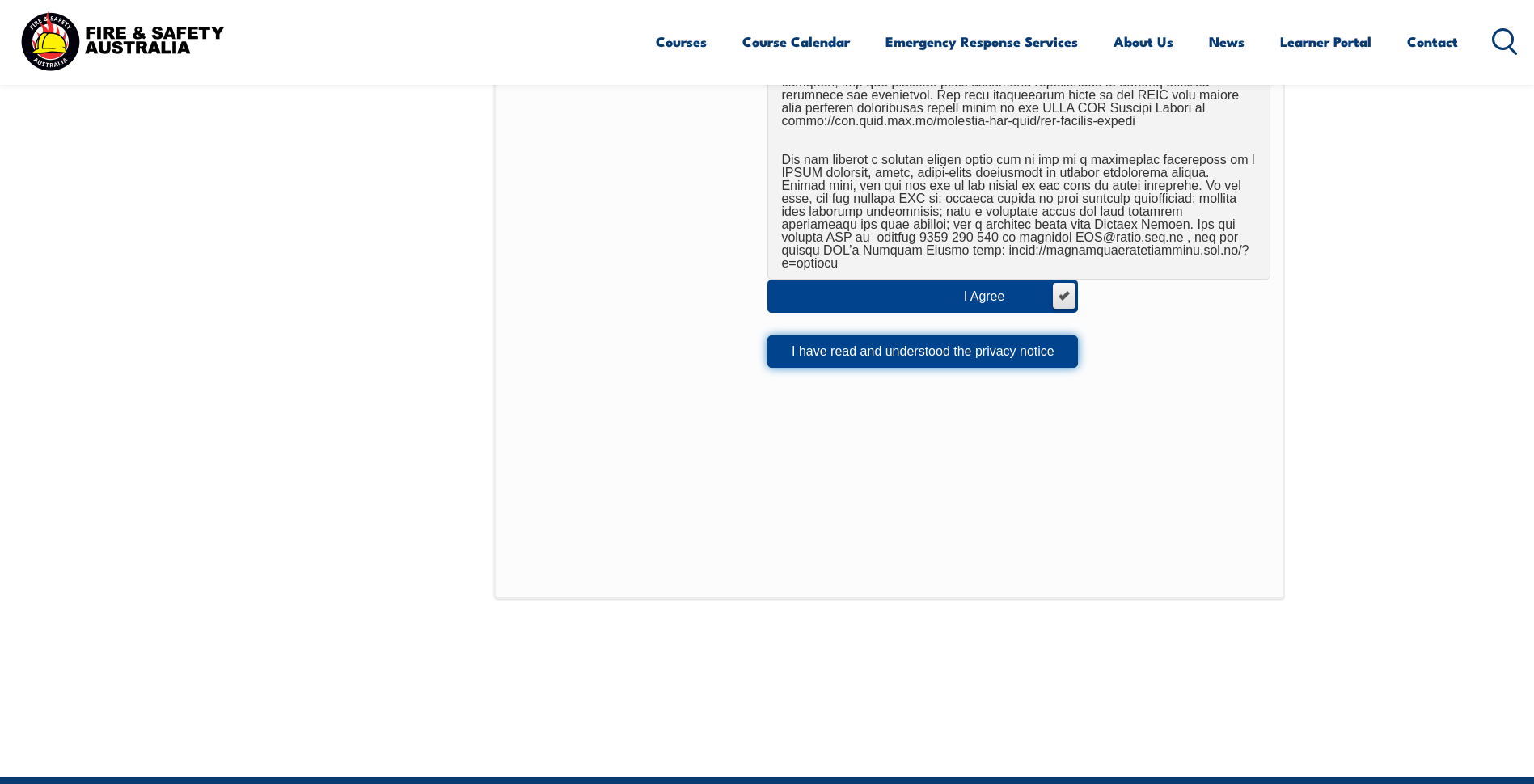
click at [998, 344] on button "I have read and understood the privacy notice" at bounding box center [922, 351] width 310 height 32
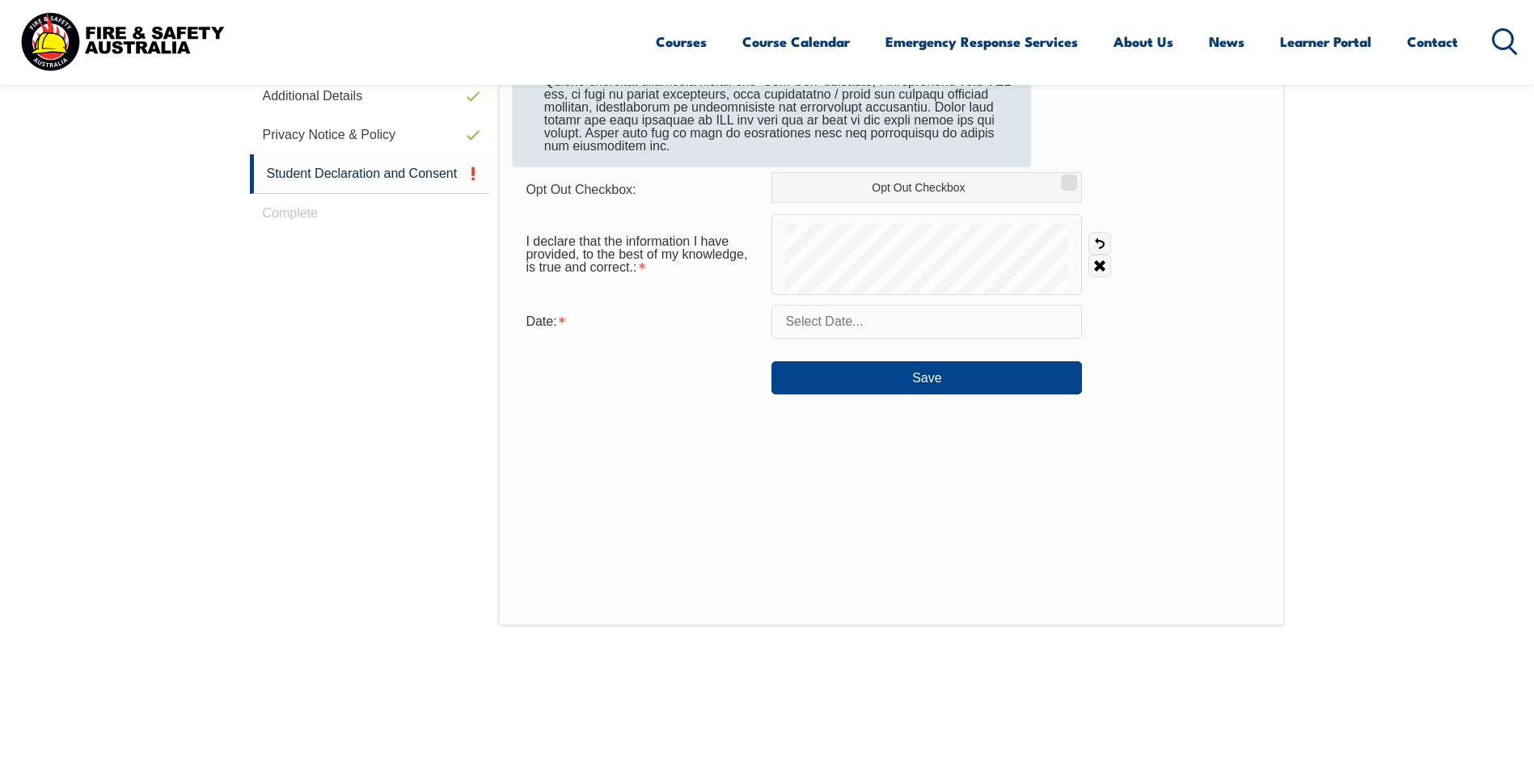
scroll to position [440, 0]
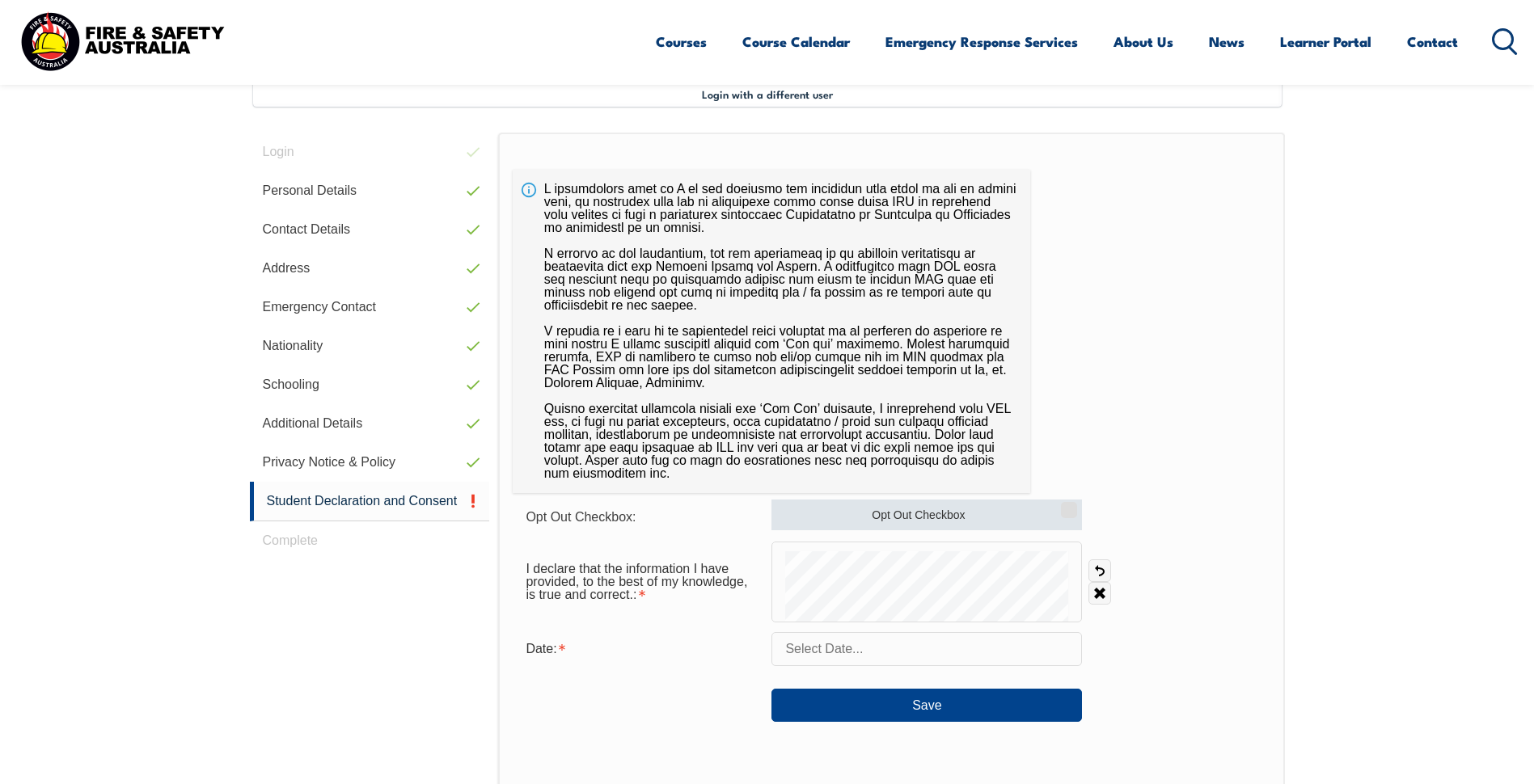
click at [1016, 525] on label "Opt Out Checkbox" at bounding box center [926, 514] width 310 height 30
click at [1062, 505] on input "Opt Out Checkbox" at bounding box center [1066, 504] width 10 height 2
checkbox input "true"
click at [1099, 571] on link "Undo" at bounding box center [1100, 570] width 23 height 23
click at [1108, 562] on link "Undo" at bounding box center [1100, 570] width 23 height 23
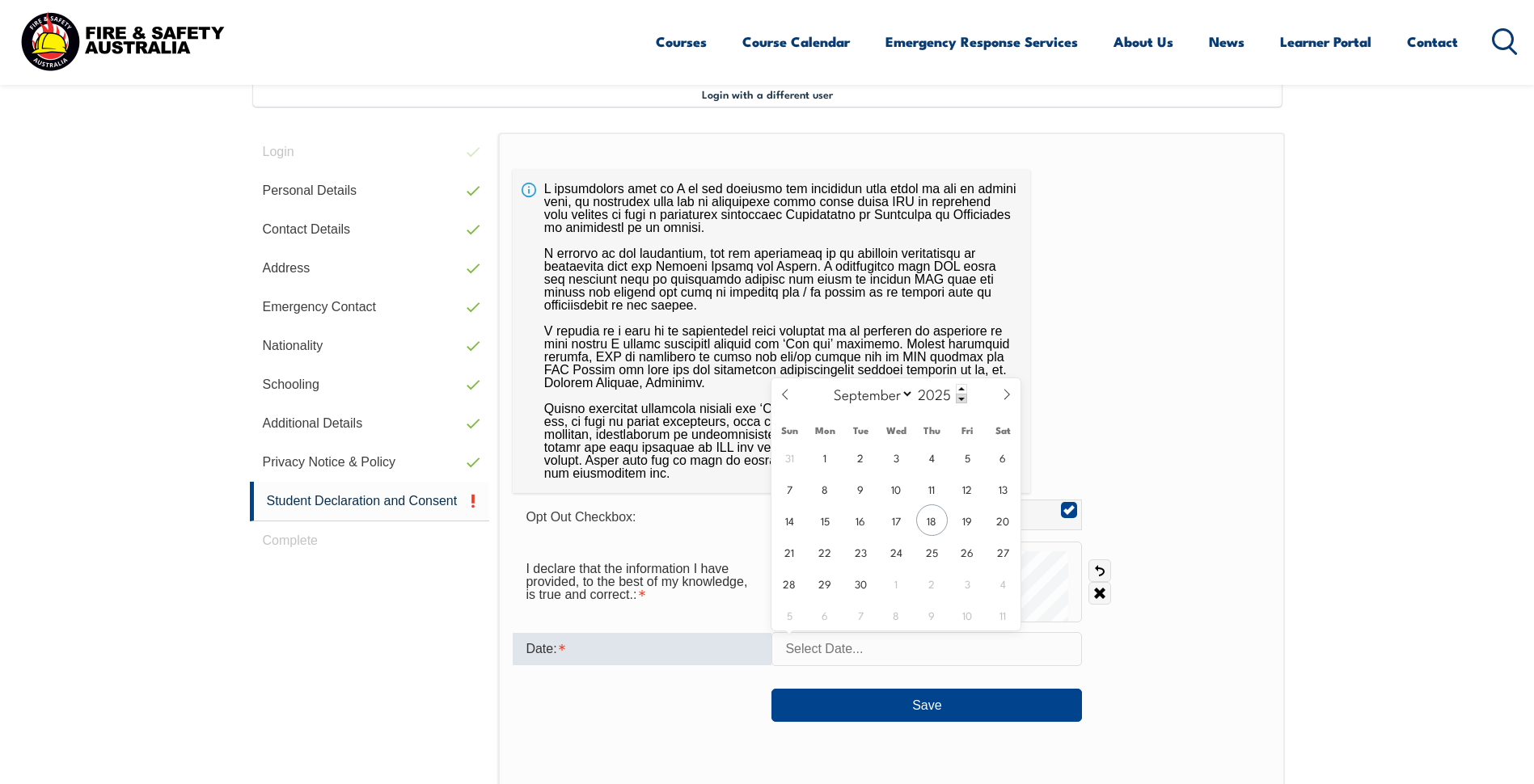
click at [829, 651] on input "text" at bounding box center [926, 648] width 310 height 34
click at [938, 511] on span "18" at bounding box center [932, 520] width 31 height 31
type input "September 18, 2025"
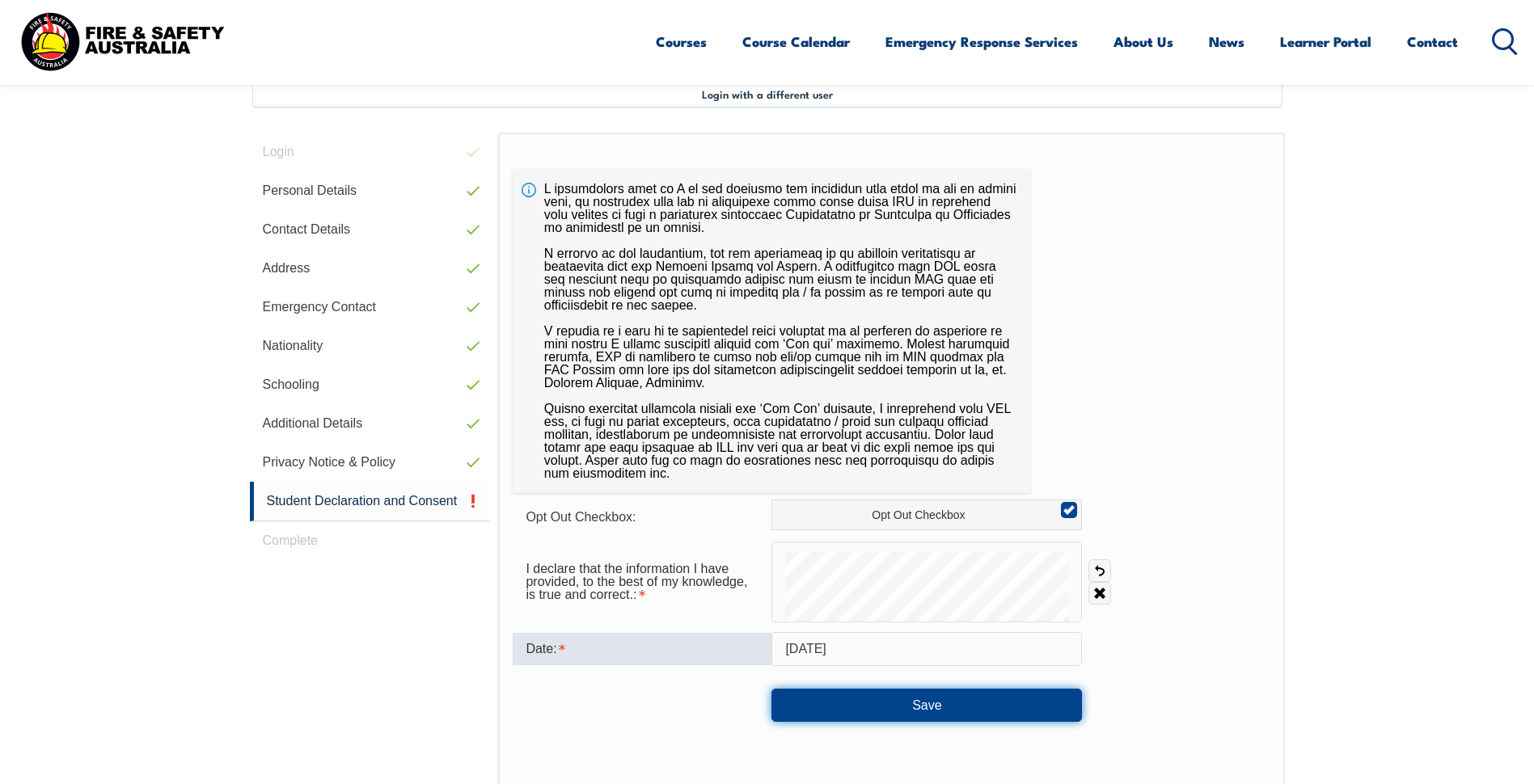
click at [898, 715] on button "Save" at bounding box center [926, 704] width 310 height 32
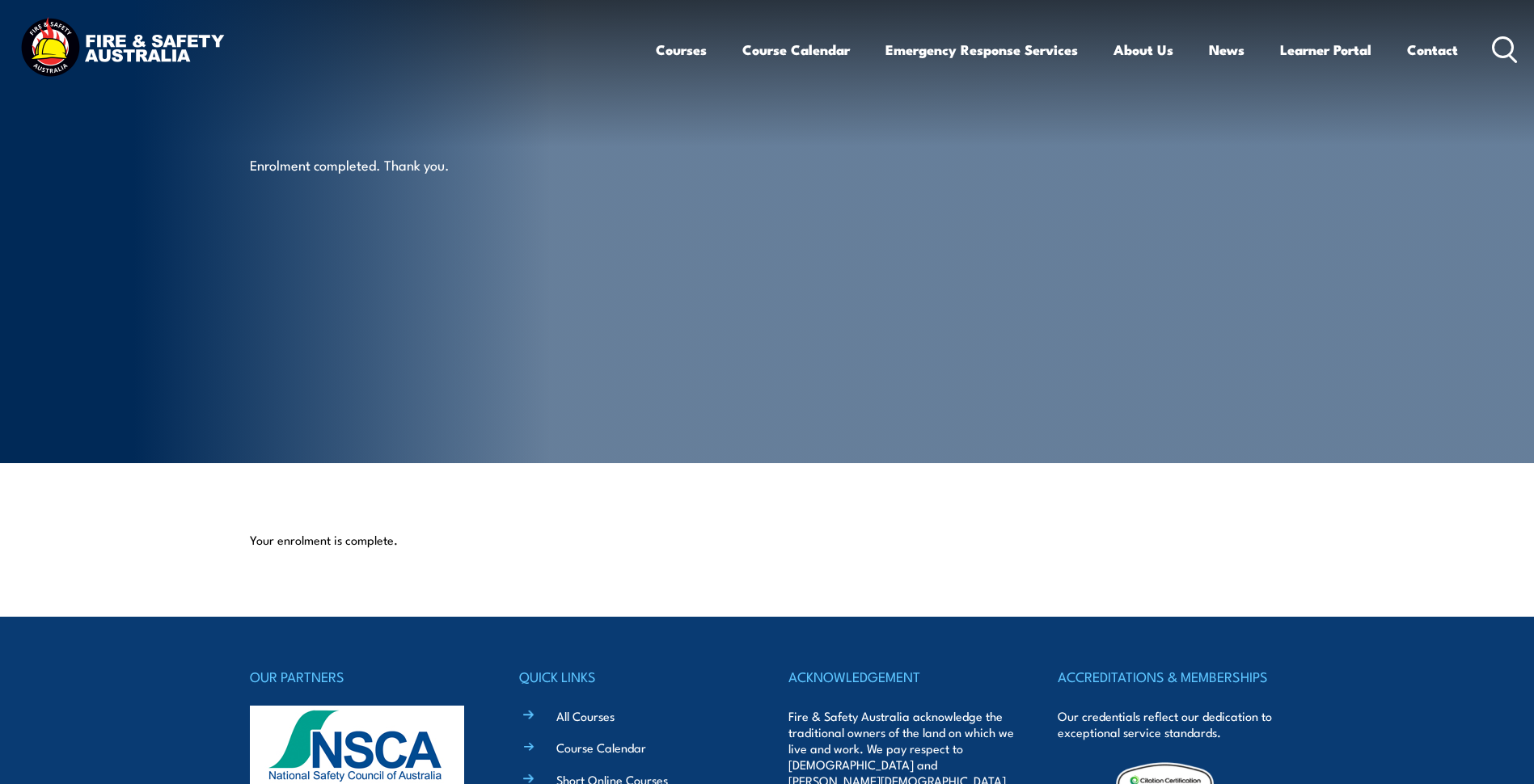
click at [94, 34] on img at bounding box center [122, 49] width 211 height 69
